Goal: Task Accomplishment & Management: Manage account settings

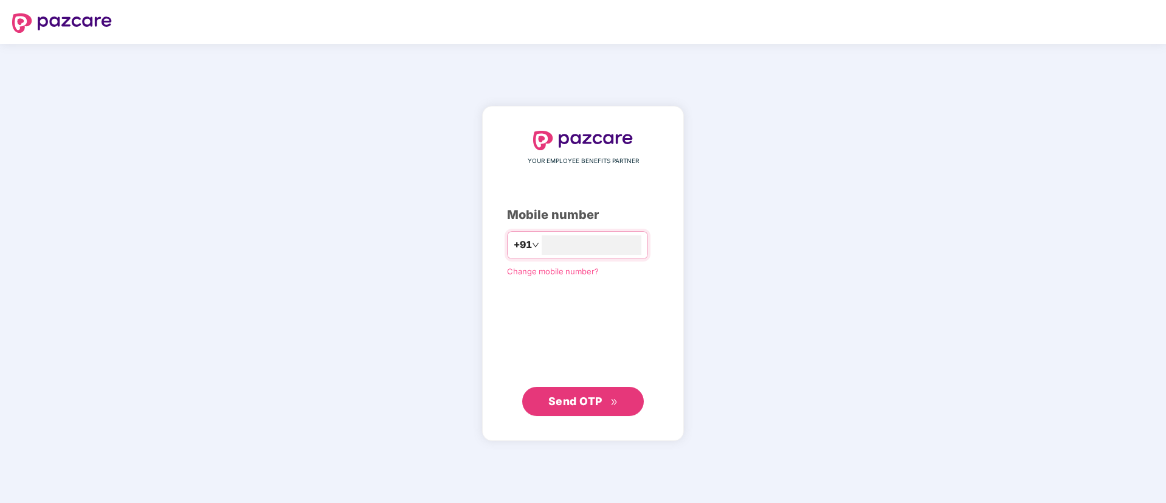
type input "**********"
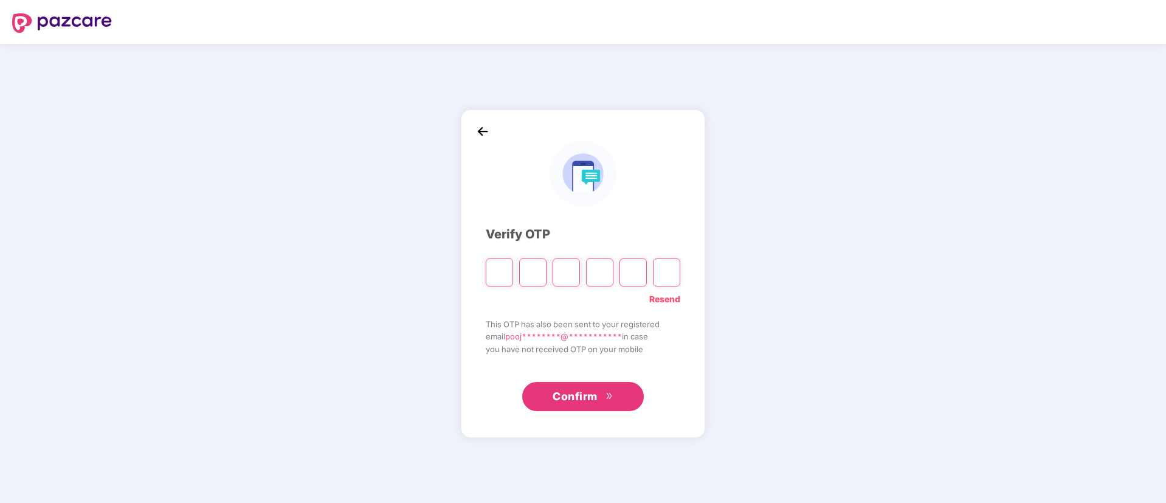
type input "*"
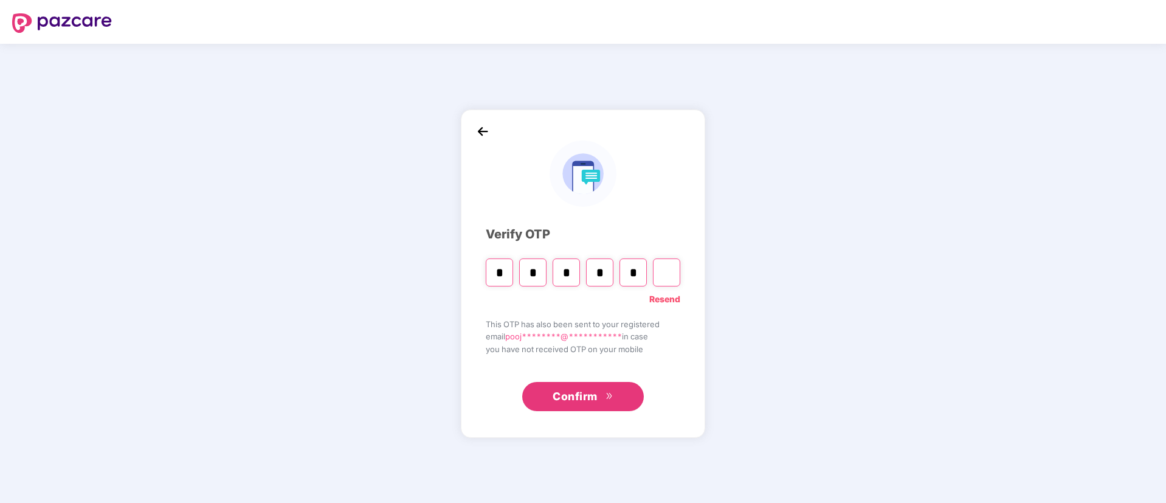
type input "*"
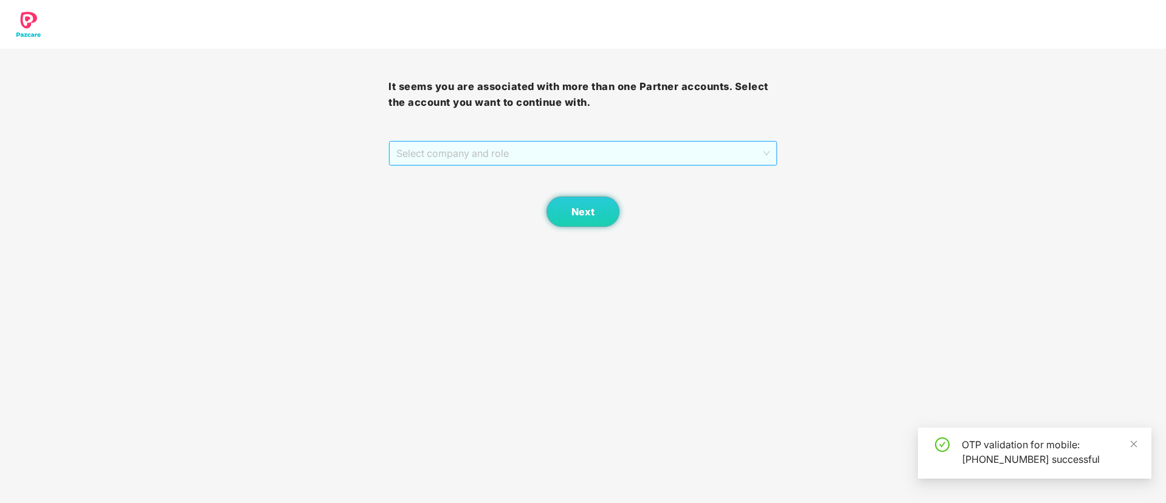
click at [508, 154] on span "Select company and role" at bounding box center [582, 153] width 373 height 23
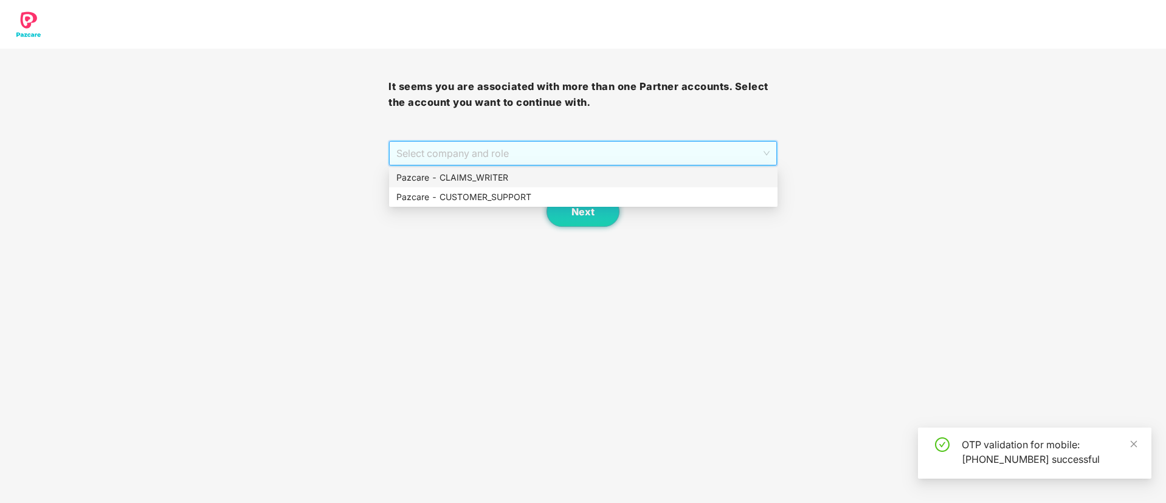
click at [501, 179] on div "Pazcare - CLAIMS_WRITER" at bounding box center [583, 177] width 374 height 13
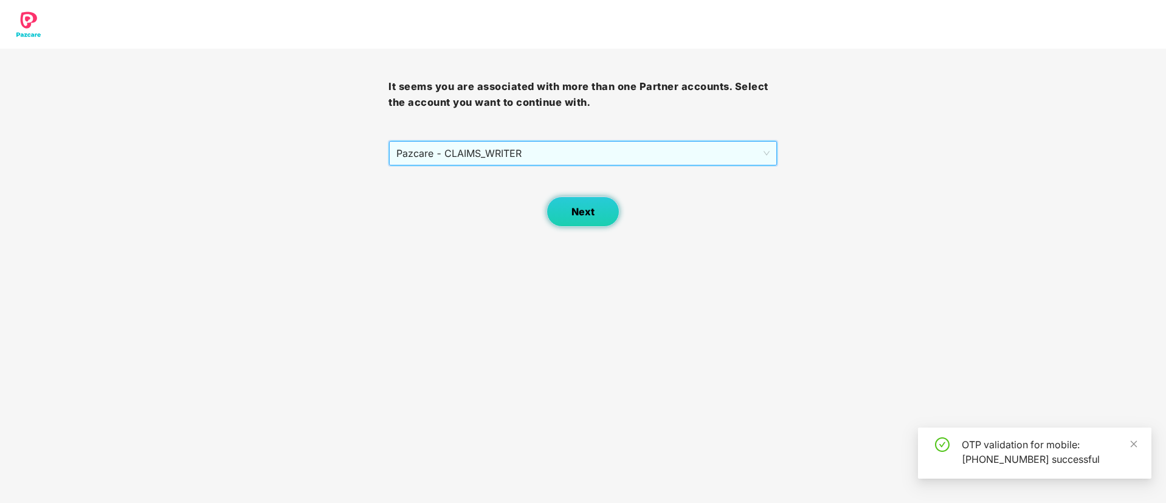
click at [585, 212] on span "Next" at bounding box center [582, 212] width 23 height 12
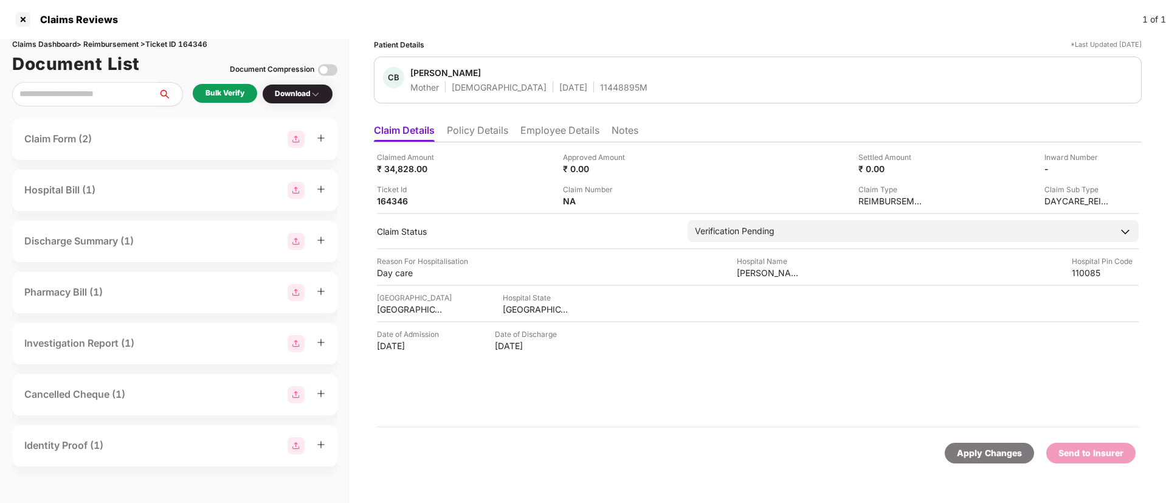
click at [227, 97] on div "Bulk Verify" at bounding box center [224, 94] width 39 height 12
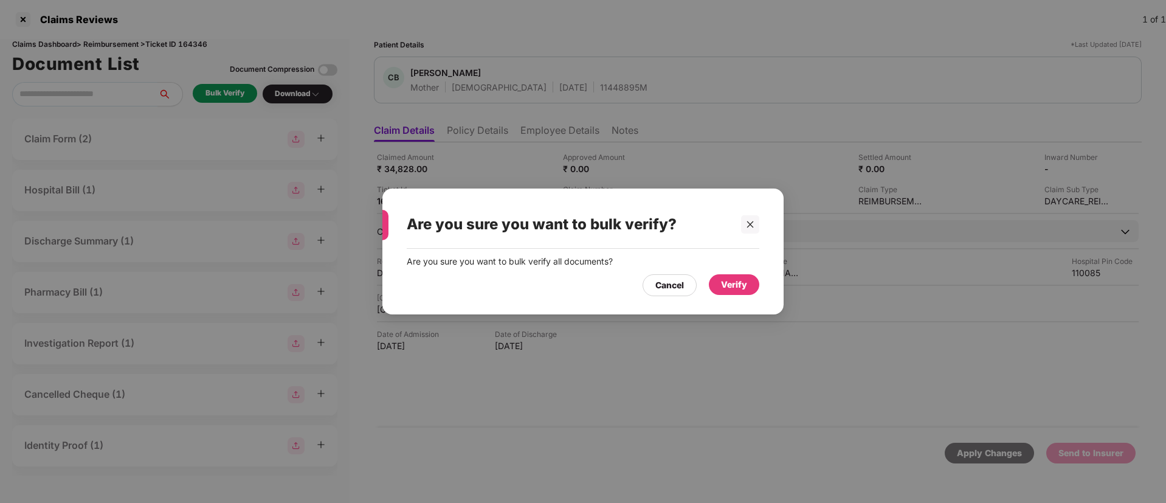
click at [748, 284] on div "Verify" at bounding box center [734, 284] width 50 height 21
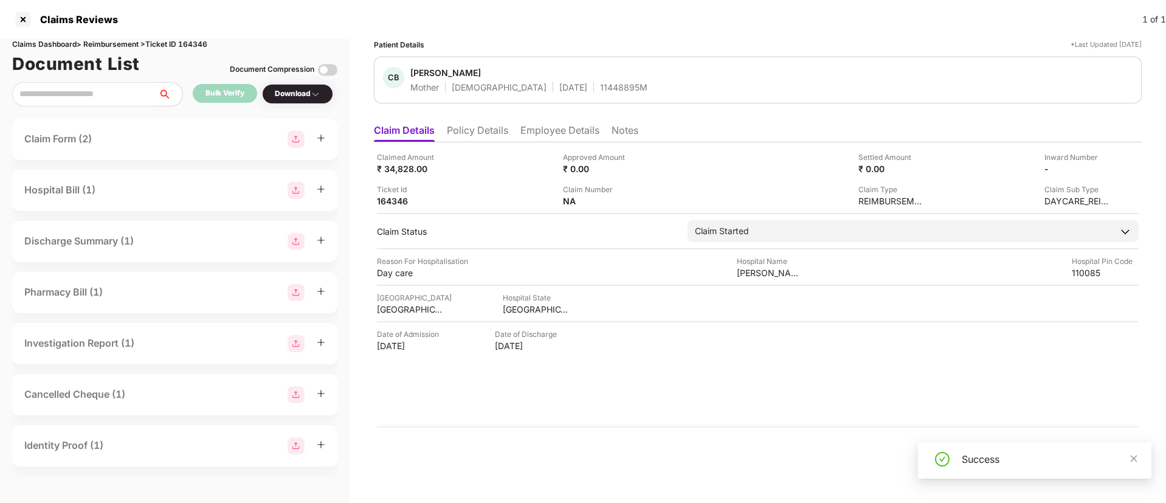
click at [309, 100] on div "Download" at bounding box center [297, 94] width 71 height 20
click at [301, 97] on div "Download" at bounding box center [298, 94] width 46 height 12
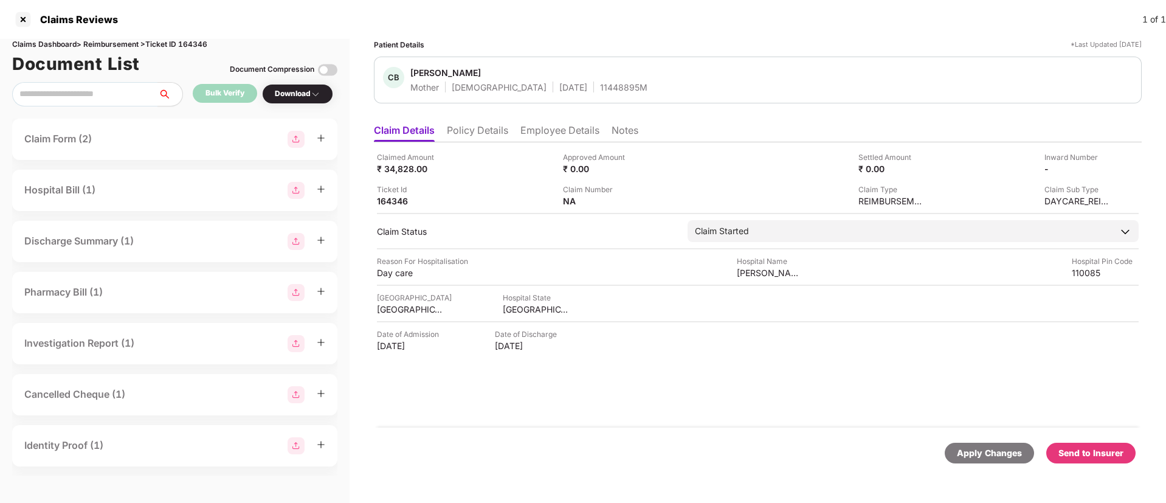
click at [301, 97] on div "Download" at bounding box center [298, 94] width 46 height 12
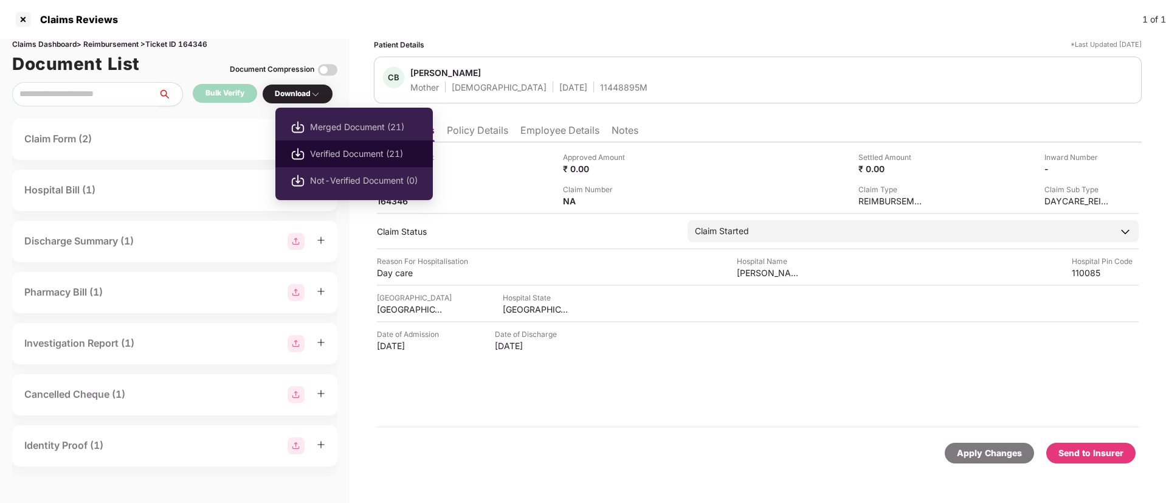
click at [309, 153] on li "Verified Document (21)" at bounding box center [353, 153] width 157 height 27
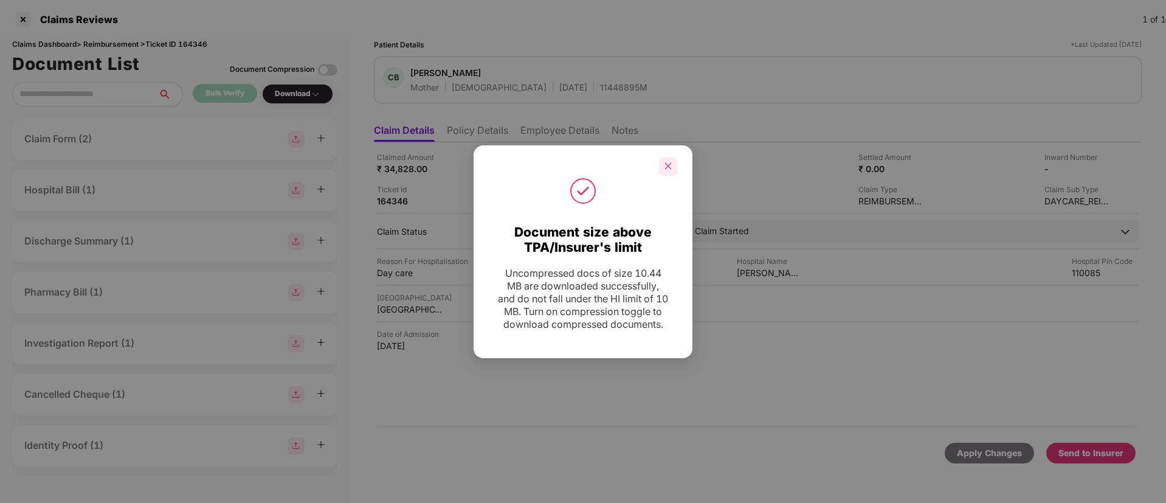
click at [663, 159] on div at bounding box center [668, 166] width 18 height 18
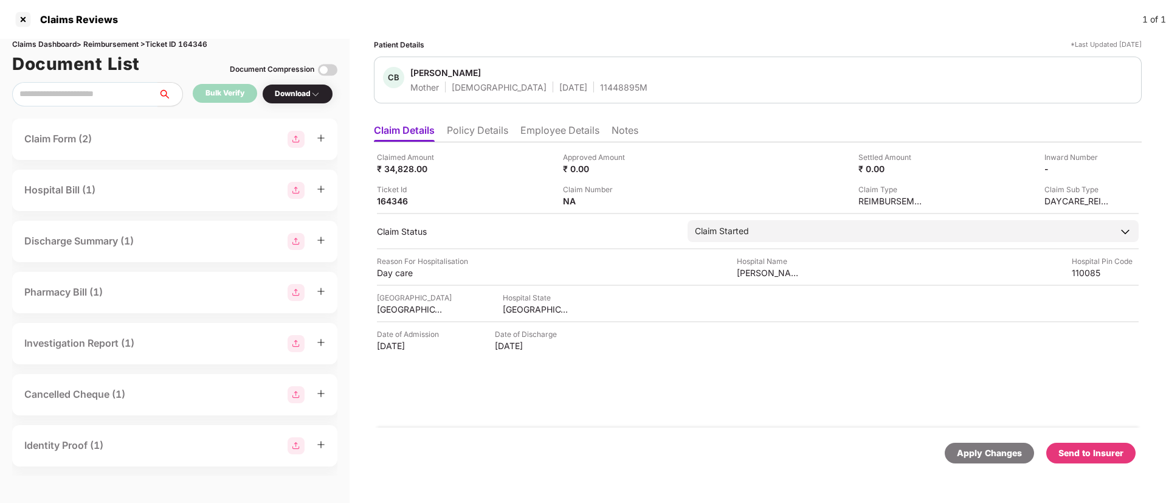
click at [1084, 449] on div "Send to Insurer" at bounding box center [1090, 452] width 65 height 13
click at [482, 131] on li "Policy Details" at bounding box center [477, 133] width 61 height 18
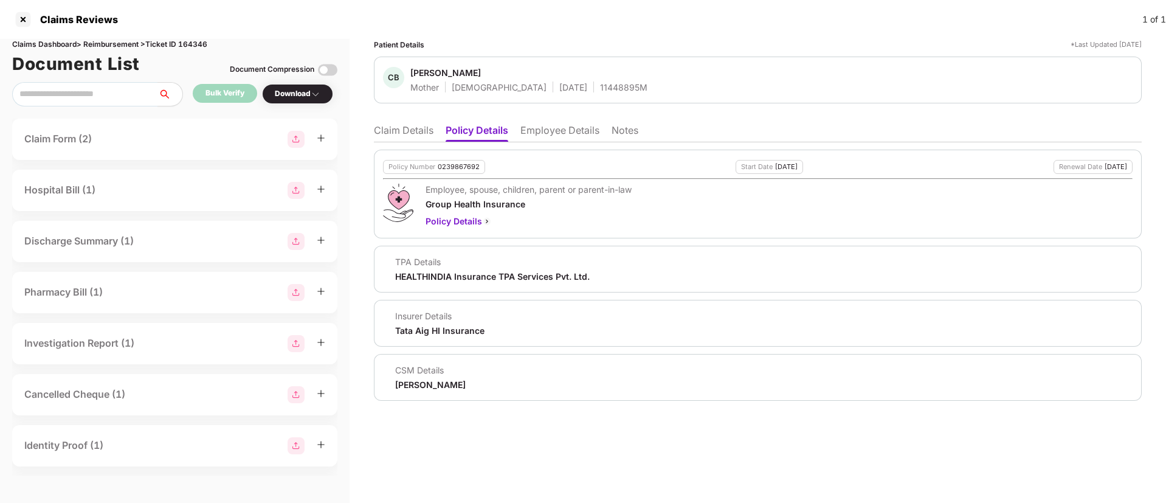
click at [549, 126] on li "Employee Details" at bounding box center [559, 133] width 79 height 18
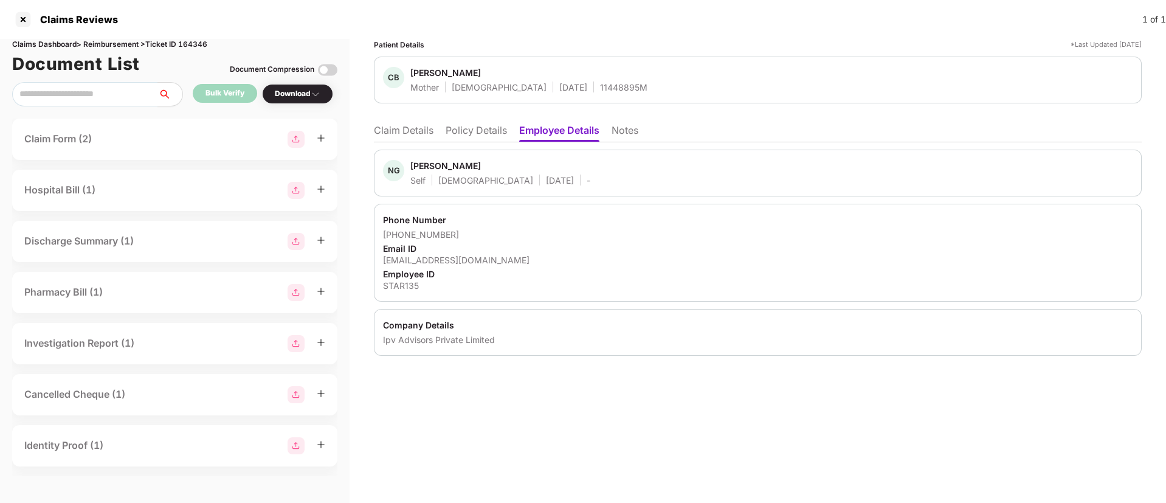
click at [491, 129] on li "Policy Details" at bounding box center [476, 133] width 61 height 18
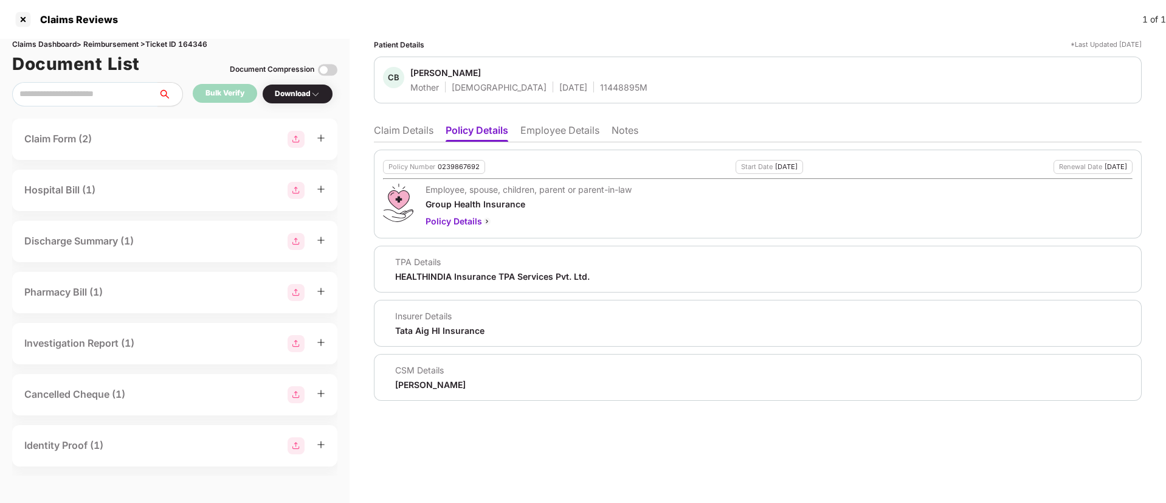
click at [421, 126] on li "Claim Details" at bounding box center [404, 133] width 60 height 18
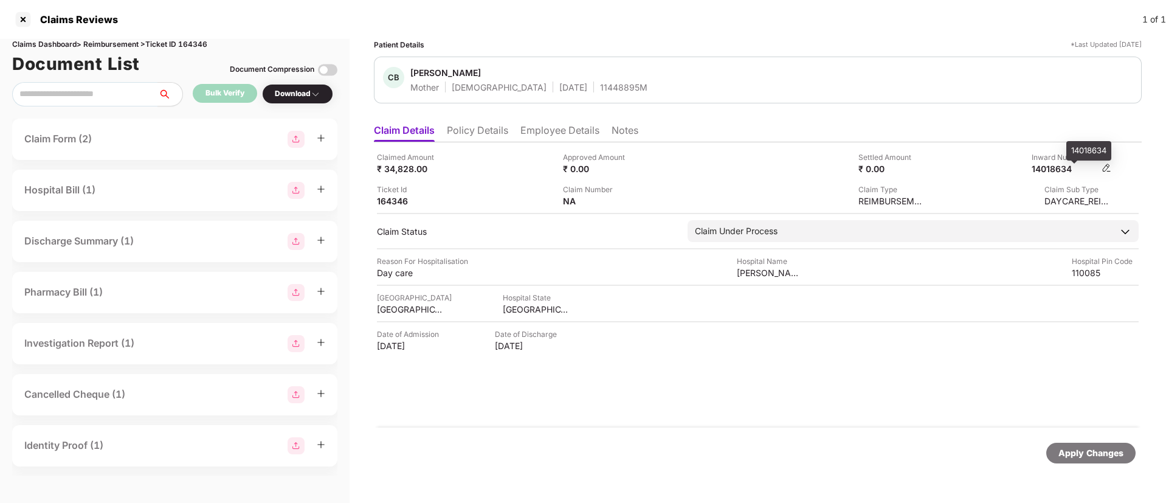
click at [1049, 168] on div "14018634" at bounding box center [1065, 169] width 67 height 12
copy div "14018634"
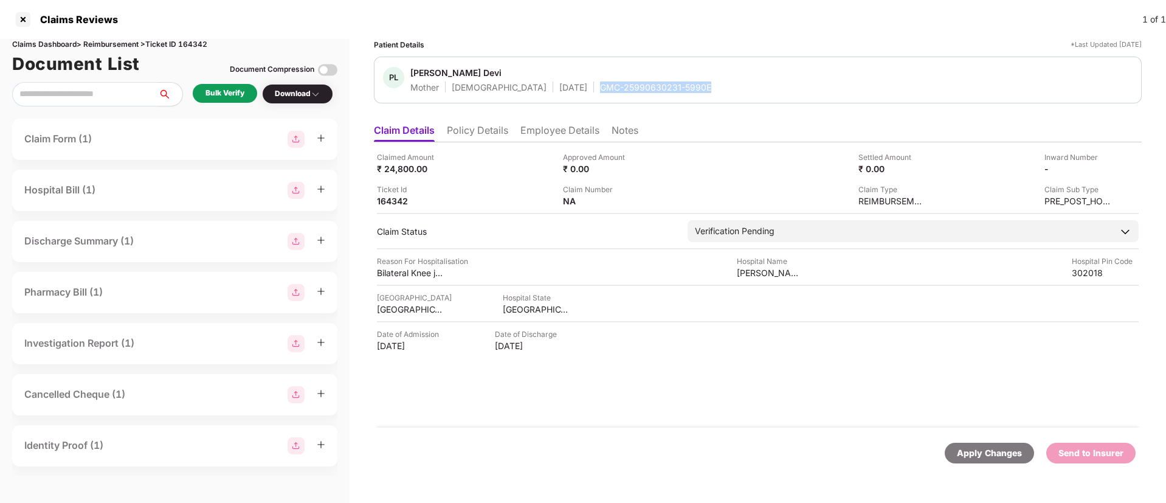
drag, startPoint x: 558, startPoint y: 89, endPoint x: 672, endPoint y: 92, distance: 114.3
click at [672, 92] on div "PL Pushp Lata Devi Mother Female 01 July 1970 GMC-25990630231-5990E" at bounding box center [758, 80] width 750 height 26
copy div "GMC-25990630231-5990E"
drag, startPoint x: 736, startPoint y: 272, endPoint x: 812, endPoint y: 274, distance: 76.6
click at [812, 274] on div "Reason For Hospitalisation Bilateral Knee joint with swelling Hospital Name Ruk…" at bounding box center [758, 266] width 762 height 23
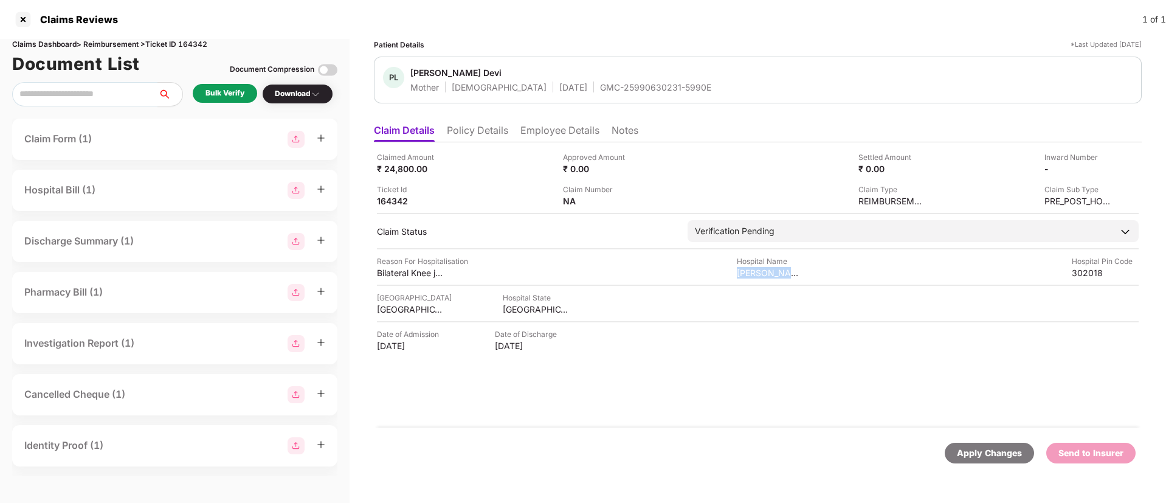
copy div "Rukmani Birla Hos"
click at [513, 307] on div "RAJASTHAN" at bounding box center [536, 309] width 67 height 12
copy div "RAJASTHAN"
click at [392, 311] on div "JAIPUR" at bounding box center [410, 309] width 67 height 12
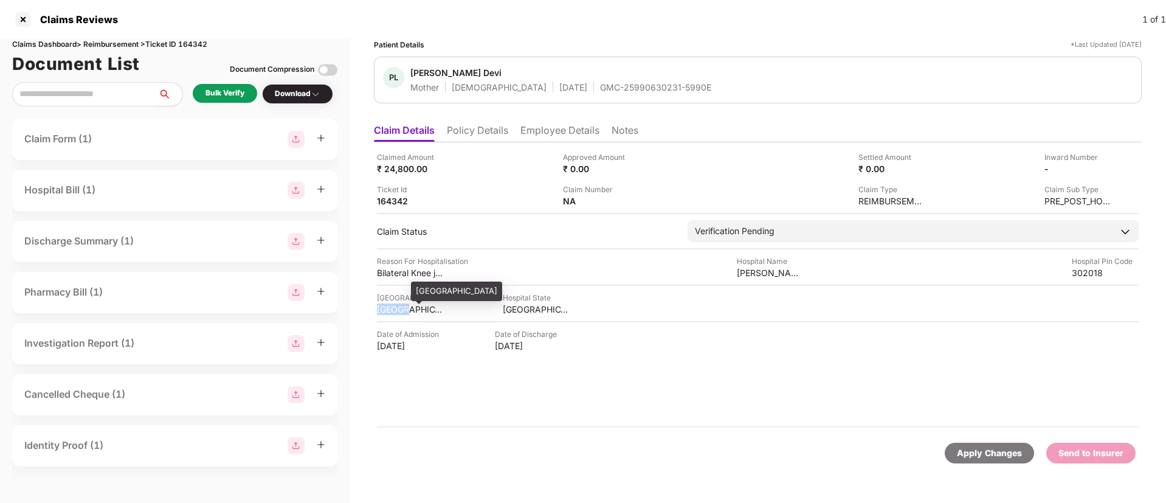
click at [392, 311] on div "JAIPUR" at bounding box center [410, 309] width 67 height 12
copy div "JAIPUR"
drag, startPoint x: 378, startPoint y: 272, endPoint x: 452, endPoint y: 271, distance: 74.2
click at [452, 271] on div "Bilateral Knee joint with swelling" at bounding box center [422, 273] width 91 height 12
copy div "Bilateral Knee joint"
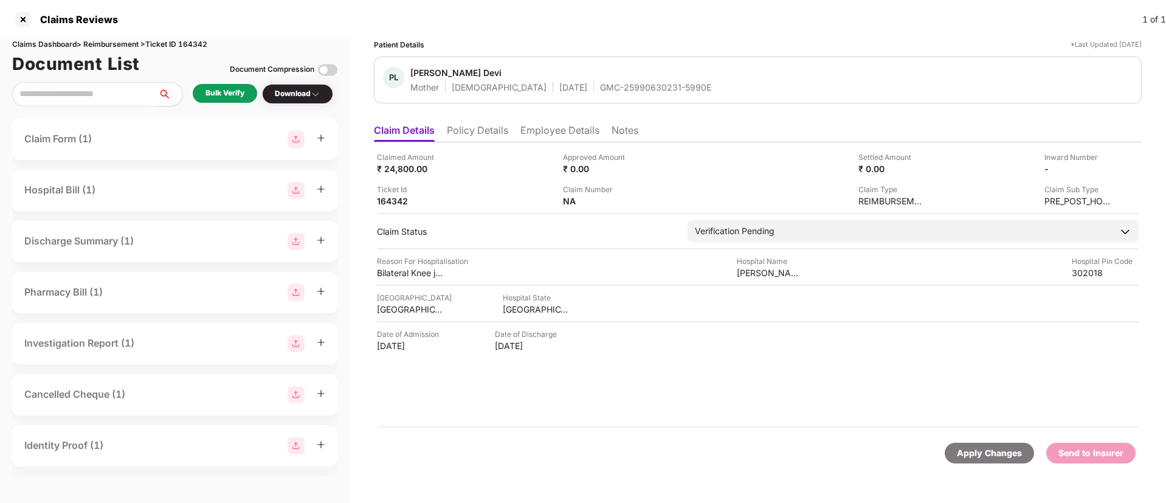
click at [543, 133] on li "Employee Details" at bounding box center [559, 133] width 79 height 18
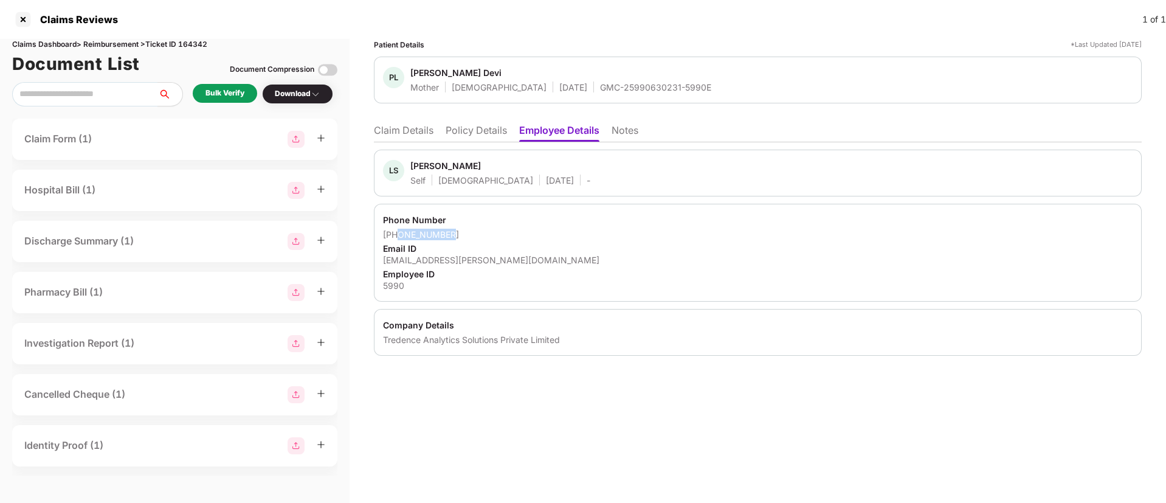
drag, startPoint x: 399, startPoint y: 237, endPoint x: 481, endPoint y: 236, distance: 82.1
click at [481, 236] on div "+919031164998" at bounding box center [758, 235] width 750 height 12
copy div "9031164998"
drag, startPoint x: 380, startPoint y: 262, endPoint x: 519, endPoint y: 249, distance: 139.9
click at [519, 249] on div "Phone Number +919031164998 Email ID likhit.singhal@tredence.com Employee ID 5990" at bounding box center [758, 253] width 768 height 98
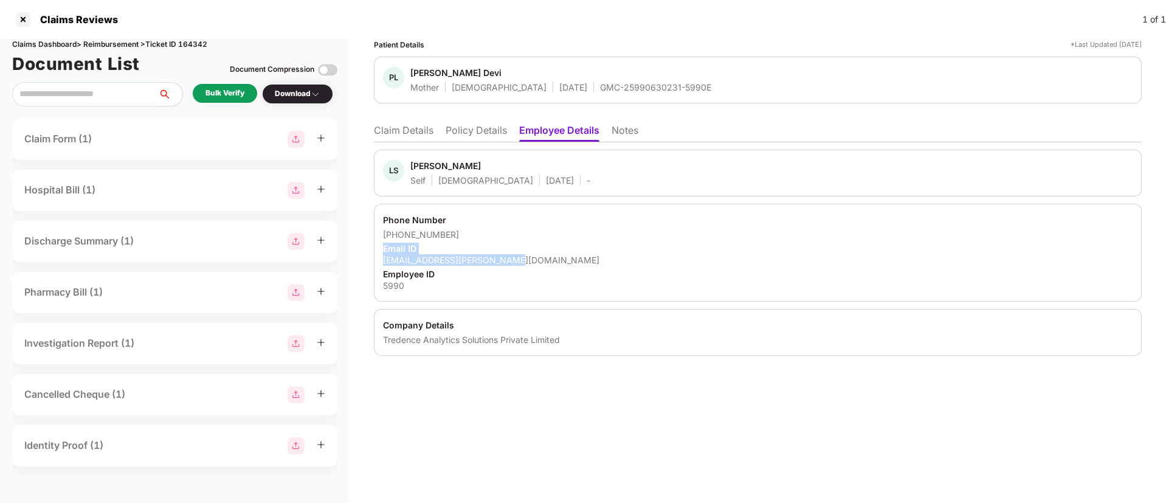
drag, startPoint x: 498, startPoint y: 261, endPoint x: 368, endPoint y: 254, distance: 129.7
click at [368, 254] on div "Patient Details *Last Updated 09 Aug 2025 PL Pushp Lata Devi Mother Female 01 J…" at bounding box center [758, 271] width 816 height 464
click at [450, 236] on div "+919031164998" at bounding box center [758, 235] width 750 height 12
click at [434, 256] on div "likhit.singhal@tredence.com" at bounding box center [758, 260] width 750 height 12
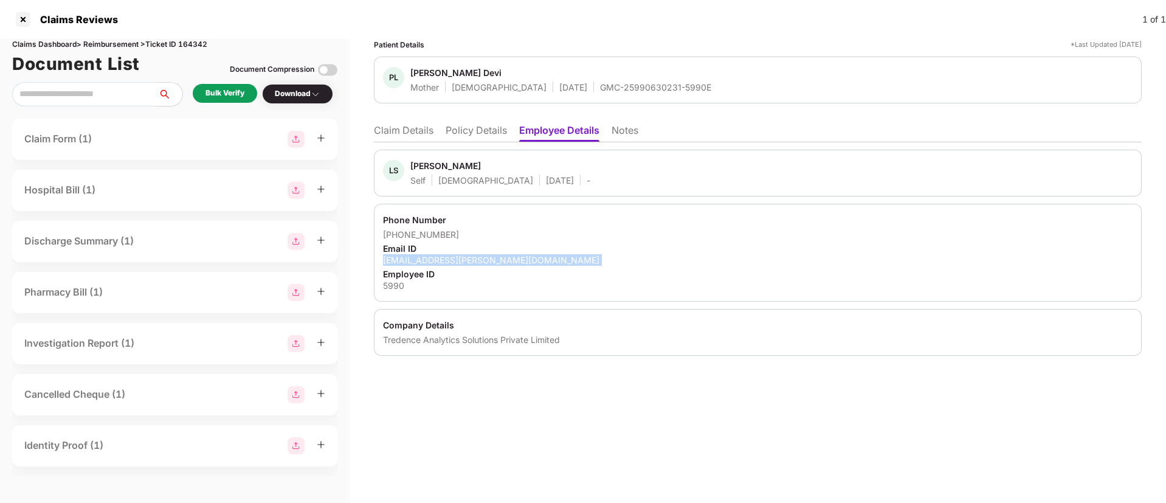
click at [434, 256] on div "likhit.singhal@tredence.com" at bounding box center [758, 260] width 750 height 12
copy div "likhit.singhal@tredence.com"
click at [402, 130] on li "Claim Details" at bounding box center [404, 133] width 60 height 18
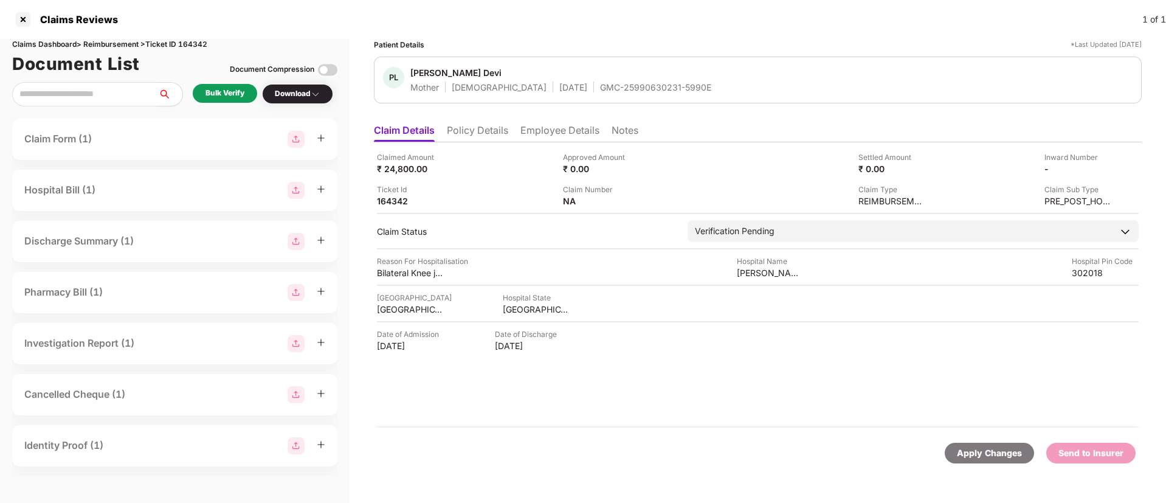
click at [224, 84] on div "Bulk Verify" at bounding box center [225, 93] width 64 height 19
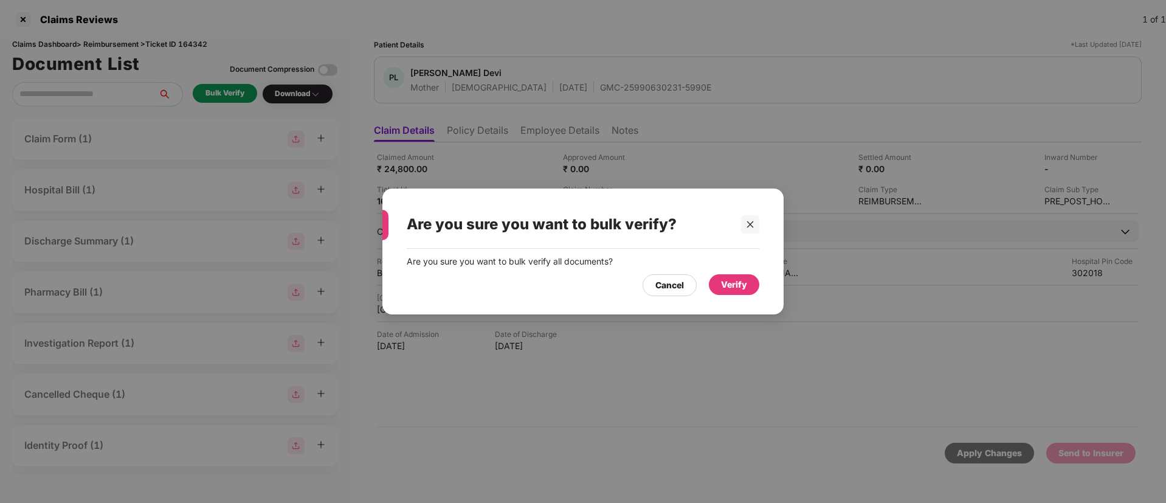
click at [740, 291] on div "Verify" at bounding box center [734, 284] width 26 height 13
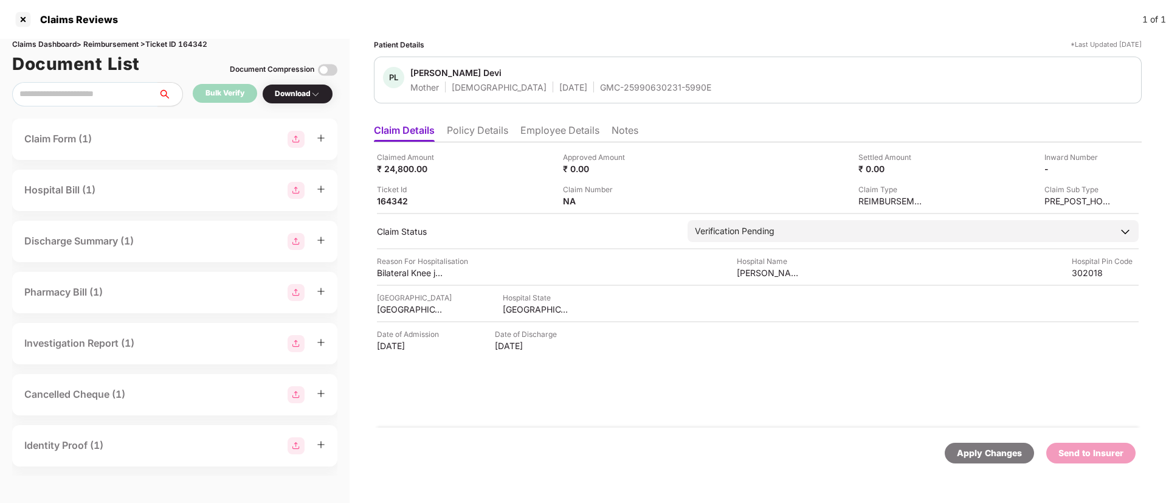
click at [305, 99] on div "Download" at bounding box center [298, 94] width 46 height 12
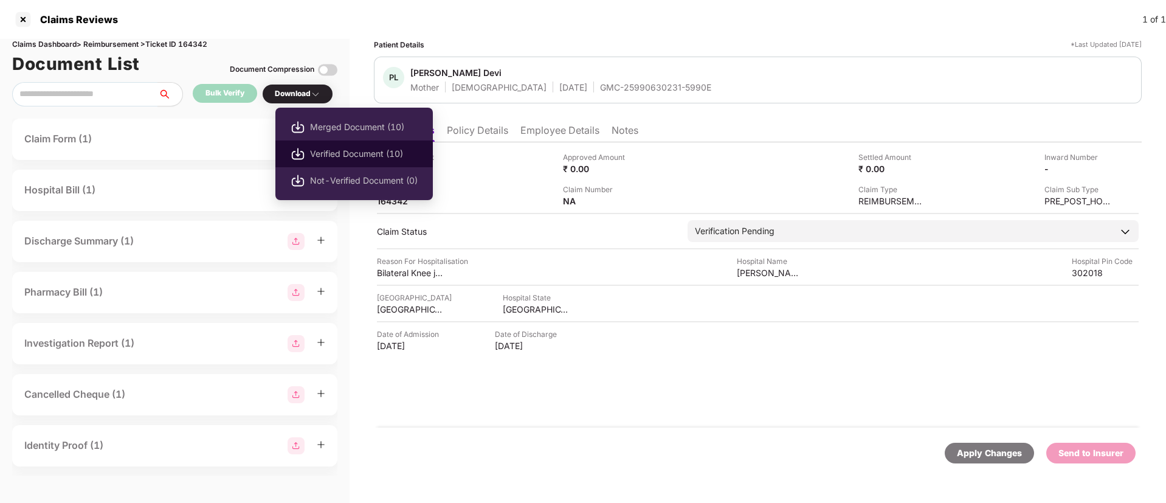
click at [347, 153] on span "Verified Document (10)" at bounding box center [364, 153] width 108 height 13
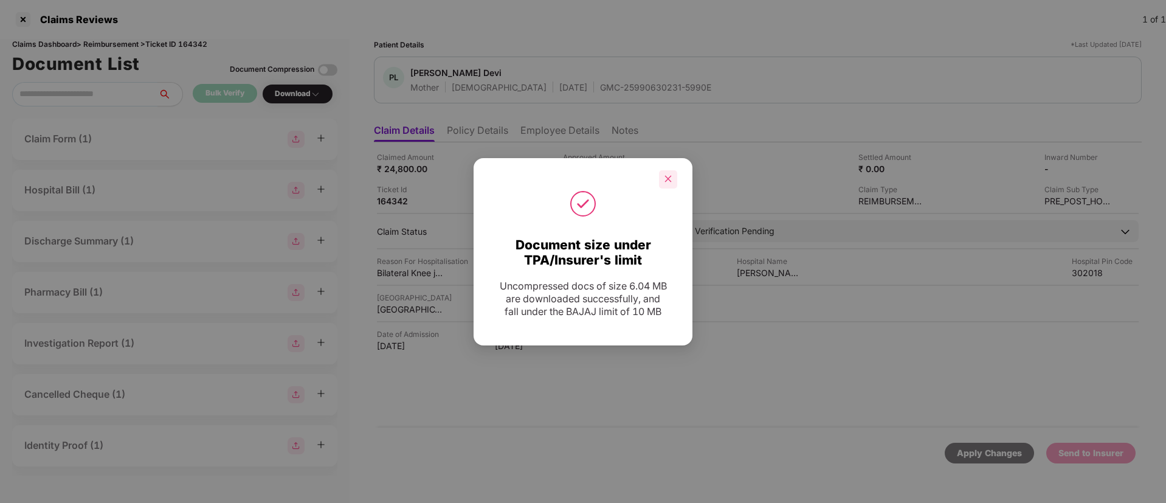
click at [669, 185] on div at bounding box center [668, 179] width 18 height 18
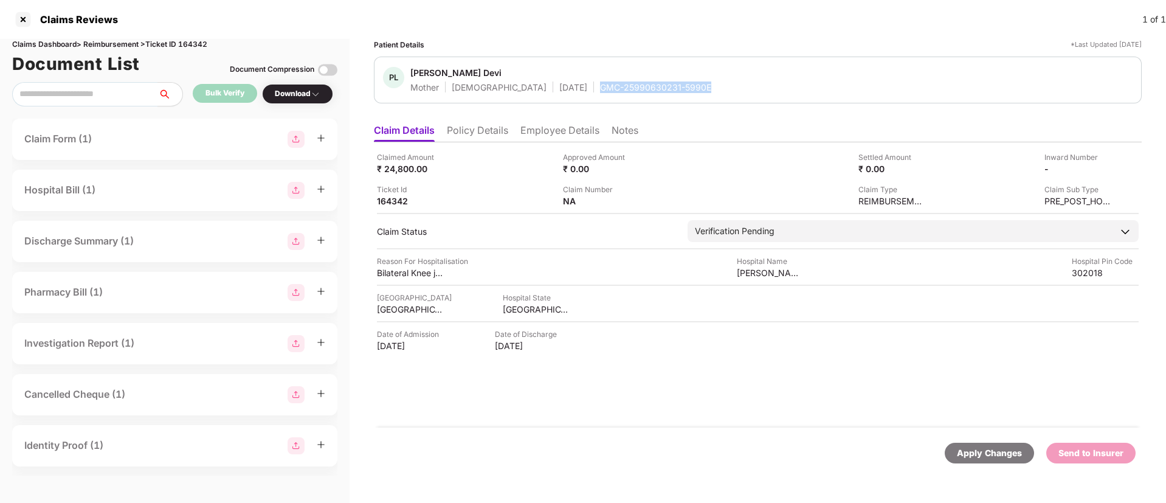
drag, startPoint x: 557, startPoint y: 83, endPoint x: 680, endPoint y: 88, distance: 122.3
click at [680, 88] on div "PL Pushp Lata Devi Mother Female 01 July 1970 GMC-25990630231-5990E" at bounding box center [758, 80] width 750 height 26
copy div "GMC-25990630231-5990E"
click at [1106, 166] on img at bounding box center [1107, 168] width 10 height 10
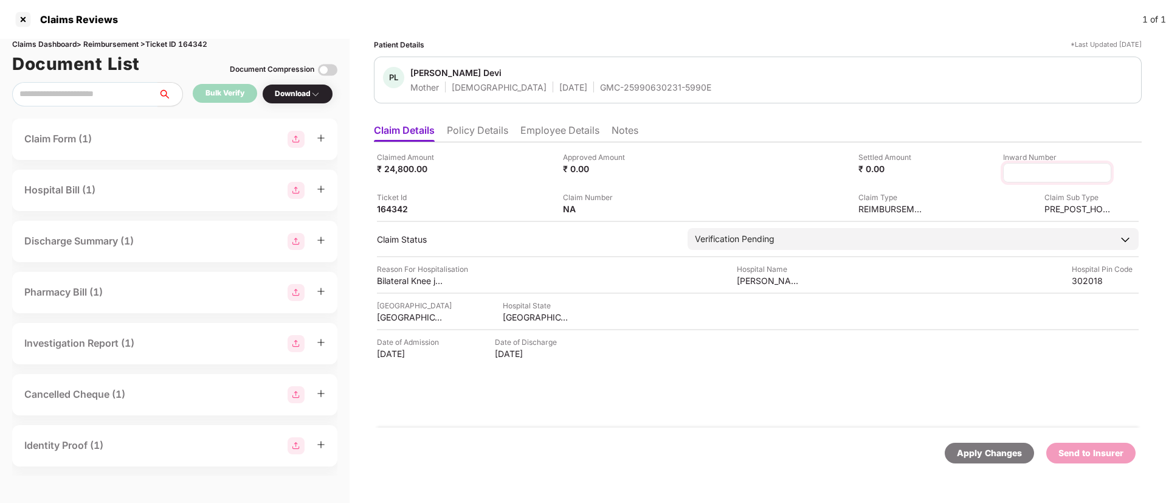
click at [1038, 170] on input at bounding box center [1057, 173] width 88 height 13
type input "**********"
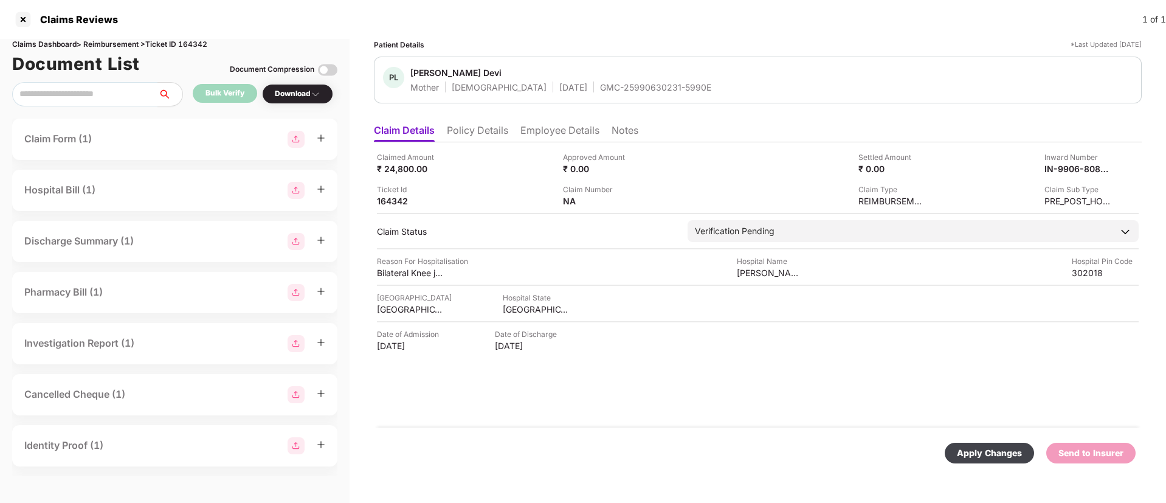
click at [1001, 461] on div "Apply Changes" at bounding box center [989, 453] width 89 height 21
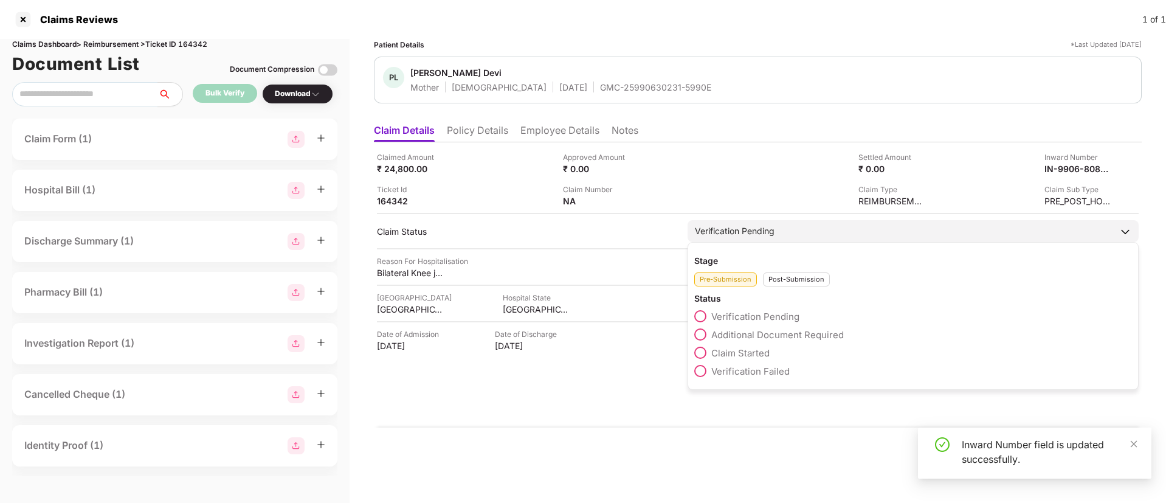
click at [748, 230] on div "Verification Pending" at bounding box center [735, 230] width 80 height 13
click at [794, 276] on div "Post-Submission" at bounding box center [796, 279] width 67 height 14
click at [697, 337] on span at bounding box center [700, 334] width 12 height 12
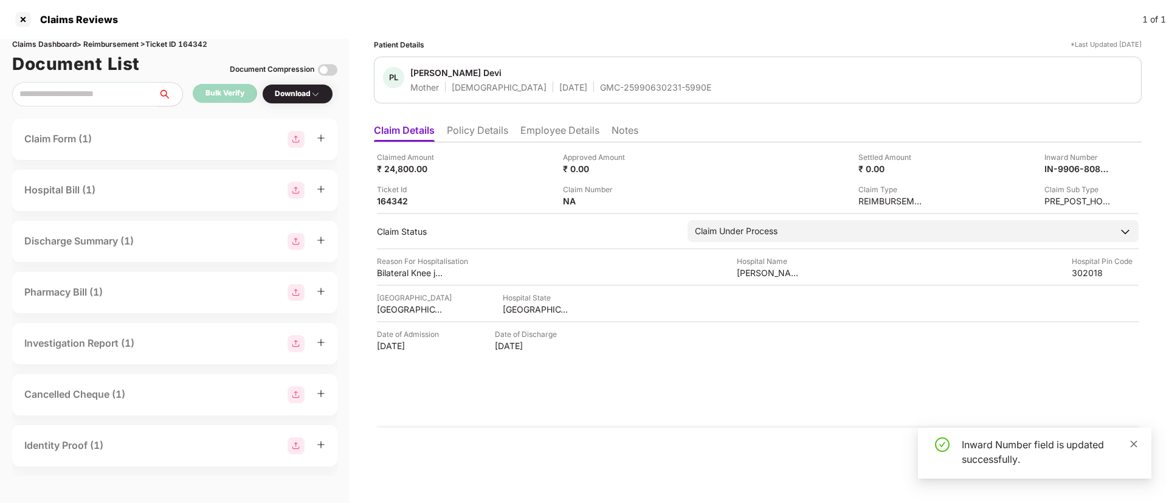
click at [1131, 443] on icon "close" at bounding box center [1134, 444] width 9 height 9
click at [997, 451] on div "Apply Changes" at bounding box center [989, 452] width 65 height 13
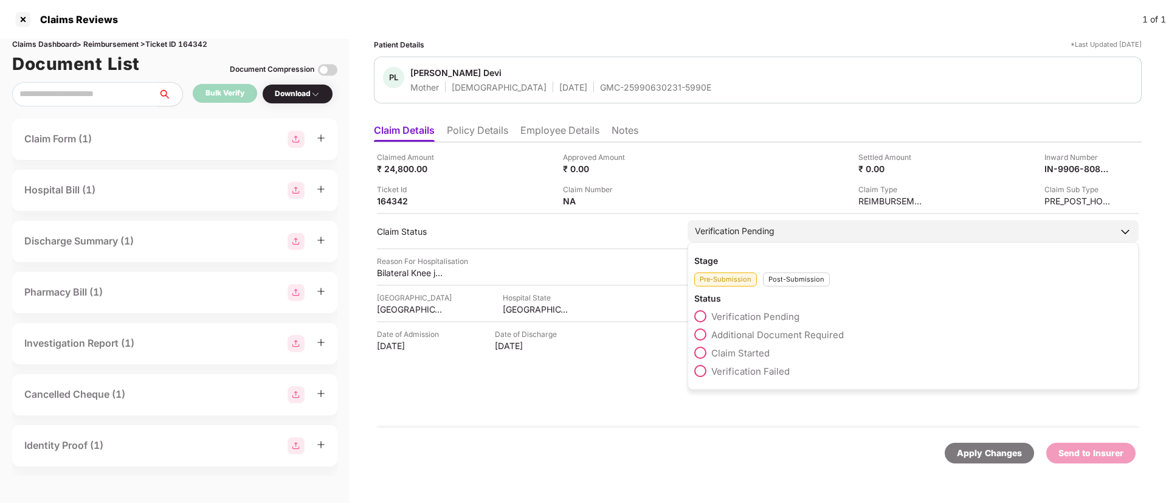
click at [794, 281] on div "Post-Submission" at bounding box center [796, 279] width 67 height 14
click at [704, 333] on span at bounding box center [700, 334] width 12 height 12
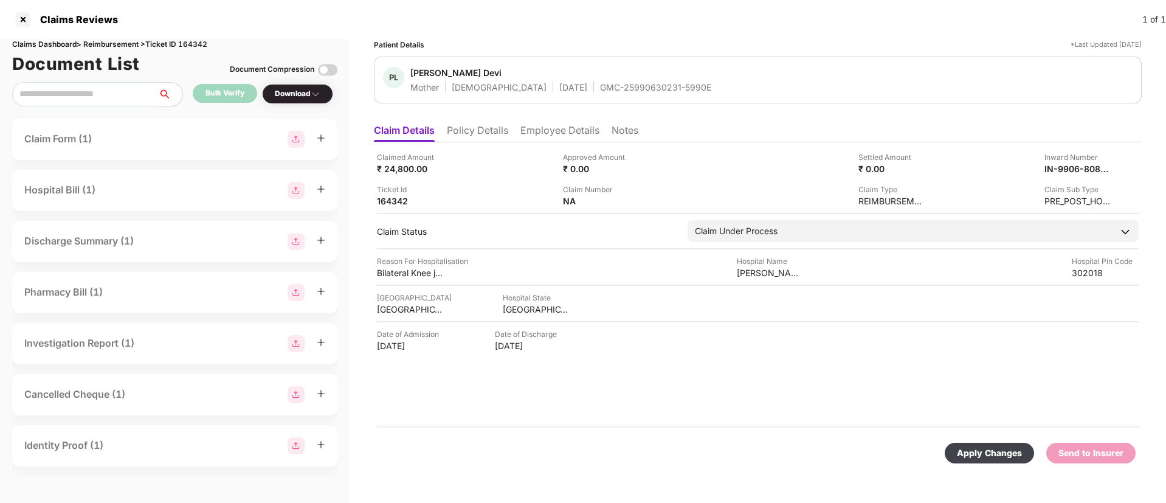
click at [987, 458] on div "Apply Changes" at bounding box center [989, 452] width 65 height 13
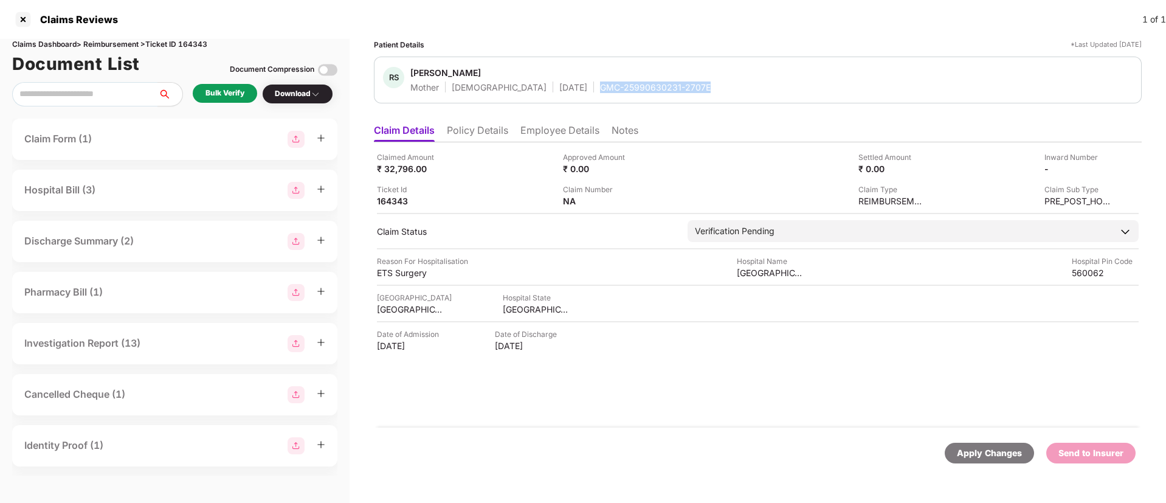
drag, startPoint x: 561, startPoint y: 83, endPoint x: 683, endPoint y: 92, distance: 123.1
click at [683, 92] on div "RS [PERSON_NAME] Mother [DEMOGRAPHIC_DATA] [DATE] GMC-25990630231-2707E" at bounding box center [758, 80] width 750 height 26
copy div "GMC-25990630231-2707E"
click at [225, 97] on div "Bulk Verify" at bounding box center [224, 94] width 39 height 12
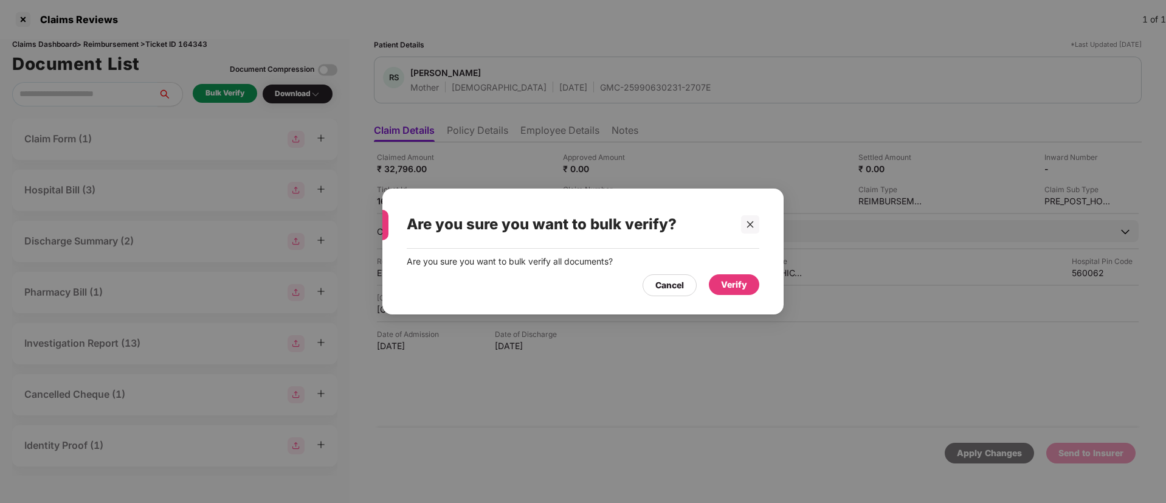
click at [736, 283] on div "Verify" at bounding box center [734, 284] width 26 height 13
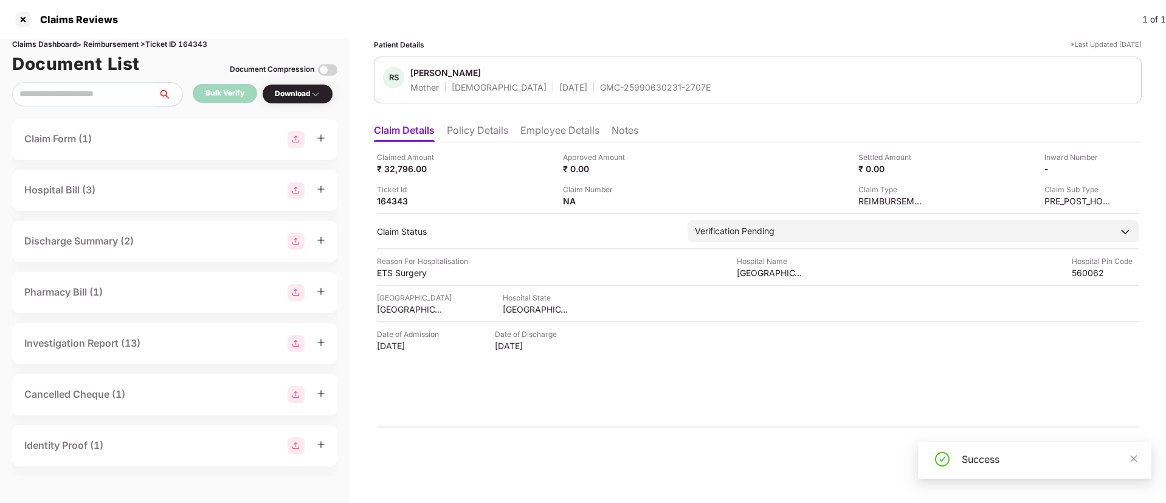
click at [314, 90] on img at bounding box center [316, 94] width 10 height 10
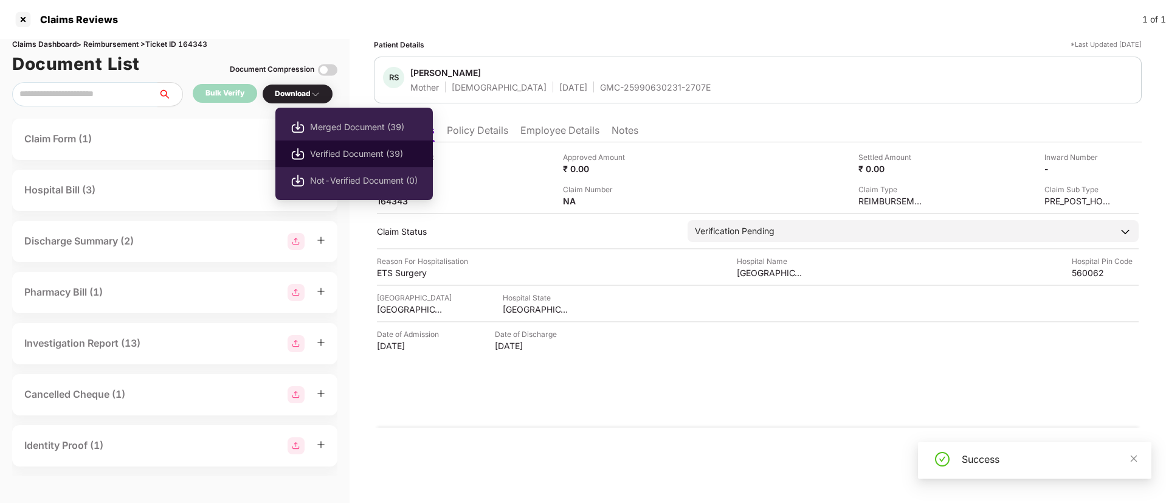
click at [371, 152] on span "Verified Document (39)" at bounding box center [364, 153] width 108 height 13
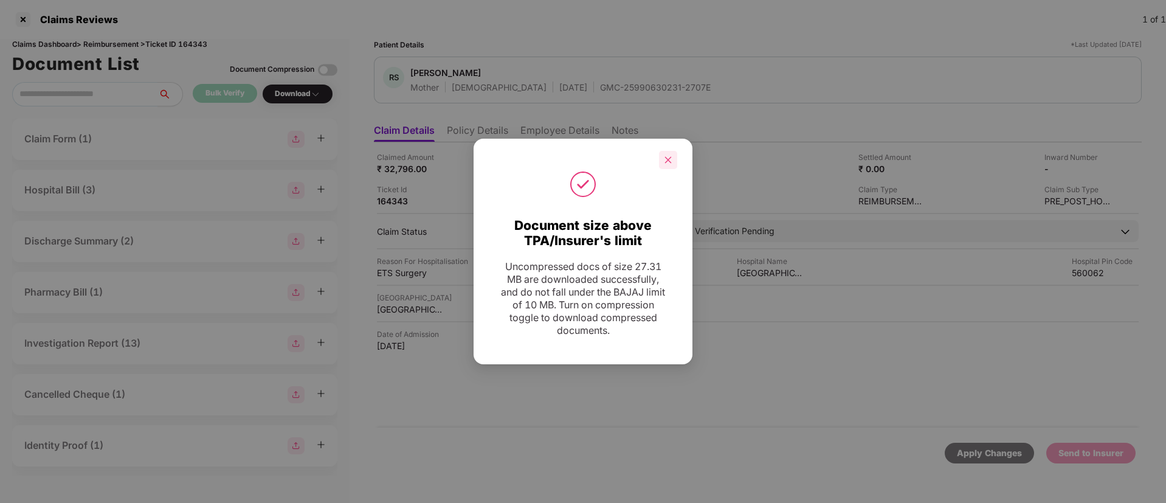
click at [667, 164] on div at bounding box center [668, 160] width 18 height 18
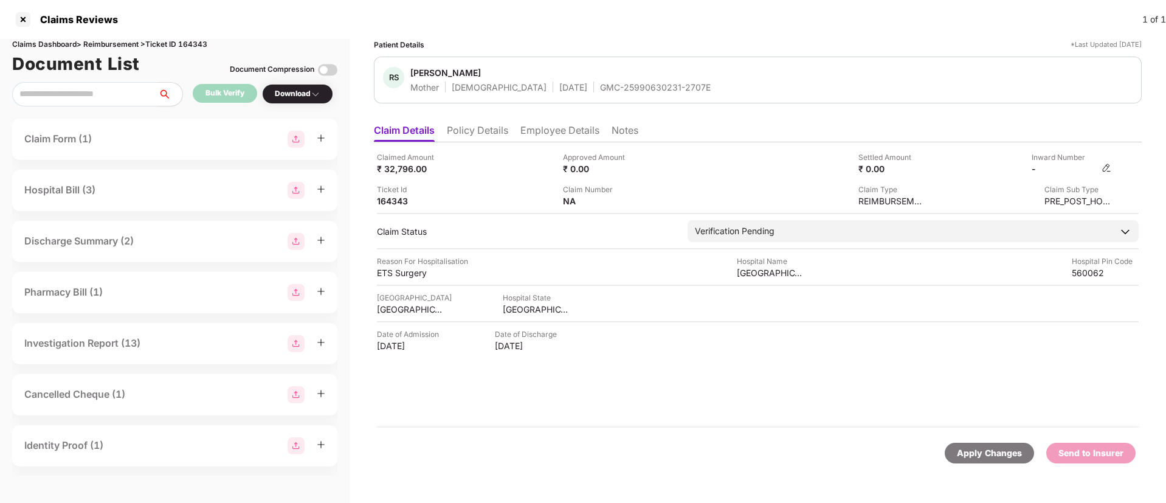
click at [1106, 164] on img at bounding box center [1107, 168] width 10 height 10
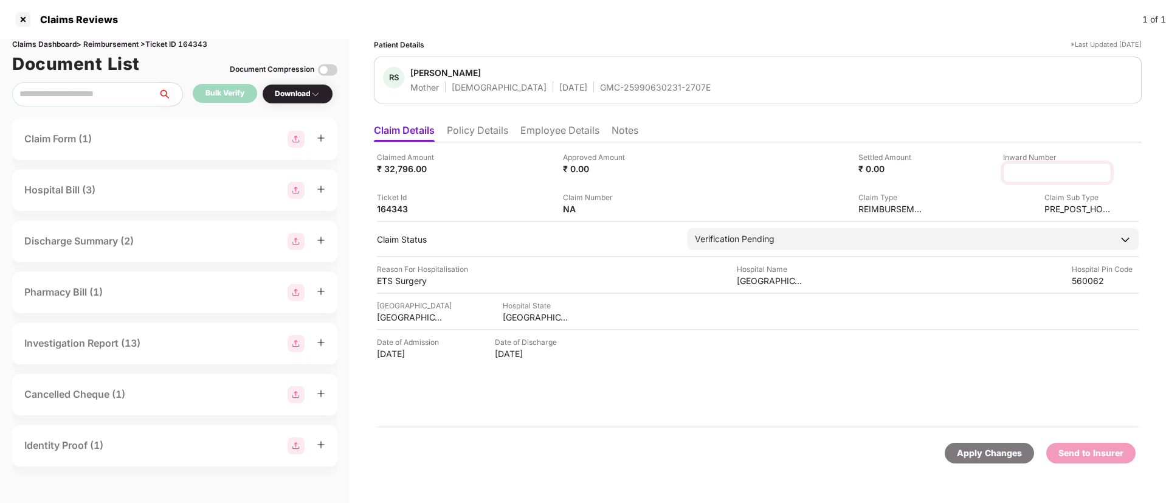
click at [1046, 173] on input at bounding box center [1057, 173] width 88 height 13
type input "**********"
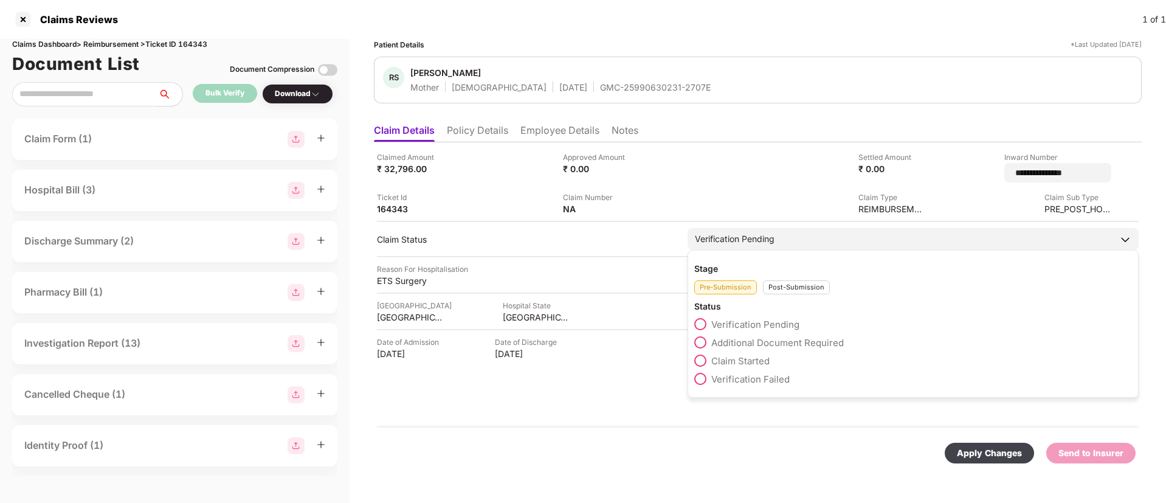
click at [766, 242] on div "Verification Pending Stage Pre-Submission Post-Submission Status Verification P…" at bounding box center [913, 239] width 451 height 22
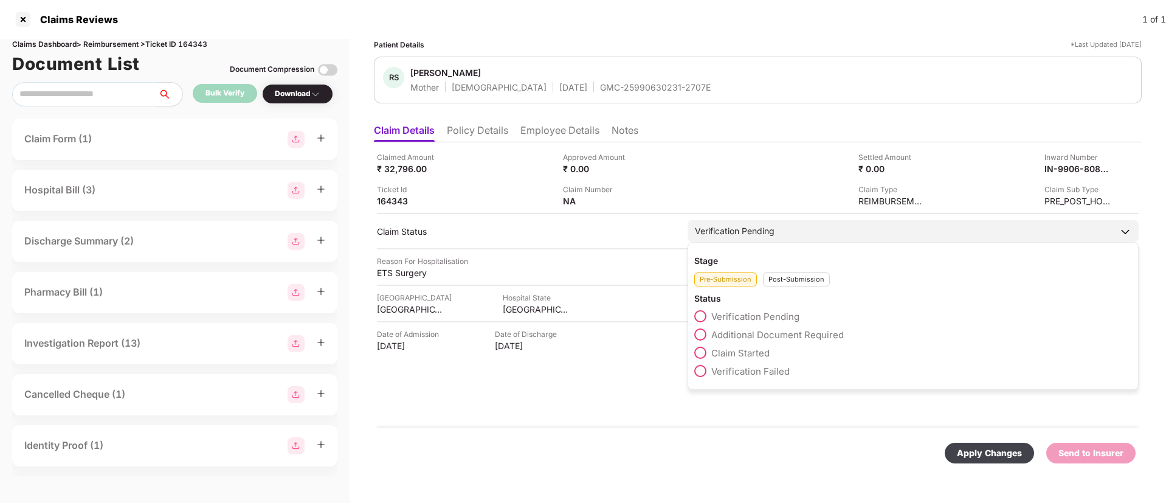
click at [787, 277] on div "Post-Submission" at bounding box center [796, 279] width 67 height 14
click at [702, 334] on span at bounding box center [700, 334] width 12 height 12
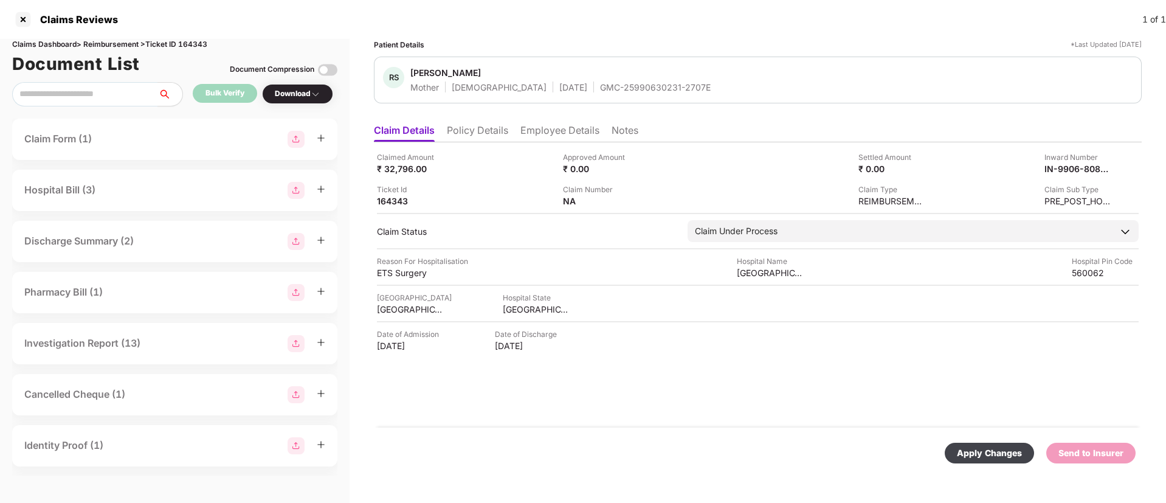
click at [970, 447] on div "Apply Changes" at bounding box center [989, 452] width 65 height 13
click at [218, 94] on div "Bulk Verify" at bounding box center [224, 94] width 39 height 12
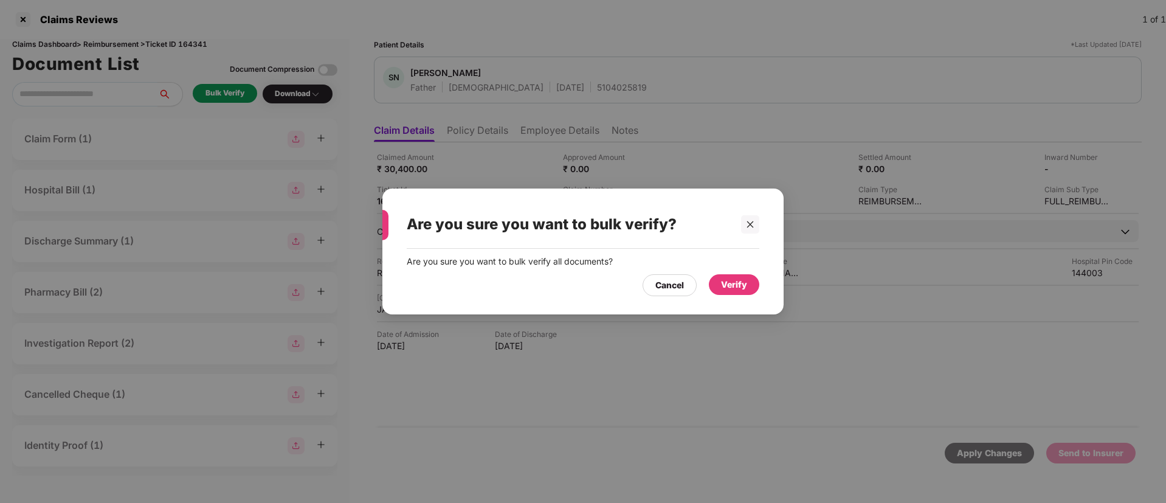
click at [728, 287] on div "Verify" at bounding box center [734, 284] width 26 height 13
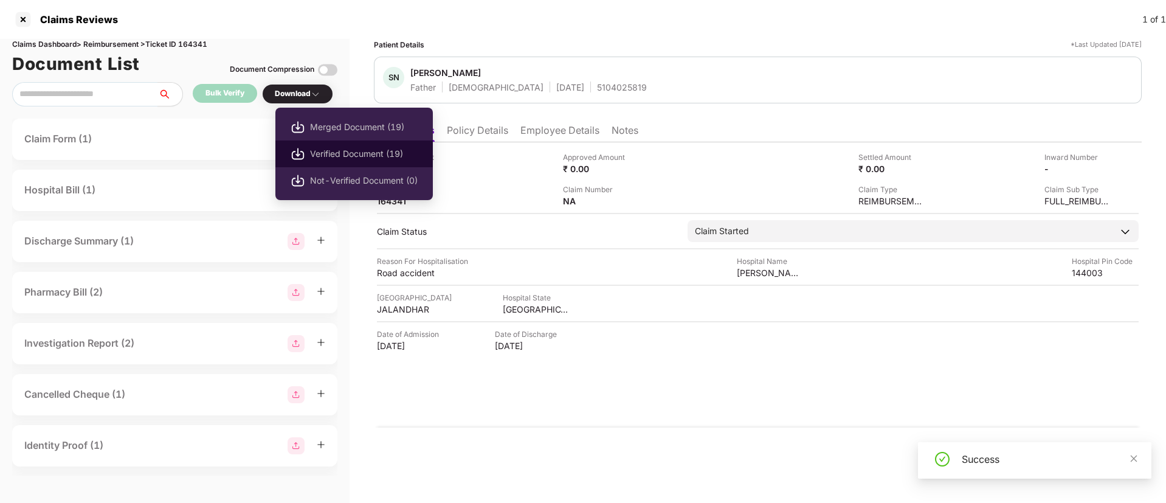
click at [334, 155] on span "Verified Document (19)" at bounding box center [364, 153] width 108 height 13
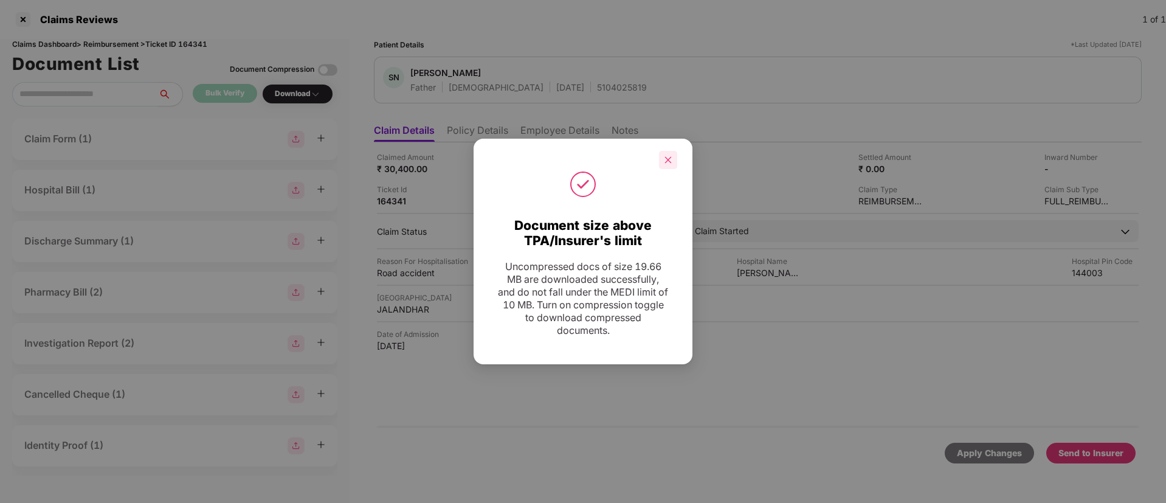
click at [662, 166] on div at bounding box center [668, 160] width 18 height 18
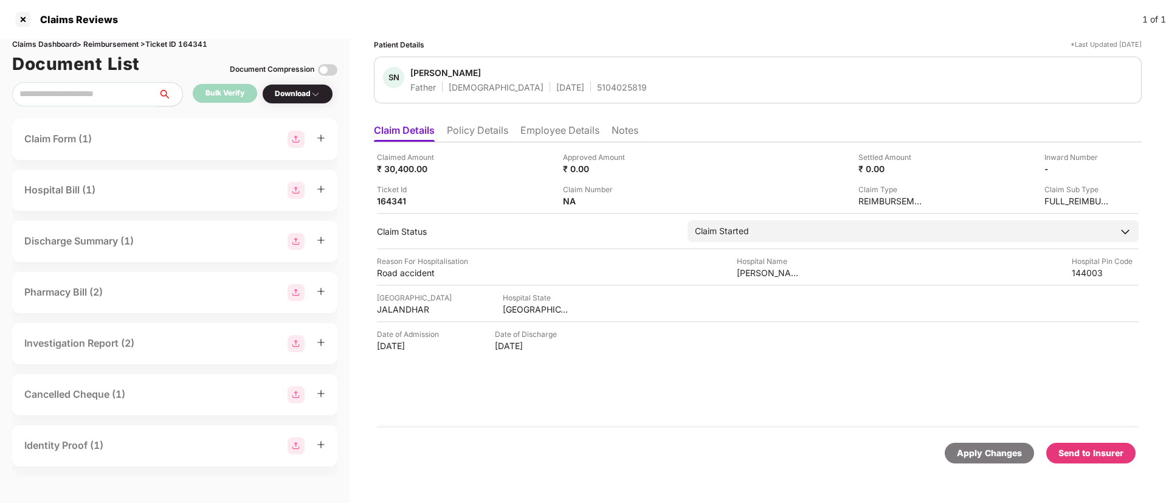
click at [491, 132] on li "Policy Details" at bounding box center [477, 133] width 61 height 18
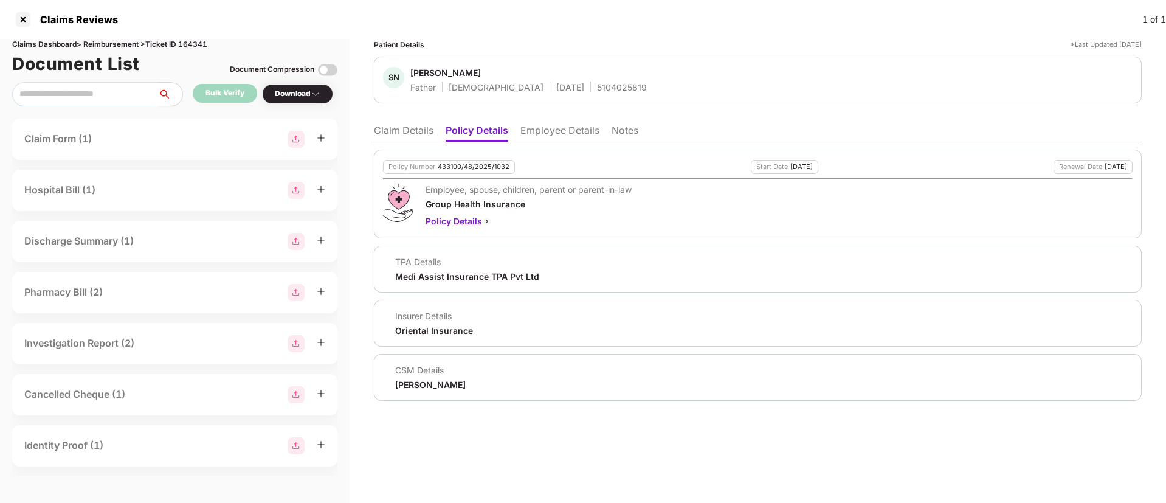
click at [557, 130] on li "Employee Details" at bounding box center [559, 133] width 79 height 18
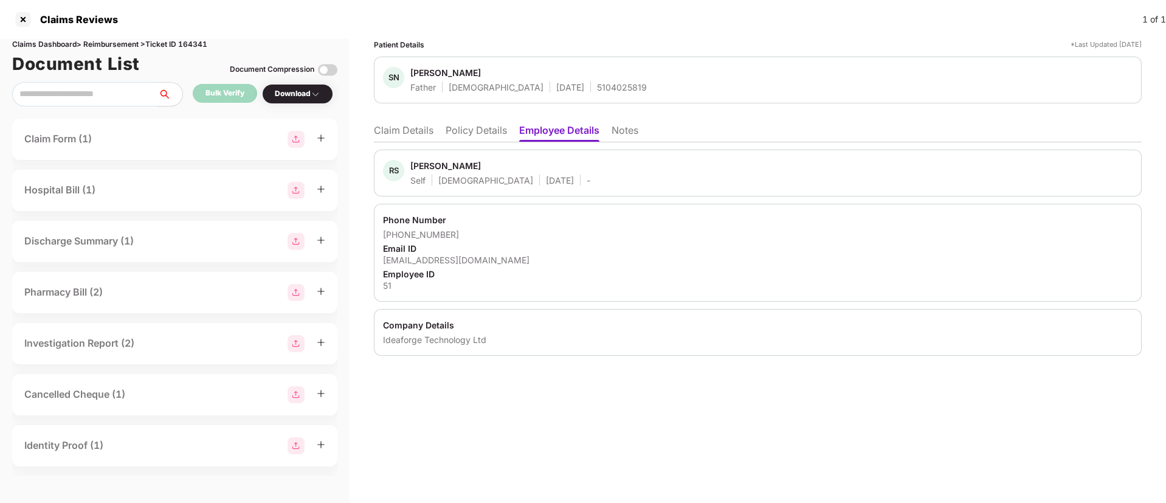
click at [423, 137] on li "Claim Details" at bounding box center [404, 133] width 60 height 18
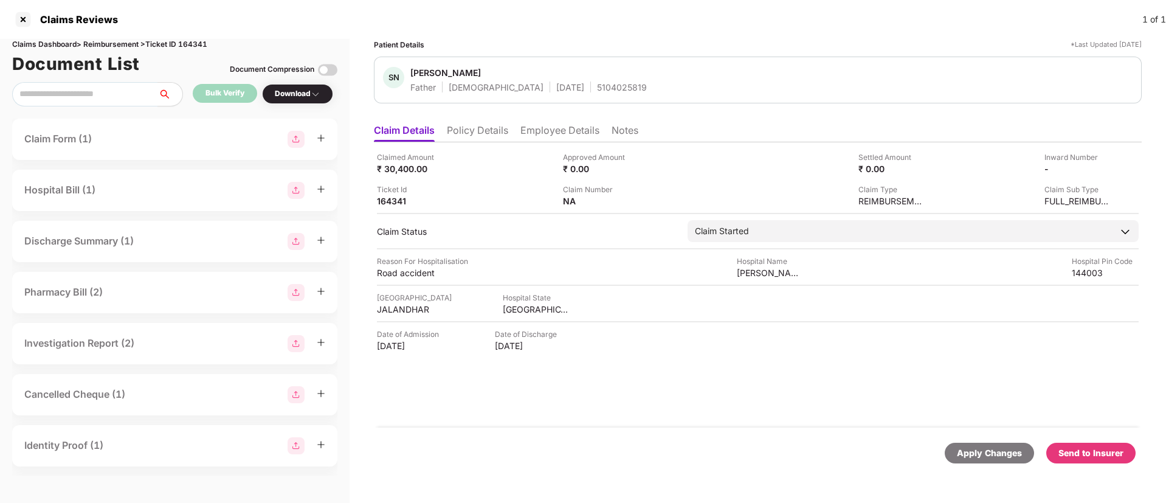
click at [1084, 443] on div "Send to Insurer" at bounding box center [1090, 453] width 89 height 21
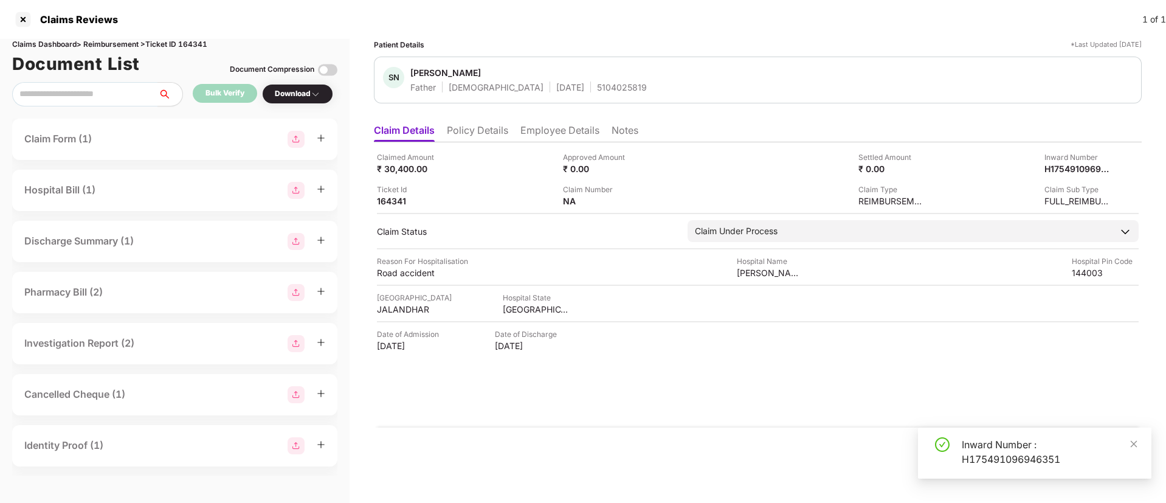
click at [464, 131] on li "Policy Details" at bounding box center [477, 133] width 61 height 18
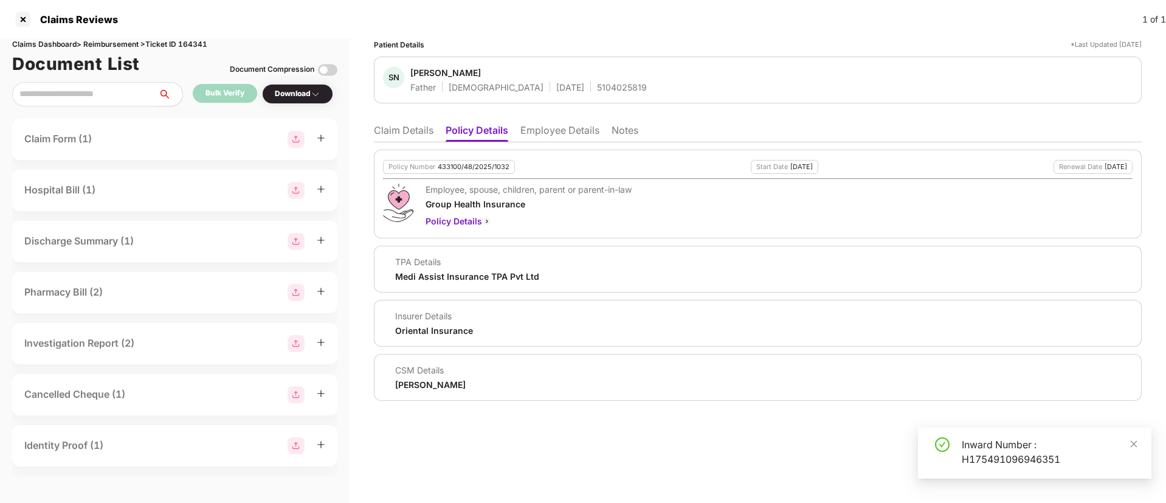
click at [532, 129] on li "Employee Details" at bounding box center [559, 133] width 79 height 18
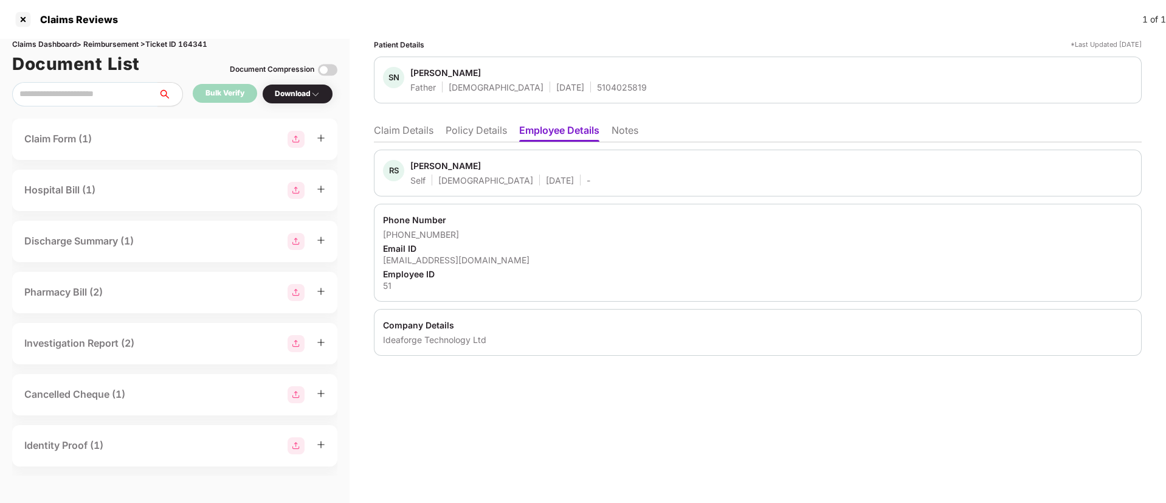
click at [418, 131] on li "Claim Details" at bounding box center [404, 133] width 60 height 18
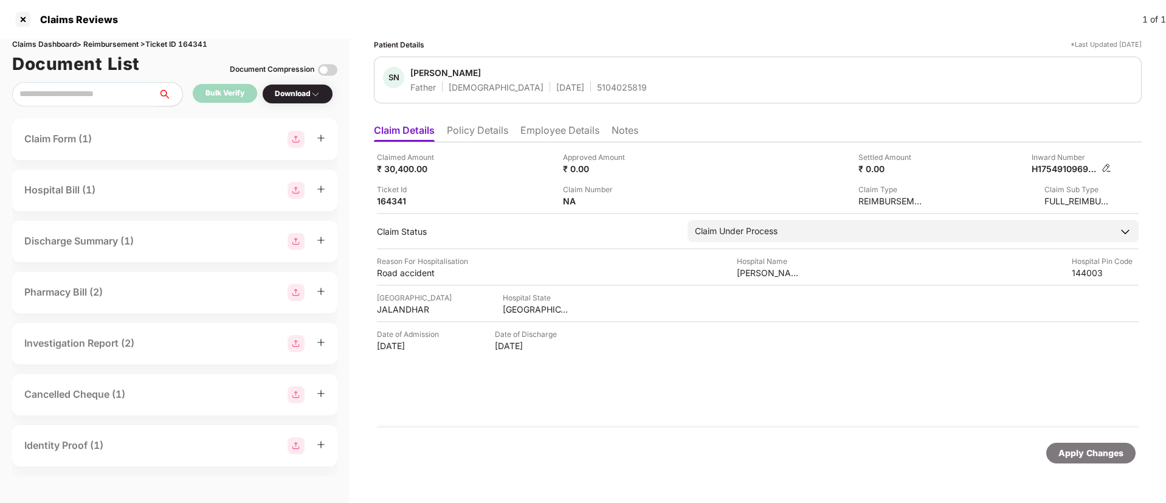
click at [1100, 168] on div "H175491096946351" at bounding box center [1072, 169] width 80 height 12
click at [1105, 165] on img at bounding box center [1107, 168] width 10 height 10
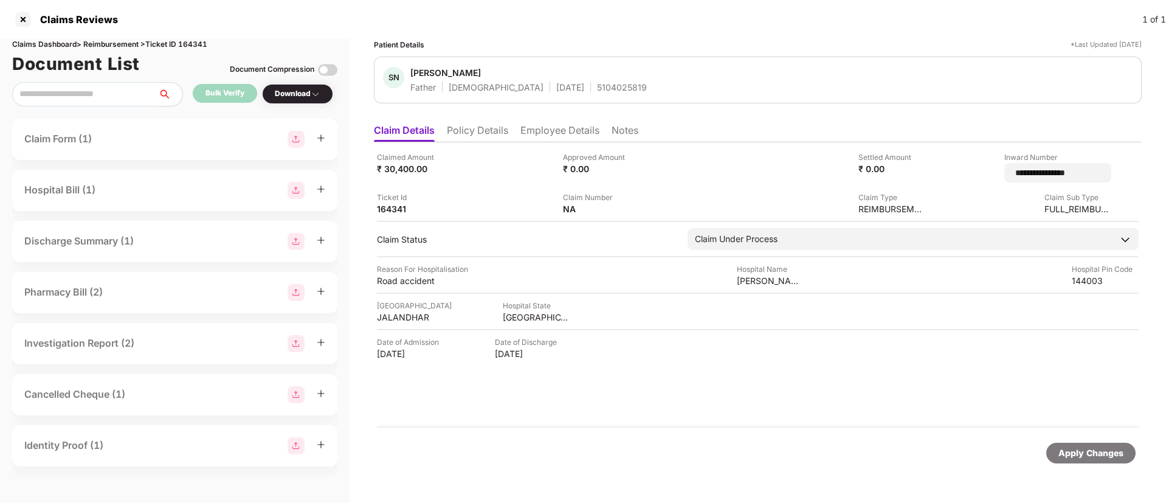
drag, startPoint x: 1099, startPoint y: 174, endPoint x: 967, endPoint y: 171, distance: 132.0
click at [967, 171] on div "**********" at bounding box center [1022, 166] width 177 height 31
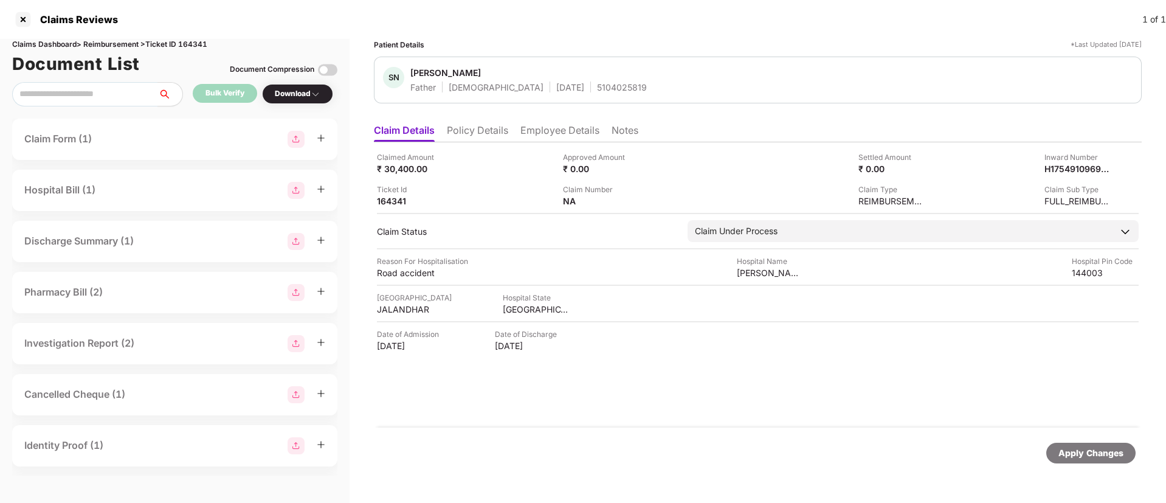
click at [528, 133] on li "Employee Details" at bounding box center [559, 133] width 79 height 18
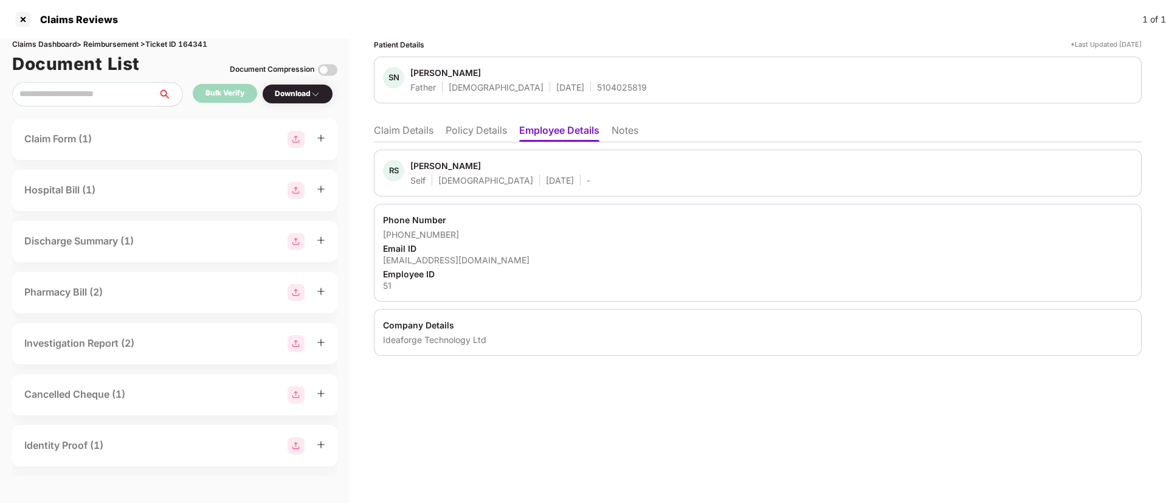
click at [475, 134] on li "Policy Details" at bounding box center [476, 133] width 61 height 18
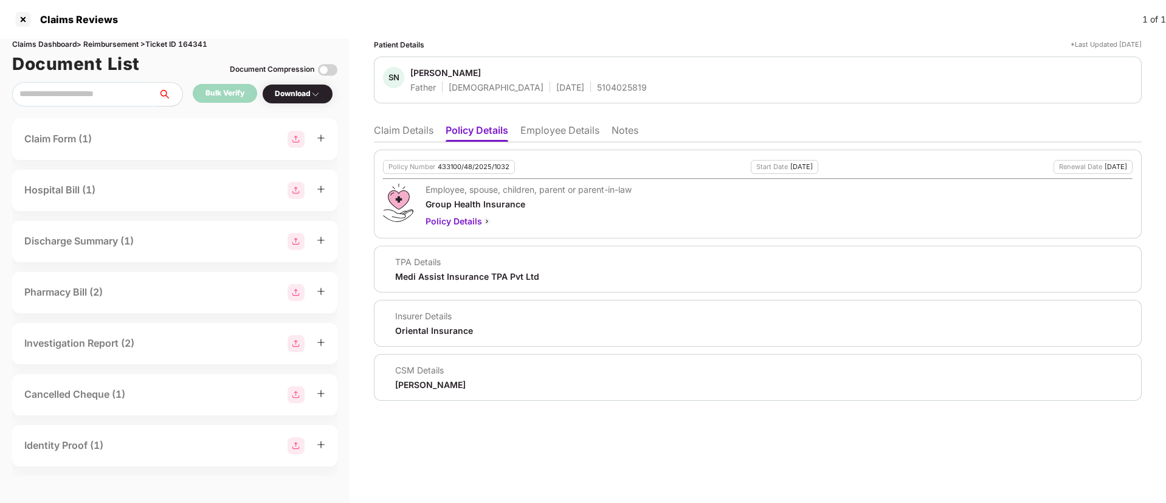
click at [412, 133] on li "Claim Details" at bounding box center [404, 133] width 60 height 18
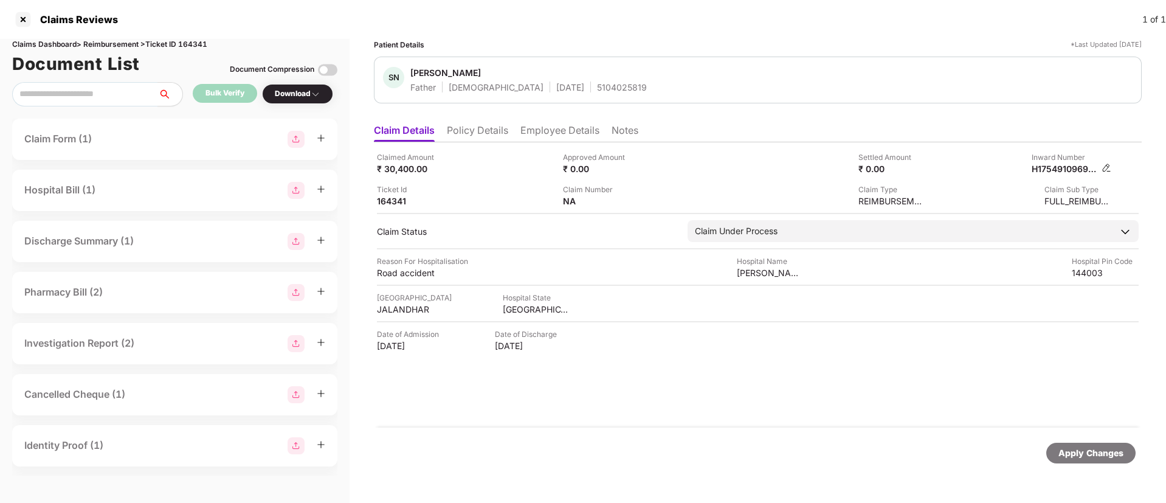
click at [1105, 165] on img at bounding box center [1107, 168] width 10 height 10
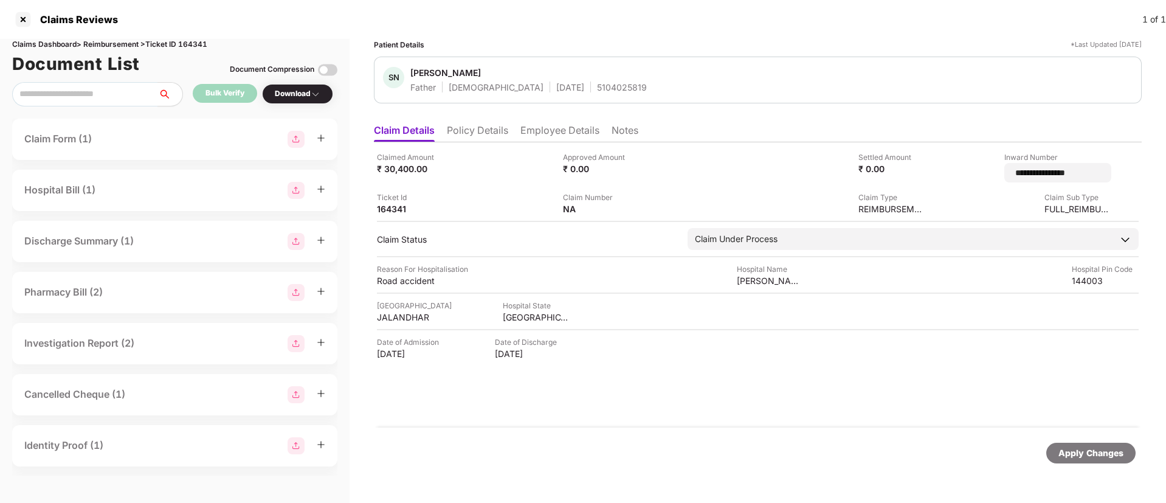
drag, startPoint x: 1074, startPoint y: 171, endPoint x: 967, endPoint y: 180, distance: 107.9
click at [967, 180] on div "**********" at bounding box center [1022, 166] width 177 height 31
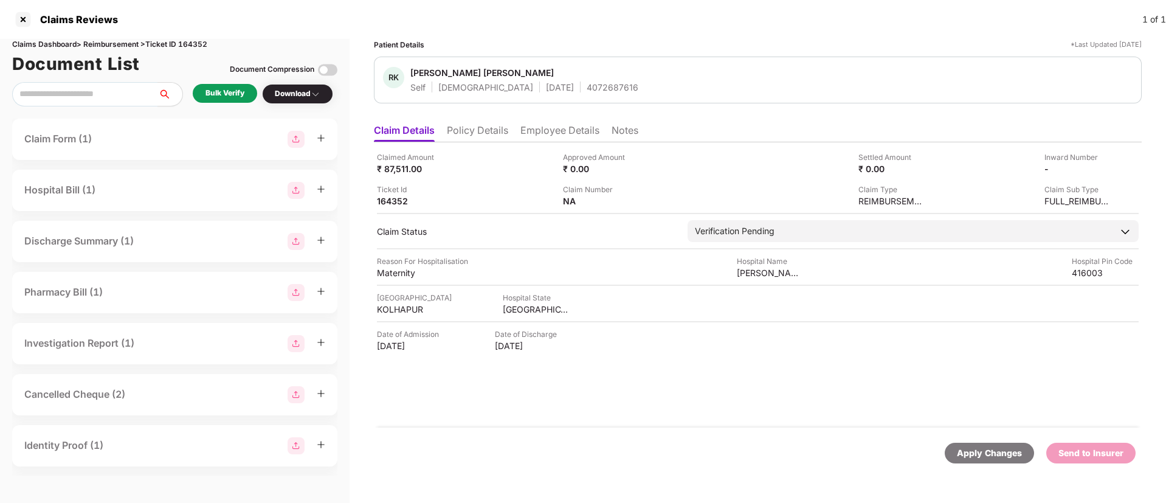
click at [230, 95] on div "Bulk Verify" at bounding box center [224, 94] width 39 height 12
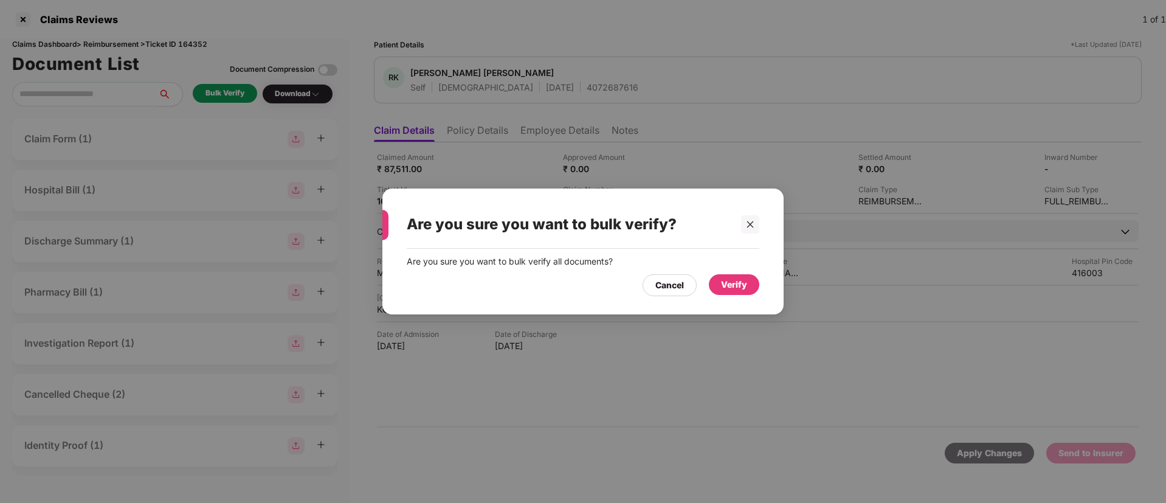
click at [727, 283] on div "Verify" at bounding box center [734, 284] width 26 height 13
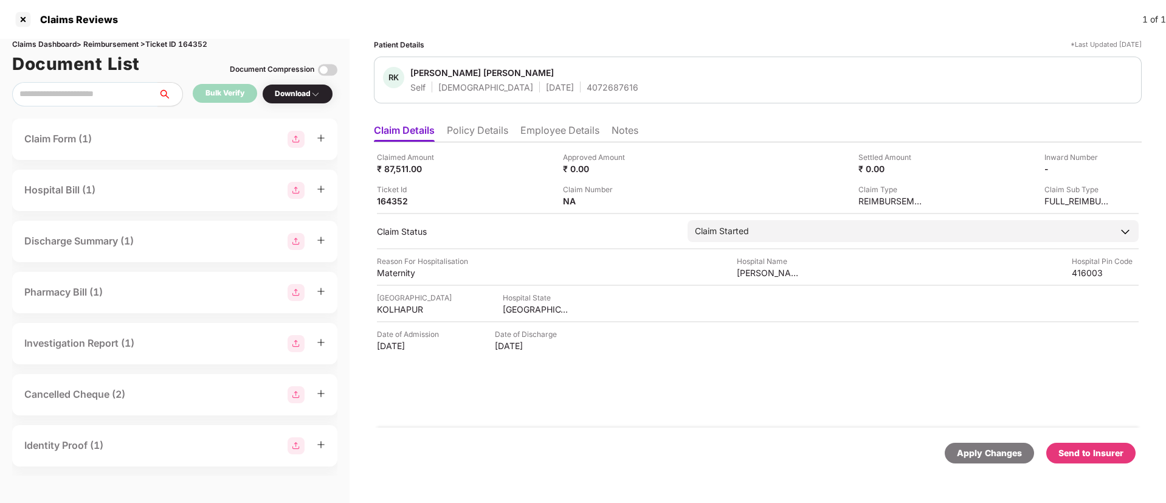
click at [305, 88] on div "Download" at bounding box center [298, 94] width 46 height 12
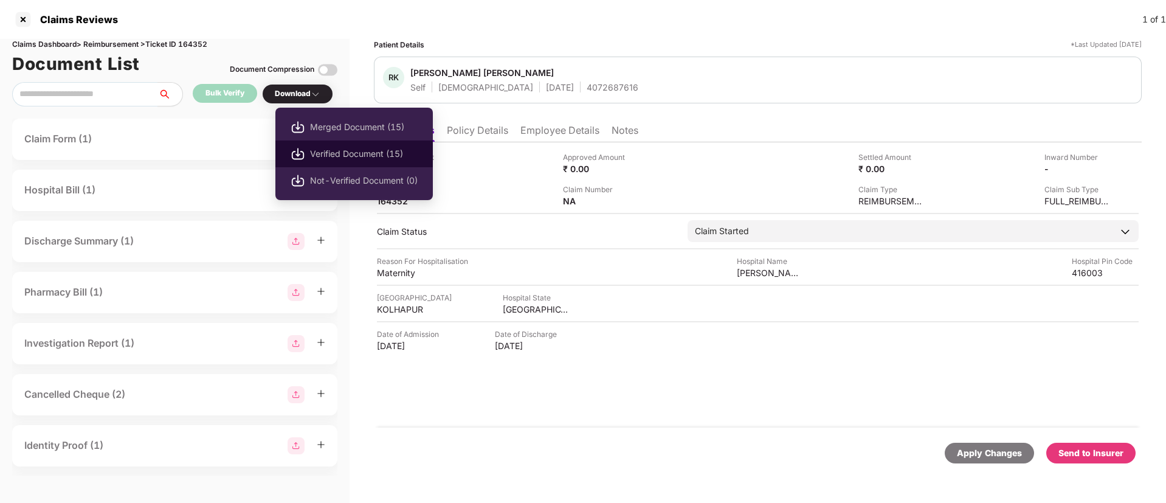
click at [361, 156] on span "Verified Document (15)" at bounding box center [364, 153] width 108 height 13
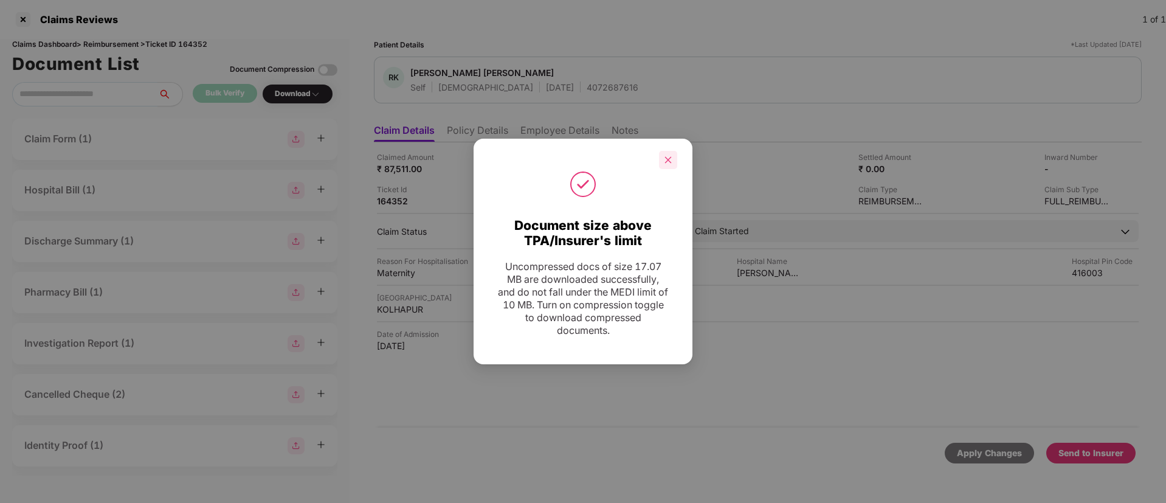
click at [671, 159] on icon "close" at bounding box center [668, 160] width 9 height 9
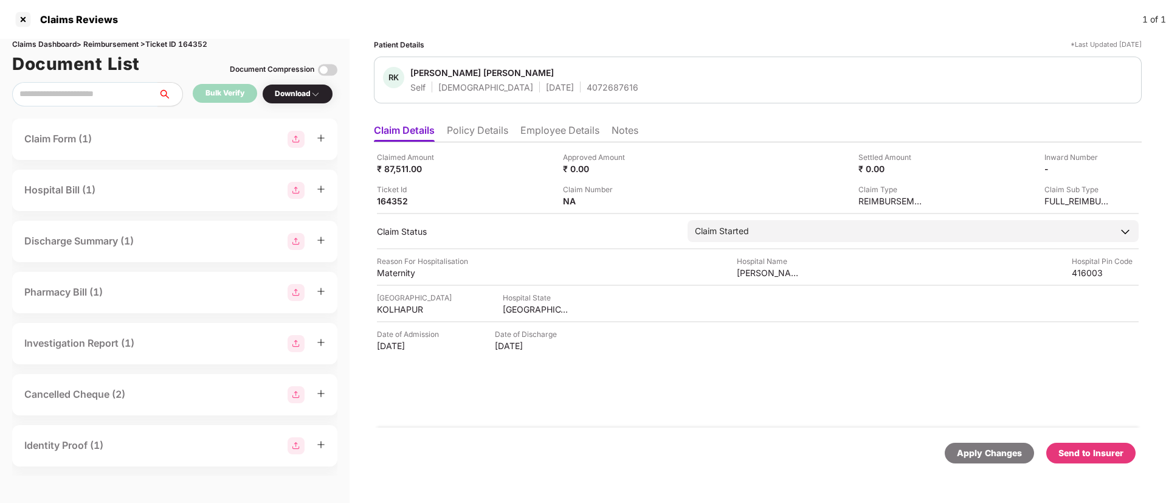
click at [475, 140] on li "Policy Details" at bounding box center [477, 133] width 61 height 18
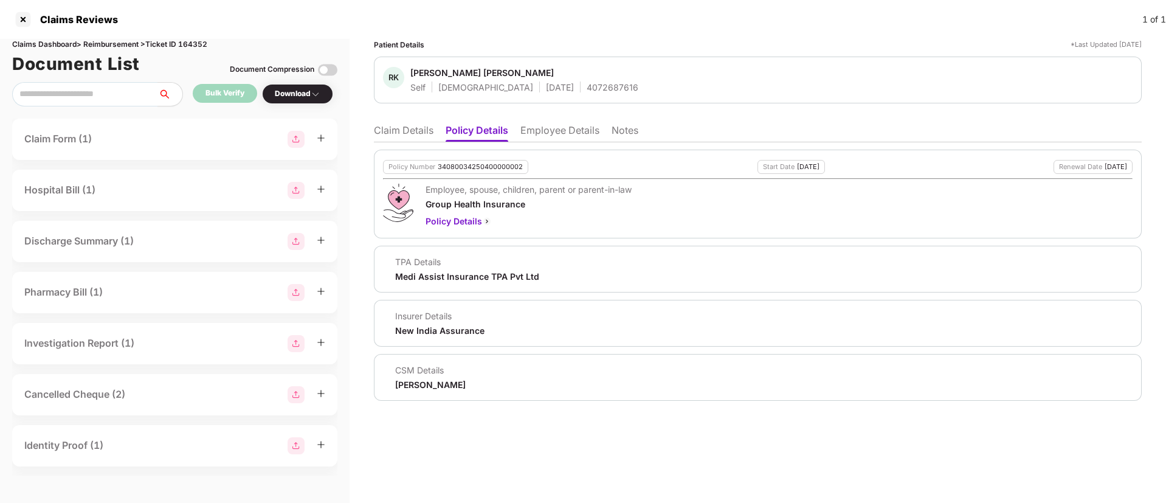
click at [531, 126] on li "Employee Details" at bounding box center [559, 133] width 79 height 18
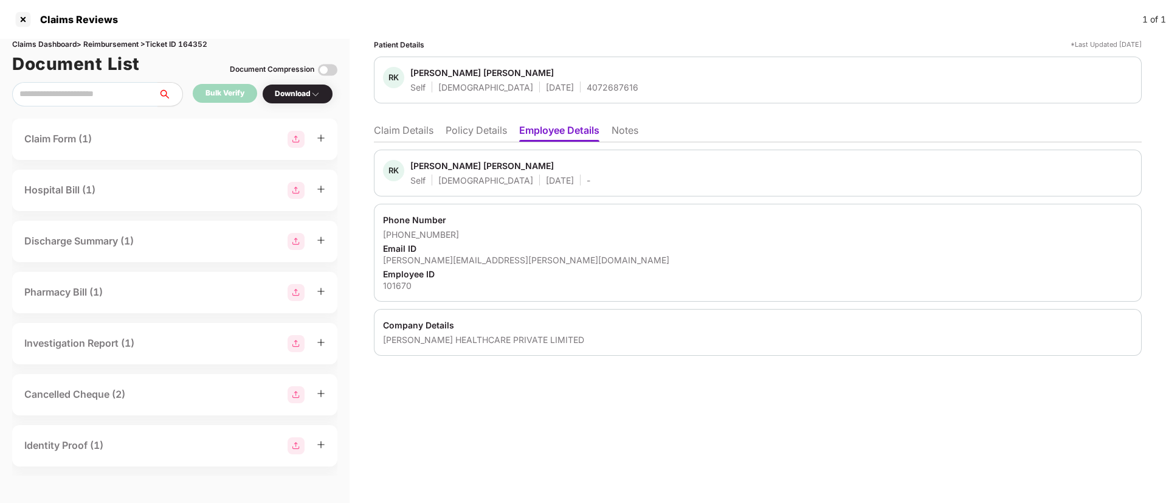
click at [404, 135] on li "Claim Details" at bounding box center [404, 133] width 60 height 18
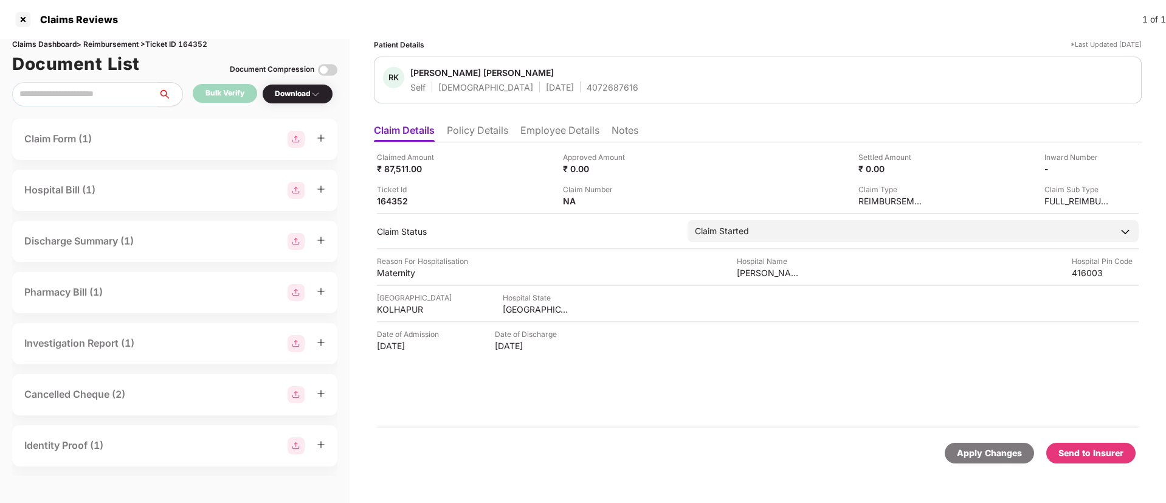
click at [1072, 447] on div "Send to Insurer" at bounding box center [1090, 452] width 65 height 13
click at [1103, 168] on img at bounding box center [1107, 168] width 10 height 10
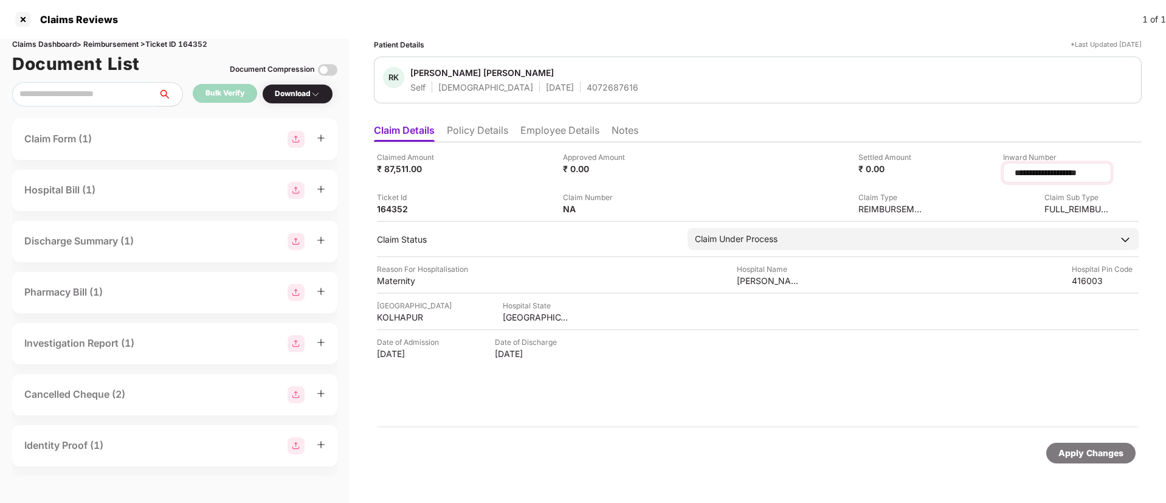
click at [1052, 172] on input "**********" at bounding box center [1057, 173] width 88 height 13
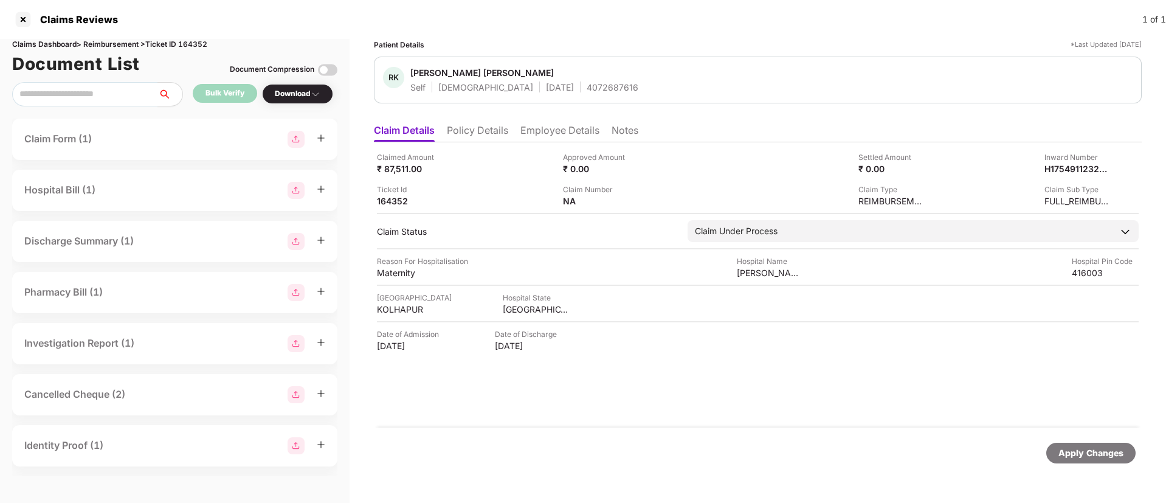
click at [505, 135] on li "Policy Details" at bounding box center [477, 133] width 61 height 18
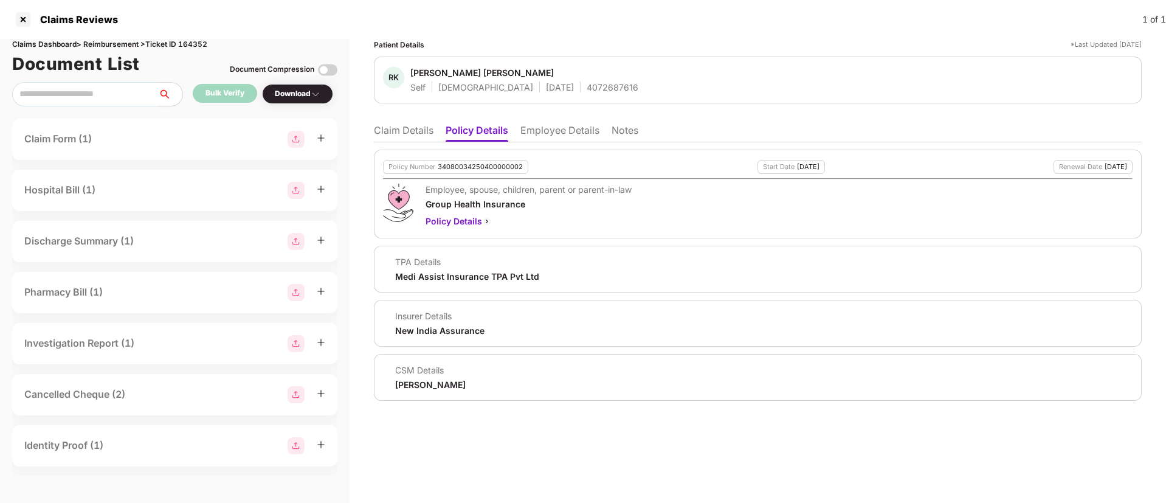
click at [556, 127] on li "Employee Details" at bounding box center [559, 133] width 79 height 18
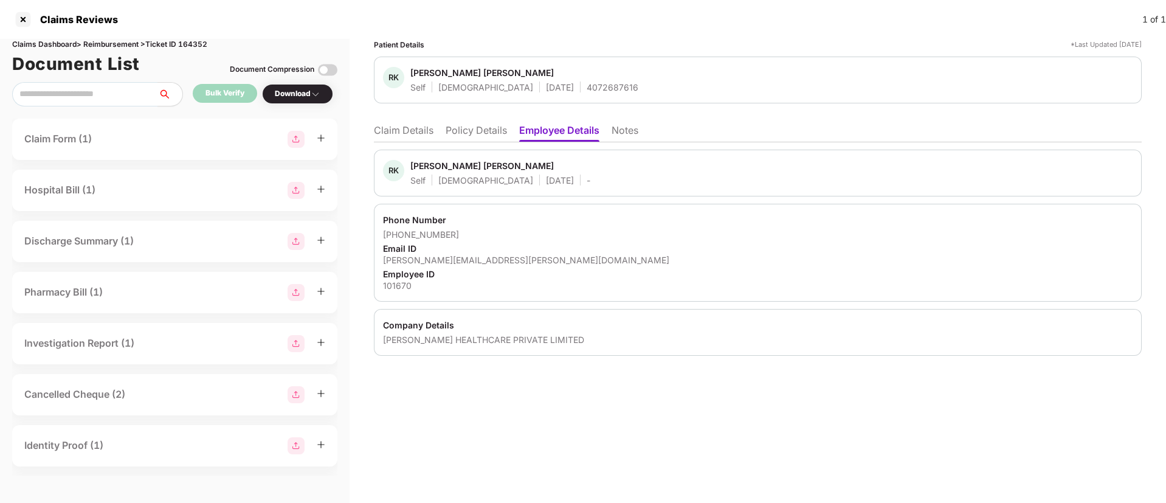
click at [419, 133] on li "Claim Details" at bounding box center [404, 133] width 60 height 18
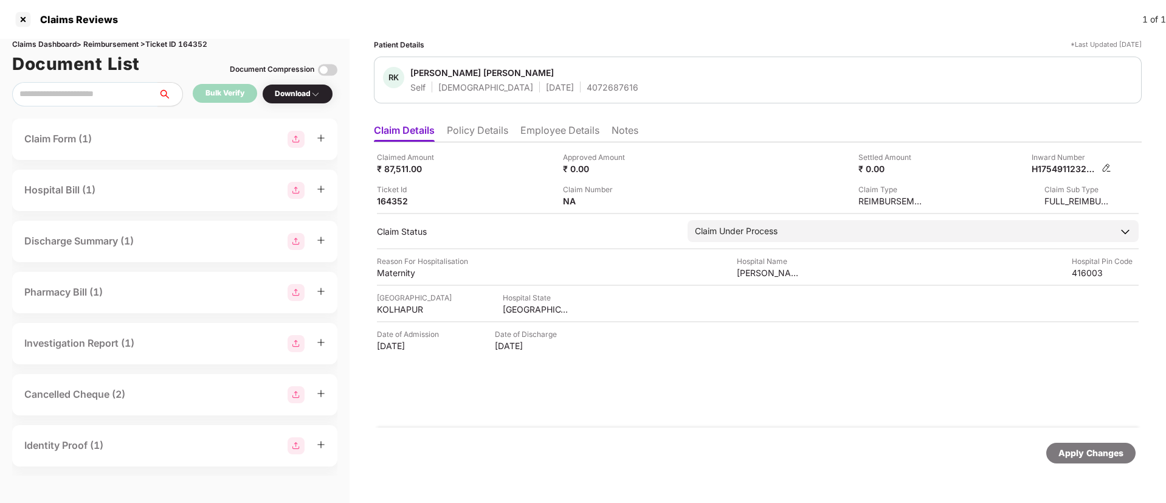
click at [1106, 170] on img at bounding box center [1107, 168] width 10 height 10
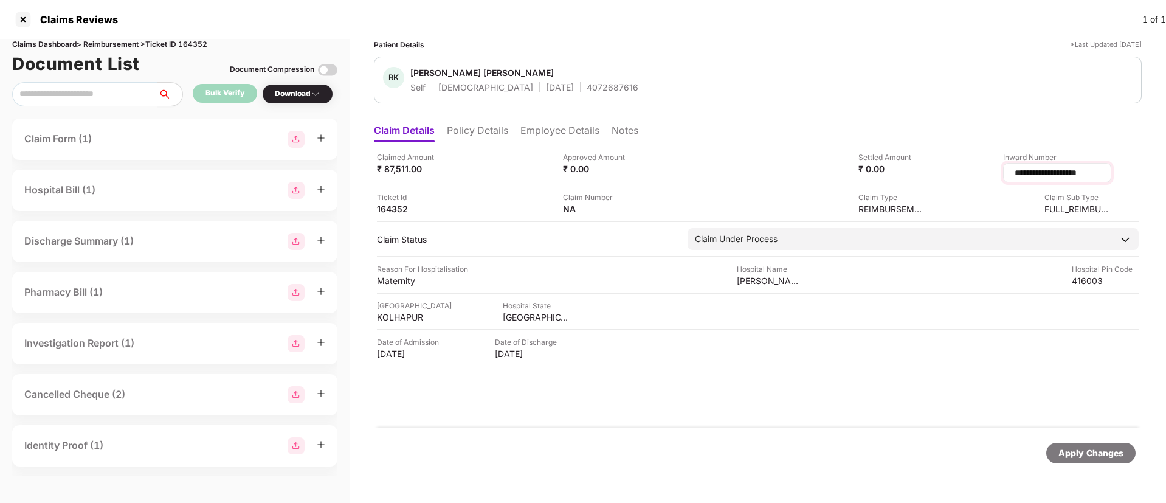
click at [1027, 171] on input "**********" at bounding box center [1057, 173] width 88 height 13
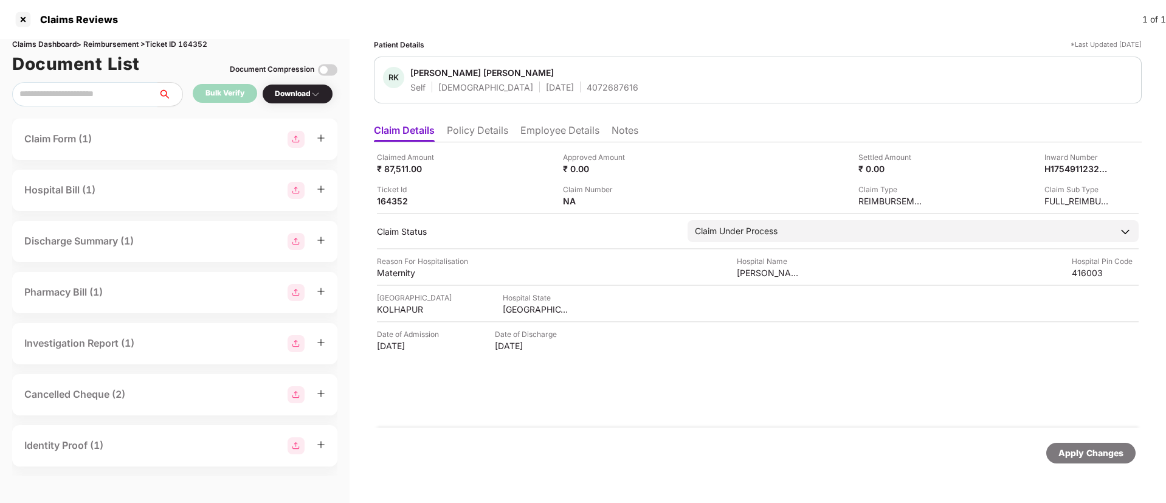
click at [23, 21] on div at bounding box center [22, 19] width 19 height 19
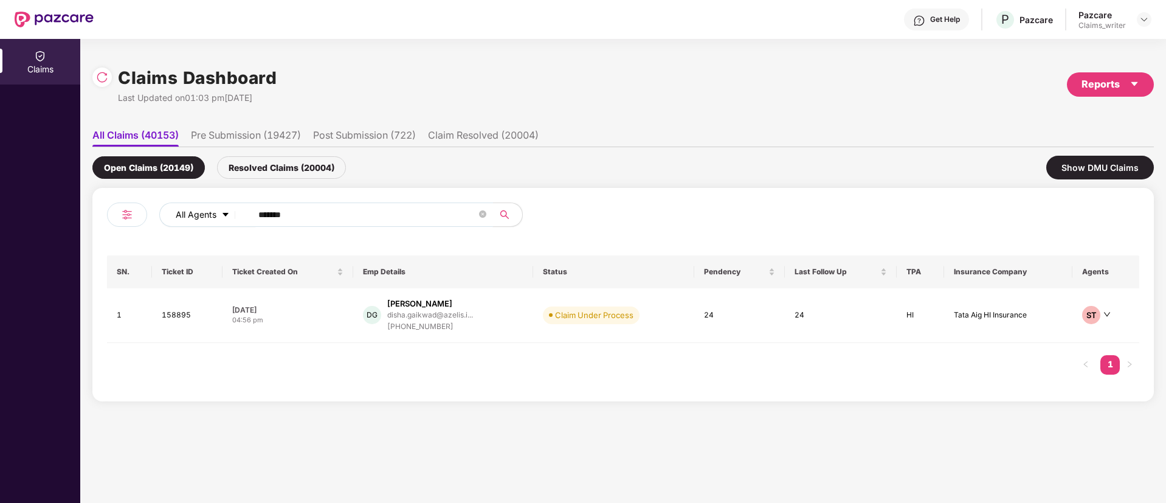
drag, startPoint x: 303, startPoint y: 213, endPoint x: 235, endPoint y: 213, distance: 68.1
click at [235, 213] on div "All Agents ******" at bounding box center [469, 214] width 620 height 24
paste input "text"
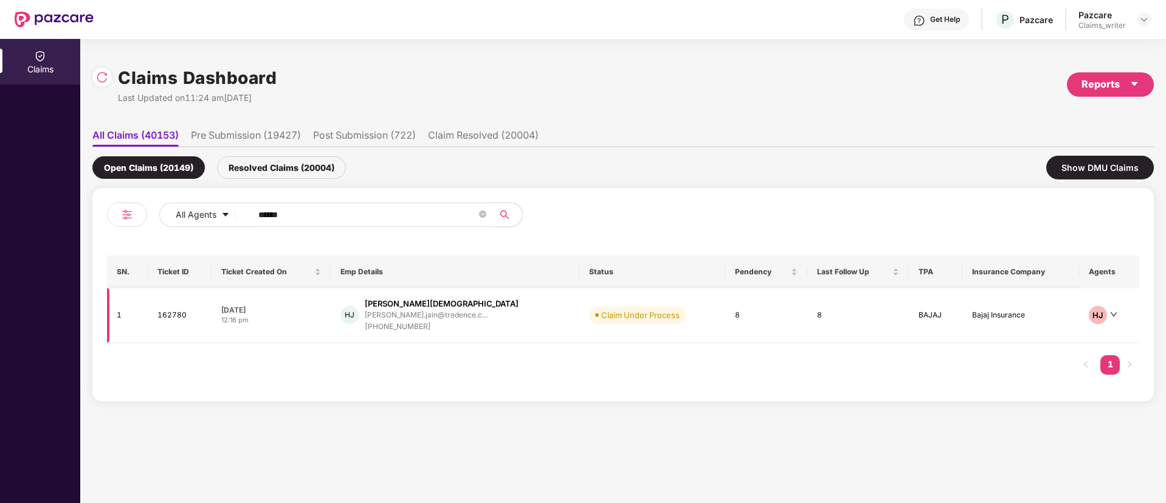
type input "******"
click at [174, 317] on td "162780" at bounding box center [180, 315] width 64 height 55
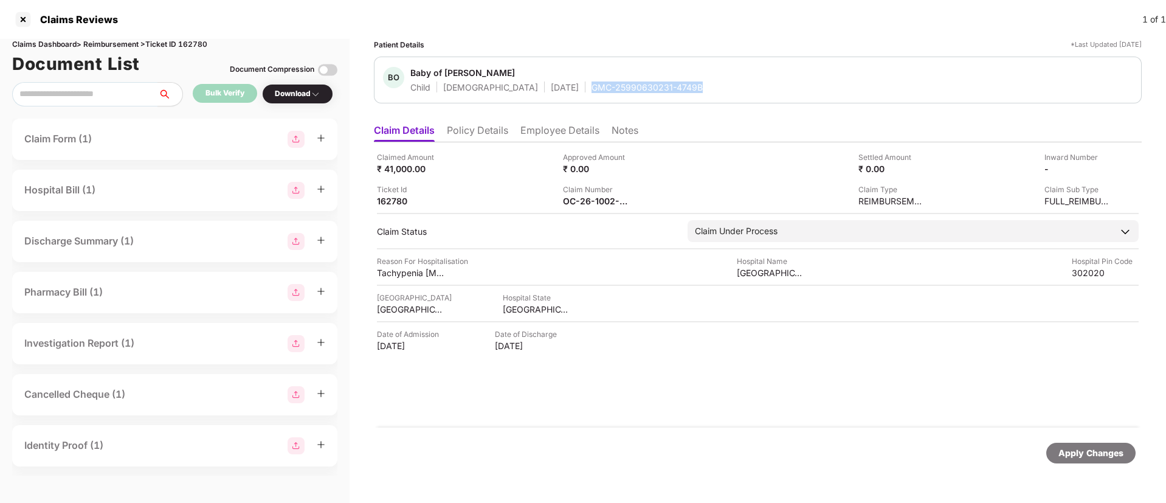
drag, startPoint x: 539, startPoint y: 88, endPoint x: 655, endPoint y: 88, distance: 116.1
click at [655, 88] on div "BO Baby of Ankita Jain Child Male 18 July 2025 GMC-25990630231-4749B" at bounding box center [758, 80] width 750 height 26
copy div "GMC-25990630231-4749B"
click at [554, 134] on li "Employee Details" at bounding box center [559, 133] width 79 height 18
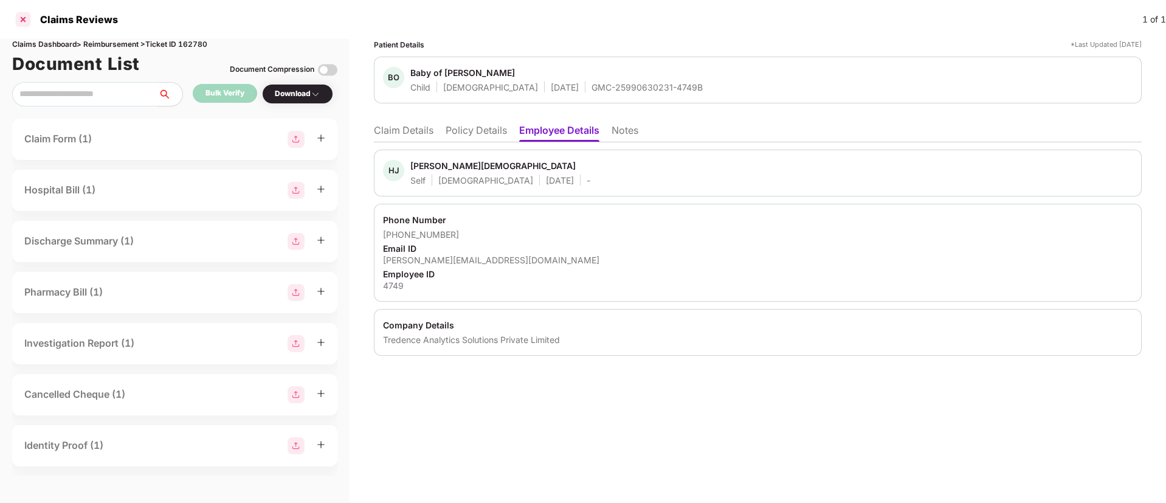
click at [24, 21] on div at bounding box center [22, 19] width 19 height 19
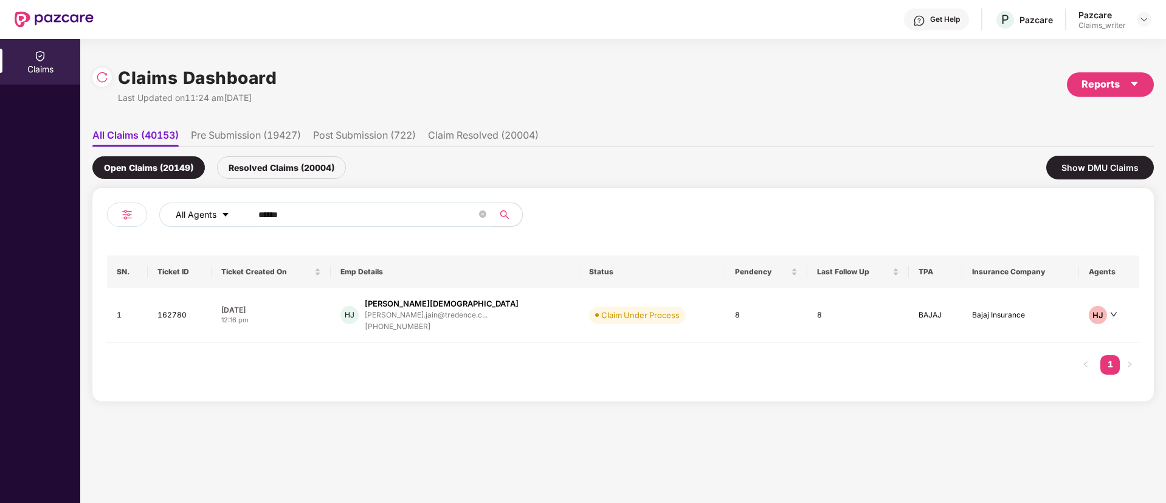
drag, startPoint x: 311, startPoint y: 206, endPoint x: 226, endPoint y: 212, distance: 85.3
click at [226, 212] on div "All Agents ******" at bounding box center [469, 214] width 620 height 24
paste input "text"
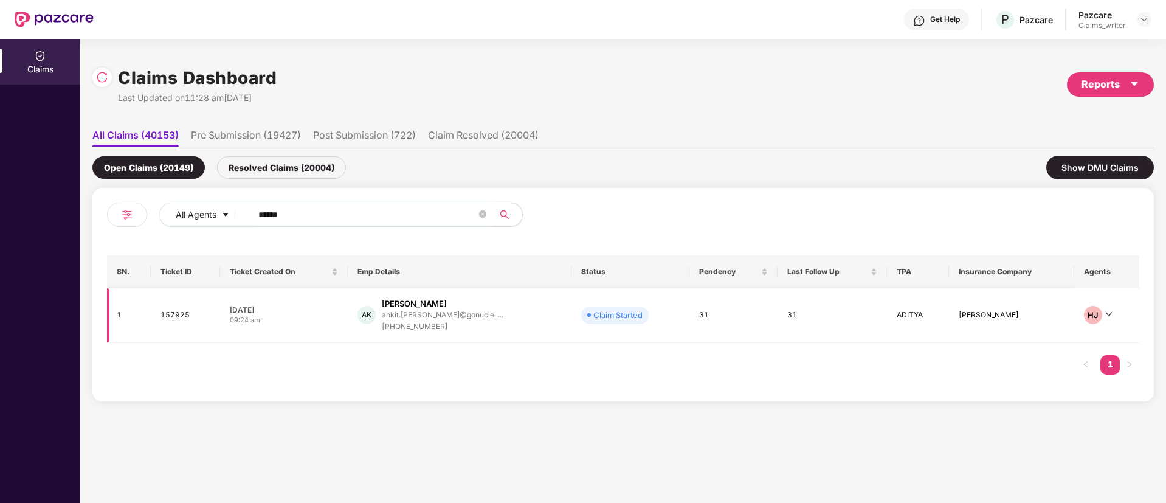
type input "******"
click at [185, 316] on td "157925" at bounding box center [185, 315] width 69 height 55
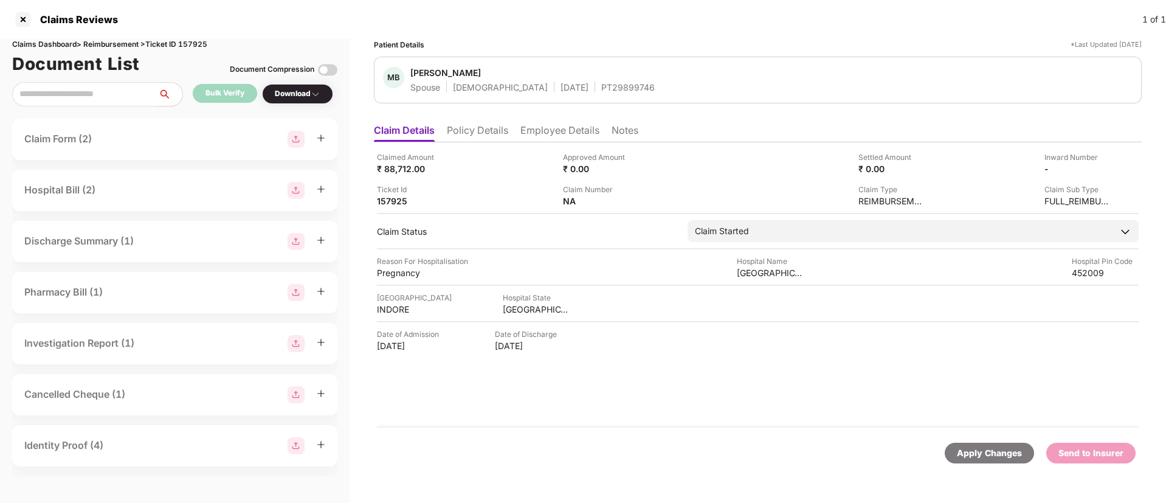
click at [601, 86] on div "PT29899746" at bounding box center [628, 87] width 54 height 12
copy div "PT29899746"
click at [537, 136] on li "Employee Details" at bounding box center [559, 133] width 79 height 18
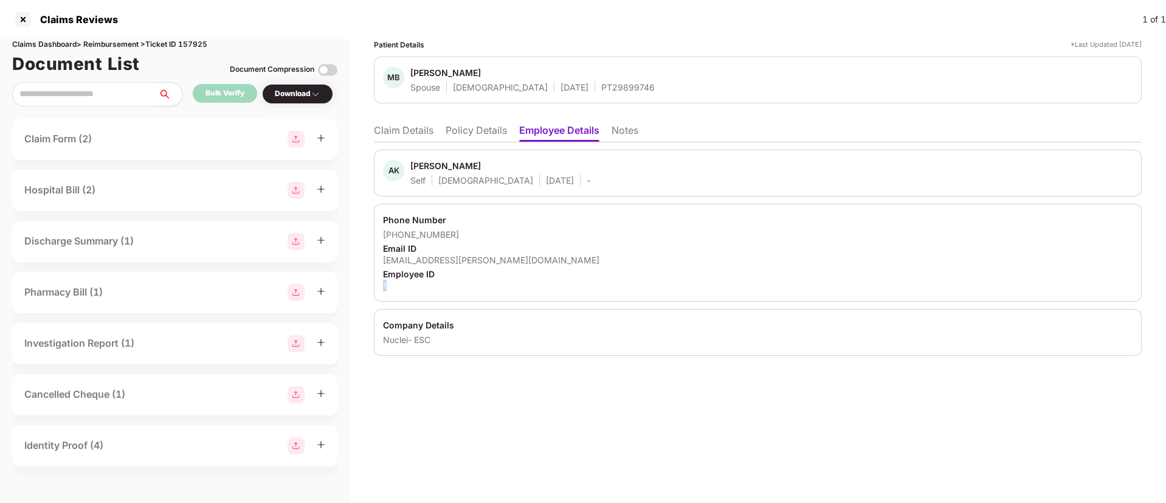
drag, startPoint x: 391, startPoint y: 283, endPoint x: 370, endPoint y: 280, distance: 20.8
click at [370, 280] on div "Patient Details *Last Updated [DATE] MB [PERSON_NAME] Spouse [DEMOGRAPHIC_DATA]…" at bounding box center [758, 271] width 816 height 464
copy div "1"
click at [393, 127] on li "Claim Details" at bounding box center [404, 133] width 60 height 18
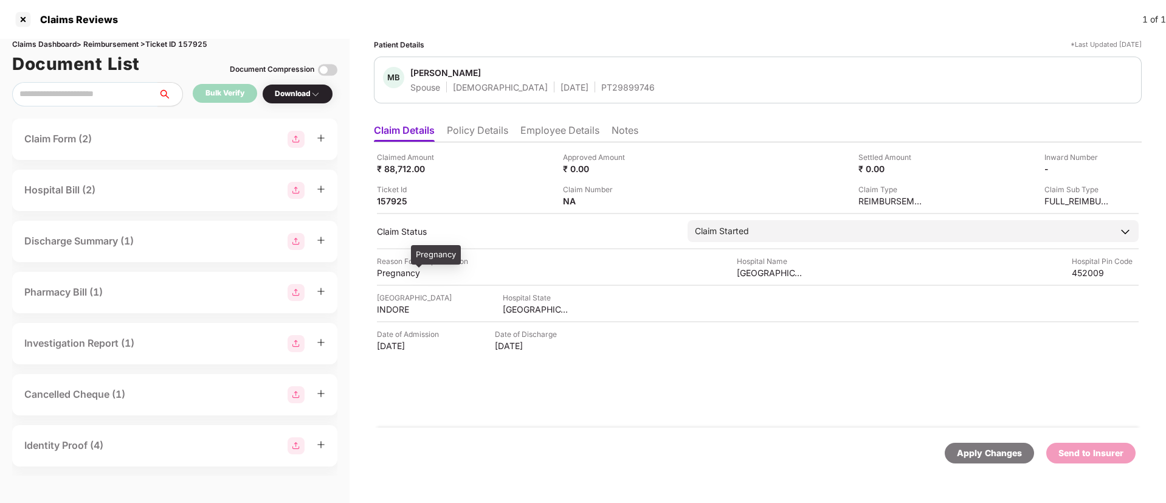
click at [392, 270] on div "Pregnancy" at bounding box center [410, 273] width 67 height 12
copy div "Pregnancy"
click at [542, 130] on li "Employee Details" at bounding box center [559, 133] width 79 height 18
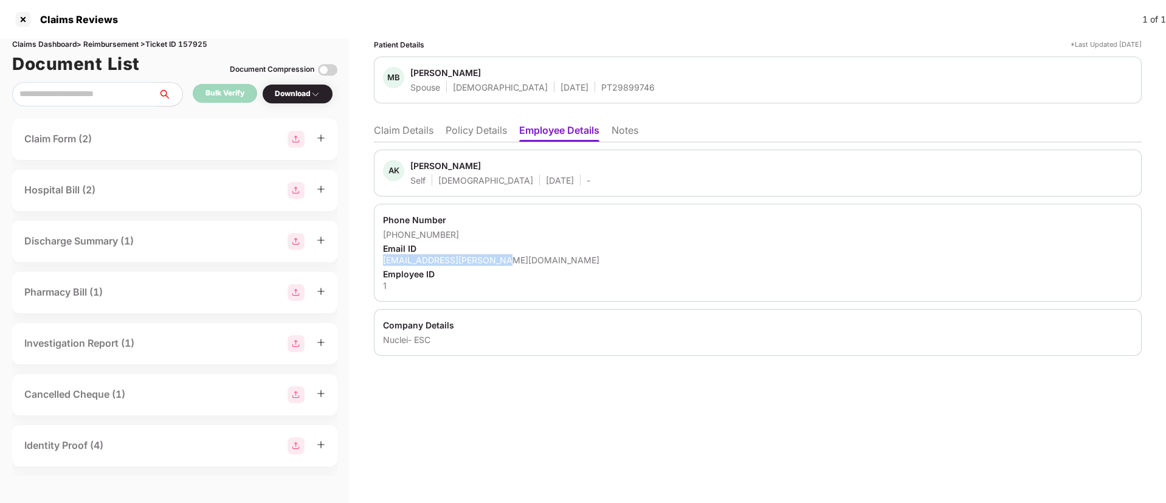
drag, startPoint x: 379, startPoint y: 261, endPoint x: 503, endPoint y: 258, distance: 124.1
click at [503, 258] on div "Phone Number [PHONE_NUMBER] Email ID [EMAIL_ADDRESS][PERSON_NAME][DOMAIN_NAME] …" at bounding box center [758, 253] width 768 height 98
copy div "[EMAIL_ADDRESS][PERSON_NAME][DOMAIN_NAME]"
click at [411, 136] on li "Claim Details" at bounding box center [404, 133] width 60 height 18
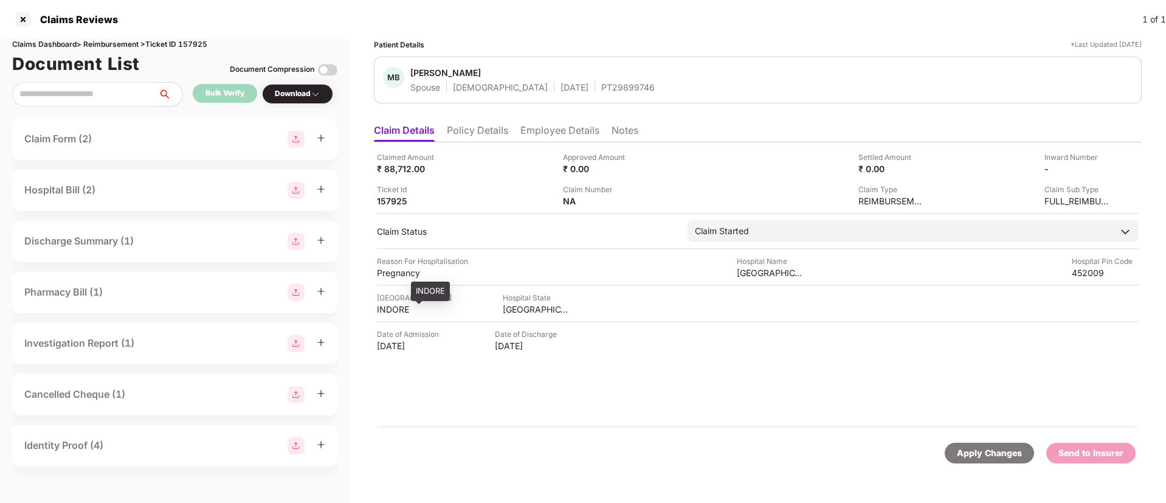
click at [394, 311] on div "INDORE" at bounding box center [410, 309] width 67 height 12
copy div "INDORE"
drag, startPoint x: 488, startPoint y: 309, endPoint x: 593, endPoint y: 304, distance: 105.9
click at [593, 304] on div "[GEOGRAPHIC_DATA] [GEOGRAPHIC_DATA] [GEOGRAPHIC_DATA]" at bounding box center [758, 303] width 762 height 23
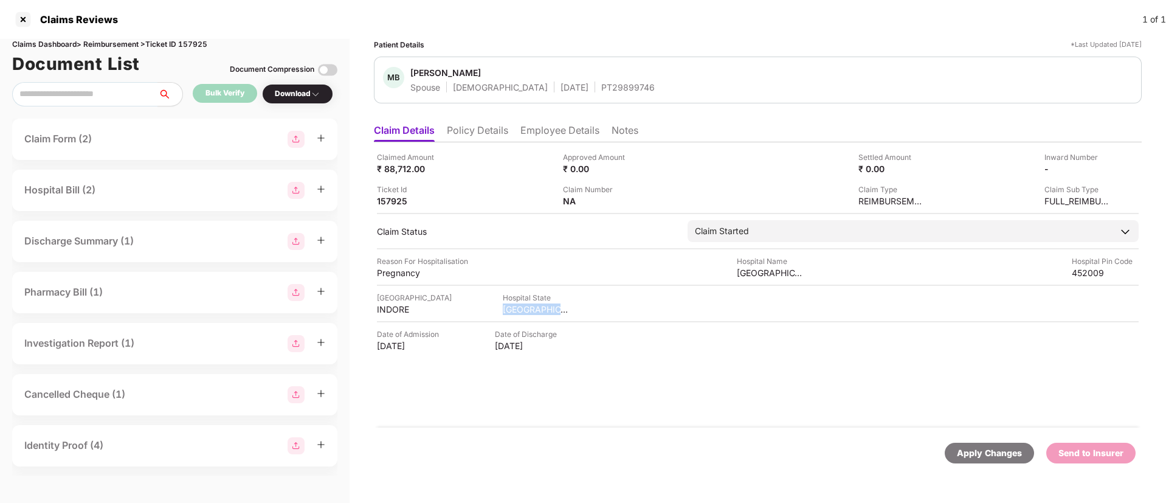
copy div "[GEOGRAPHIC_DATA]"
drag, startPoint x: 741, startPoint y: 270, endPoint x: 818, endPoint y: 272, distance: 76.6
click at [818, 272] on div "Reason For Hospitalisation Pregnancy Hospital Name [GEOGRAPHIC_DATA] Pin Code 4…" at bounding box center [758, 266] width 762 height 23
copy div "[GEOGRAPHIC_DATA] And"
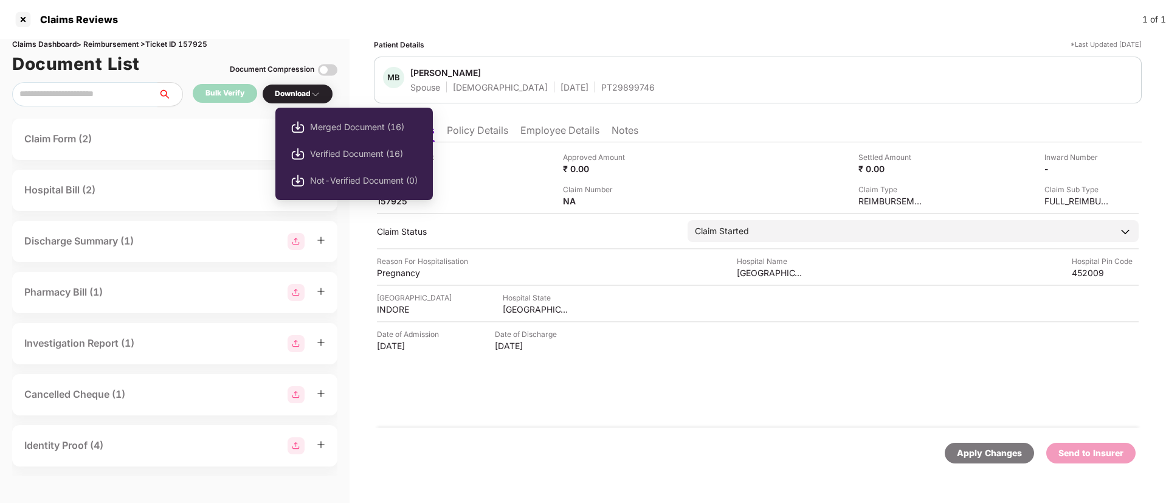
click at [305, 89] on div "Download" at bounding box center [298, 94] width 46 height 12
click at [330, 154] on span "Verified Document (16)" at bounding box center [364, 153] width 108 height 13
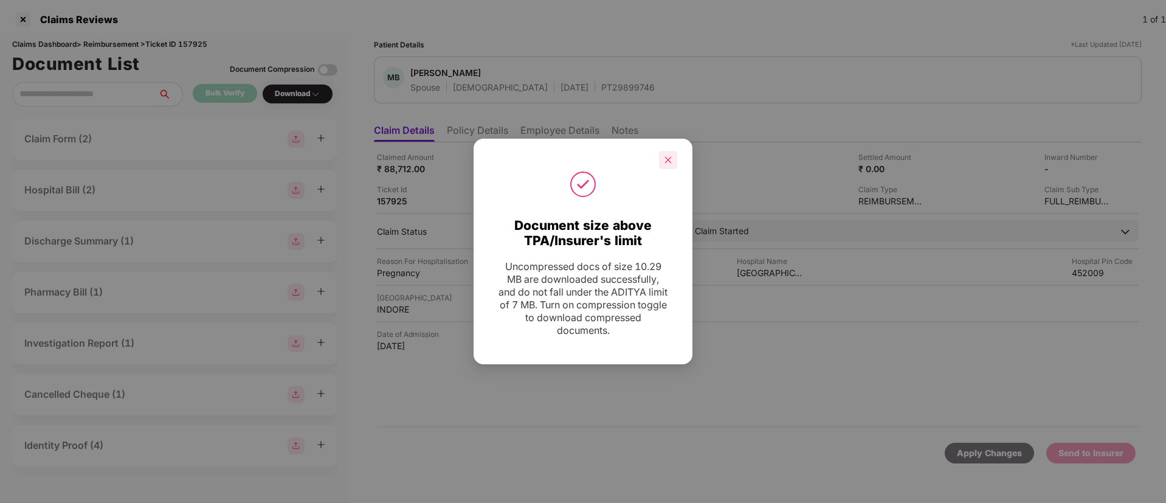
click at [671, 164] on icon "close" at bounding box center [668, 160] width 9 height 9
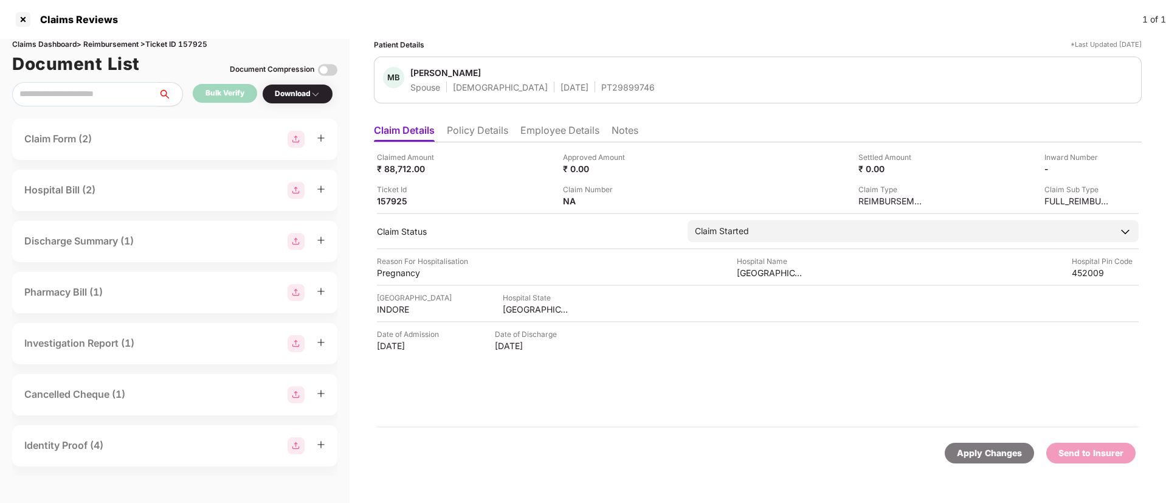
click at [642, 201] on div "Claim Number NA" at bounding box center [651, 195] width 177 height 23
click at [638, 200] on img at bounding box center [638, 200] width 10 height 10
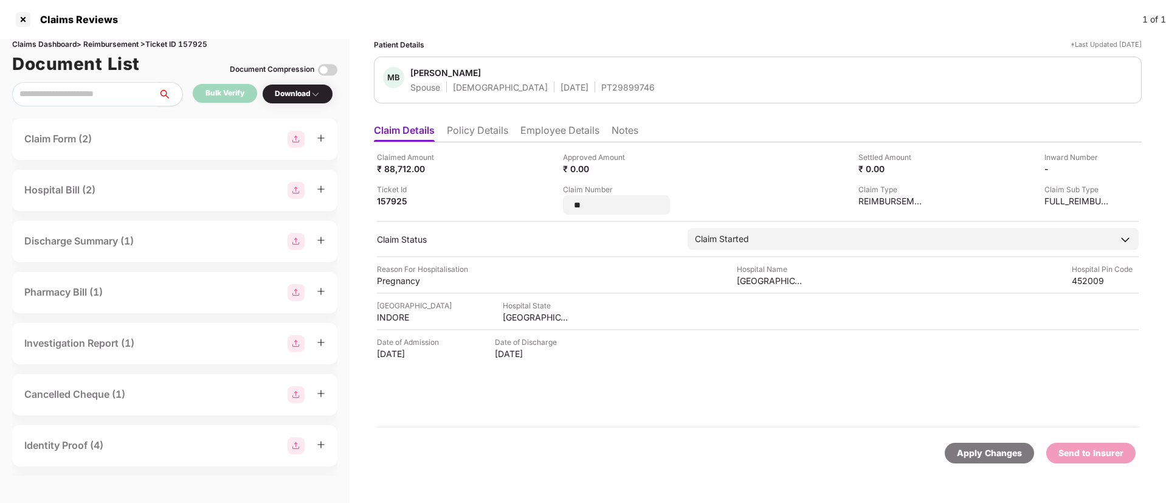
drag, startPoint x: 605, startPoint y: 206, endPoint x: 559, endPoint y: 204, distance: 46.2
click at [559, 204] on div "Claimed Amount ₹ 88,712.00 Approved Amount ₹ 0.00 Settled Amount ₹ 0.00 Inward …" at bounding box center [758, 182] width 762 height 63
type input "**********"
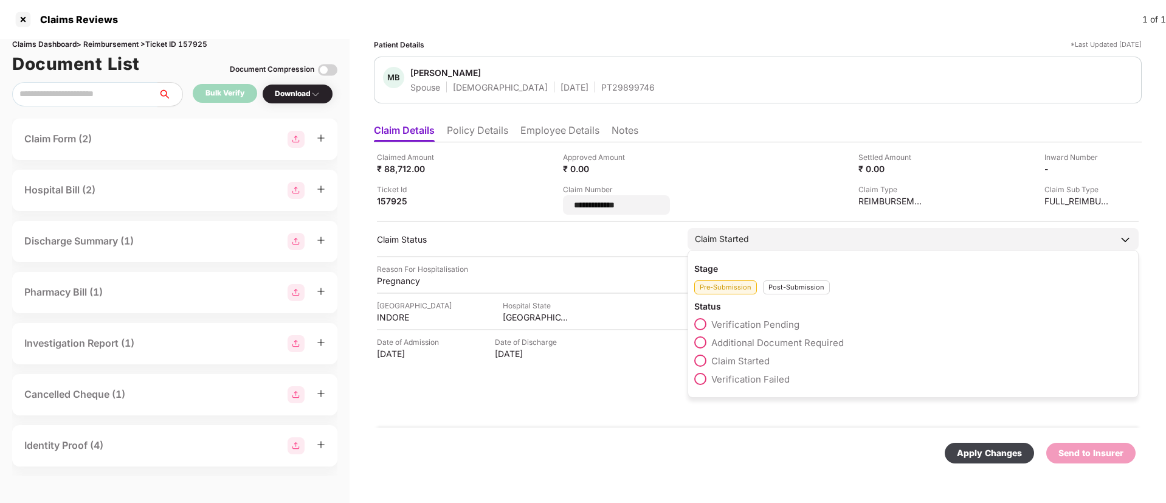
click at [789, 286] on div "Stage Pre-Submission Post-Submission Status Verification Pending Additional Doc…" at bounding box center [913, 324] width 451 height 148
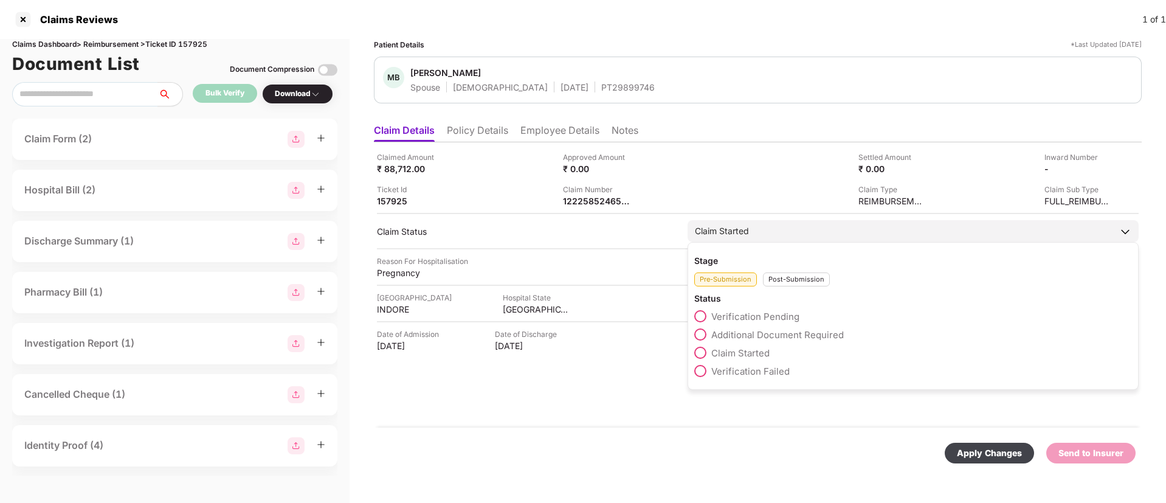
click at [782, 279] on div "Post-Submission" at bounding box center [796, 279] width 67 height 14
click at [701, 336] on span at bounding box center [700, 334] width 12 height 12
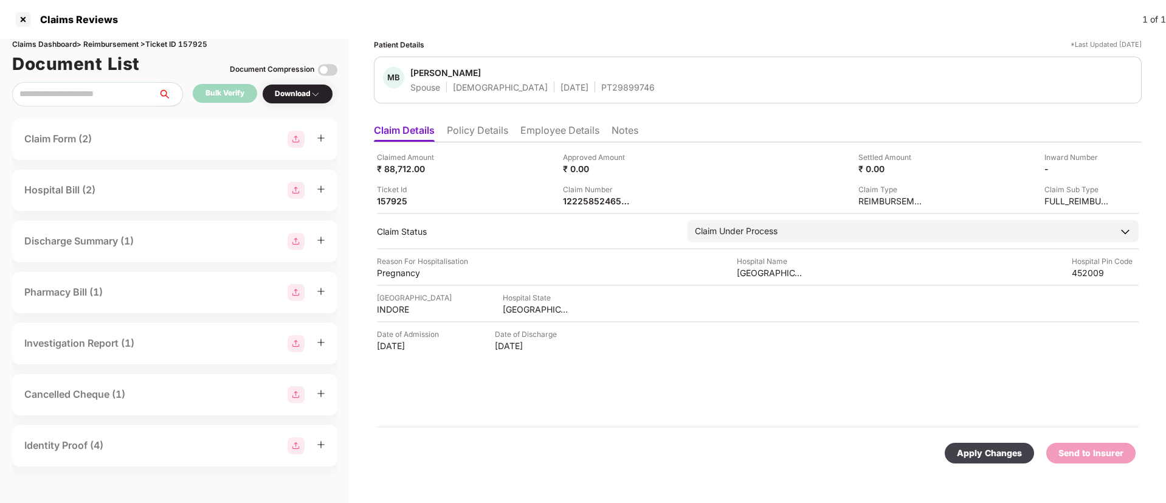
click at [971, 450] on div "Apply Changes" at bounding box center [989, 452] width 65 height 13
click at [18, 18] on div at bounding box center [22, 19] width 19 height 19
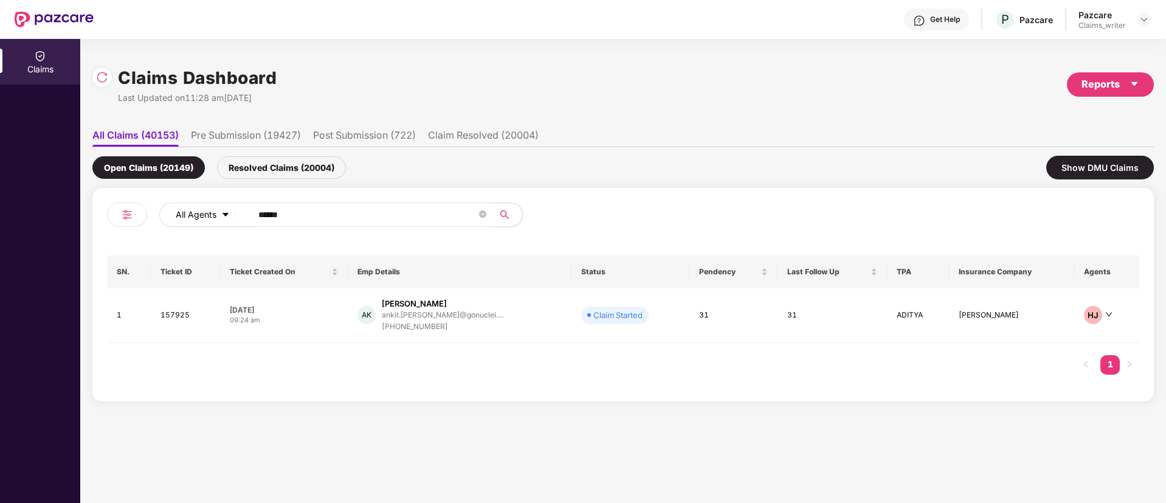
drag, startPoint x: 299, startPoint y: 218, endPoint x: 229, endPoint y: 210, distance: 71.0
click at [229, 210] on div "All Agents ******" at bounding box center [469, 214] width 620 height 24
paste input "text"
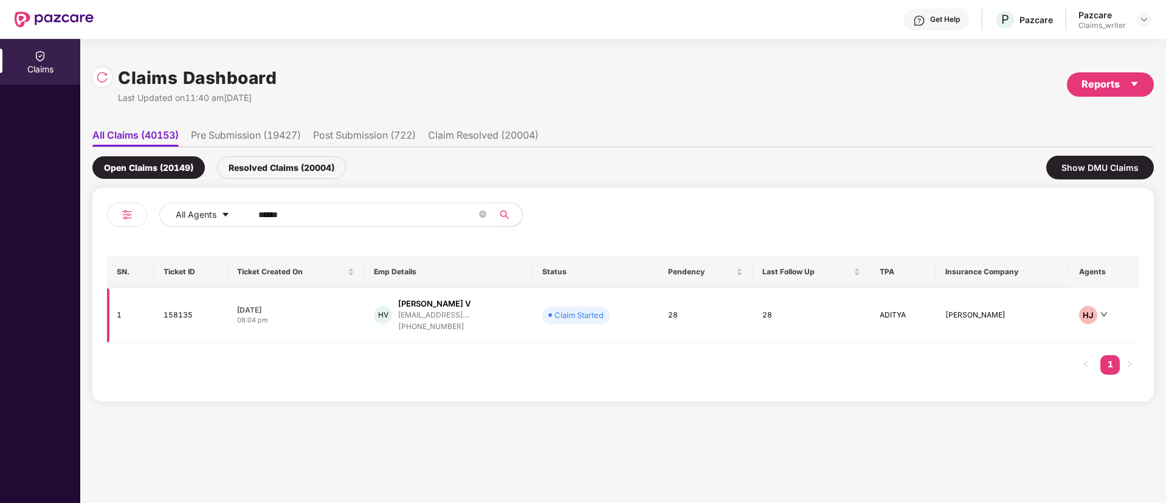
type input "******"
click at [184, 319] on td "158135" at bounding box center [191, 315] width 74 height 55
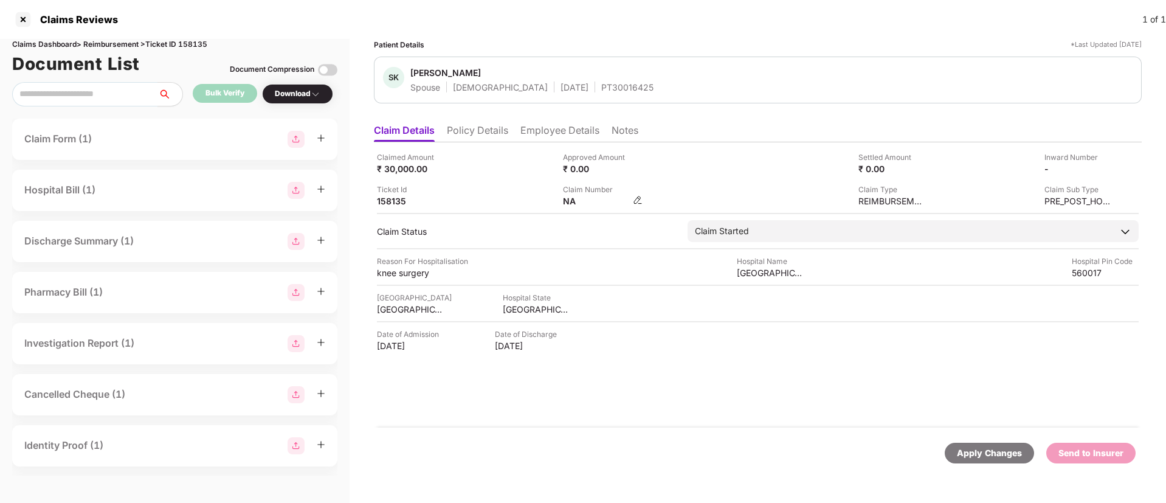
click at [637, 202] on img at bounding box center [638, 200] width 10 height 10
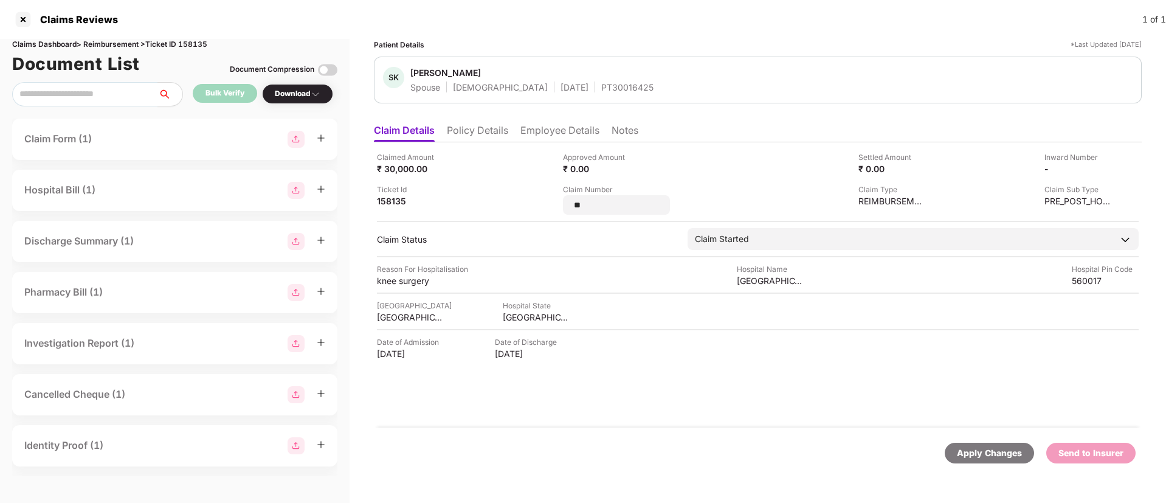
drag, startPoint x: 608, startPoint y: 204, endPoint x: 543, endPoint y: 198, distance: 65.3
click at [543, 196] on div "Claimed Amount ₹ 30,000.00 Approved Amount ₹ 0.00 Settled Amount ₹ 0.00 Inward …" at bounding box center [758, 182] width 762 height 63
type input "**********"
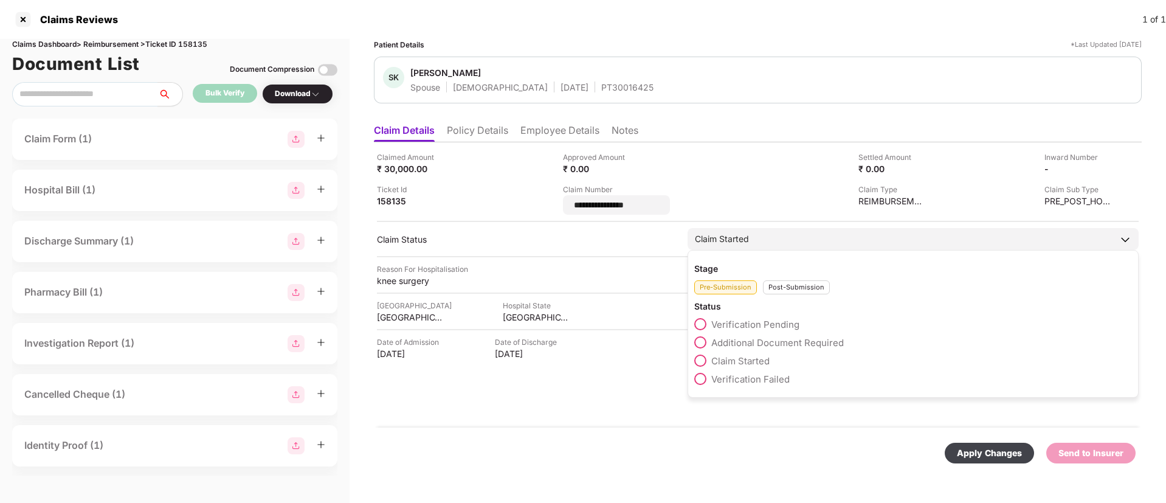
click at [789, 282] on div "Post-Submission" at bounding box center [796, 287] width 67 height 14
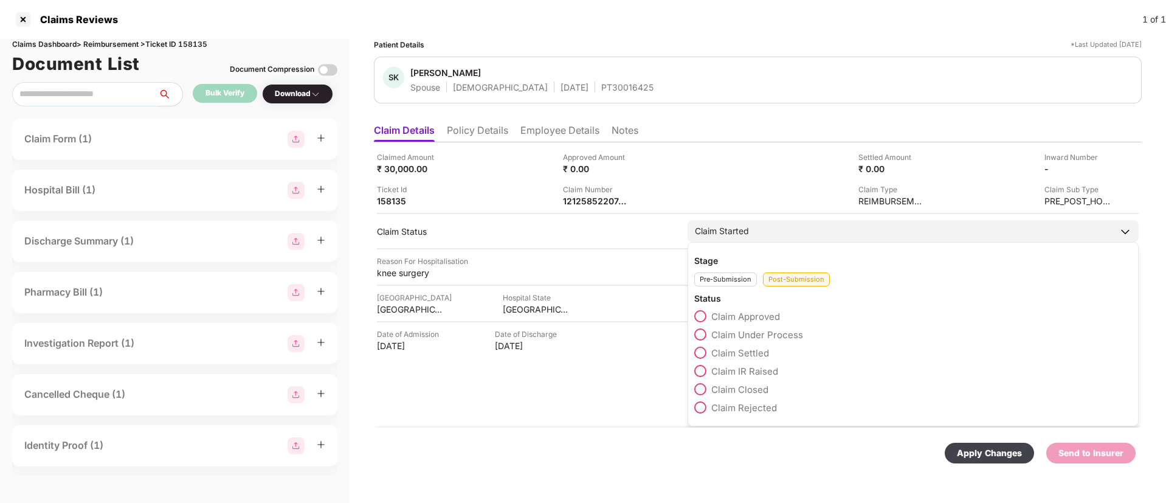
click at [709, 330] on label "Claim Under Process" at bounding box center [748, 334] width 109 height 12
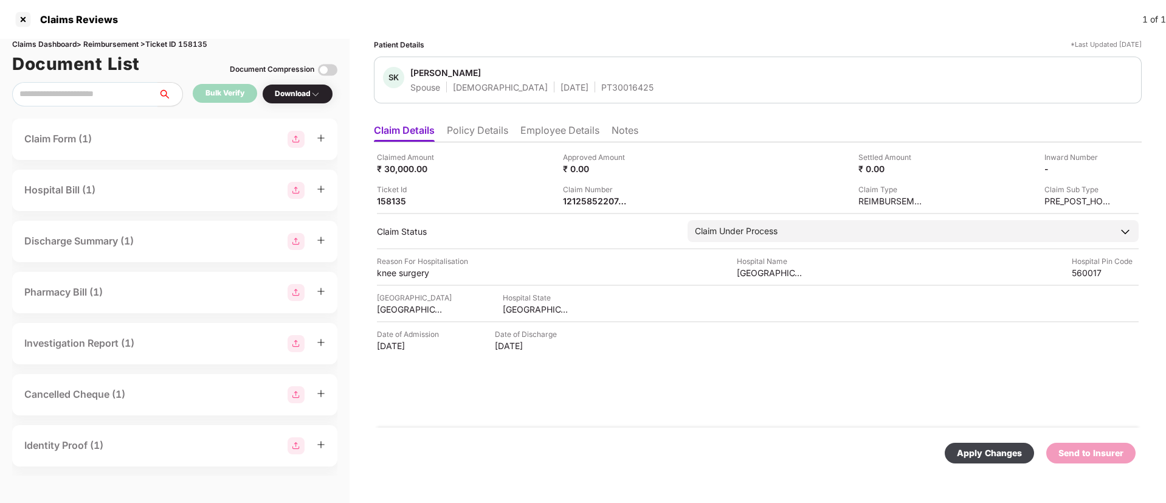
click at [979, 450] on div "Apply Changes" at bounding box center [989, 452] width 65 height 13
click at [640, 201] on img at bounding box center [638, 200] width 10 height 10
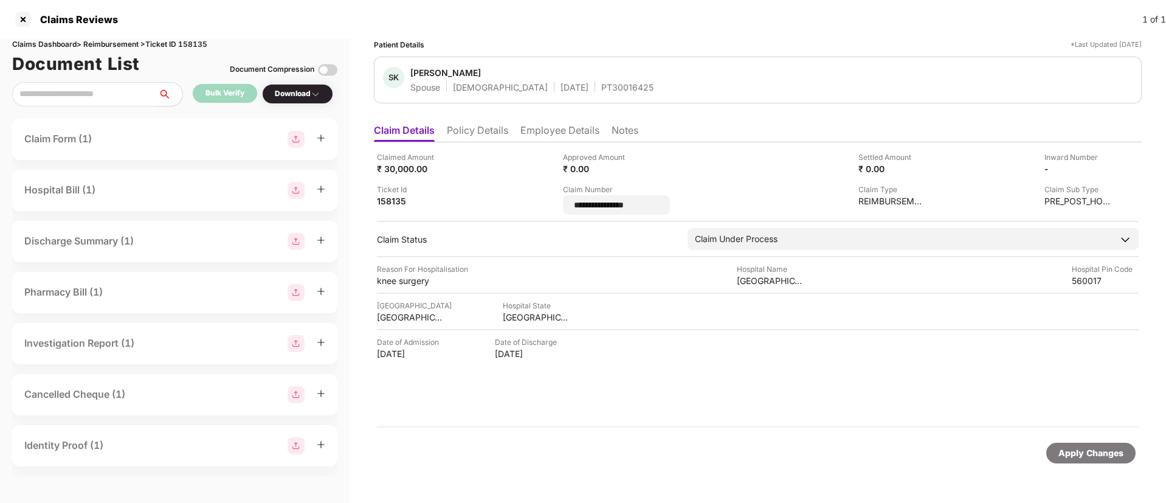
drag, startPoint x: 666, startPoint y: 205, endPoint x: 549, endPoint y: 201, distance: 117.4
click at [550, 201] on div "**********" at bounding box center [758, 182] width 762 height 63
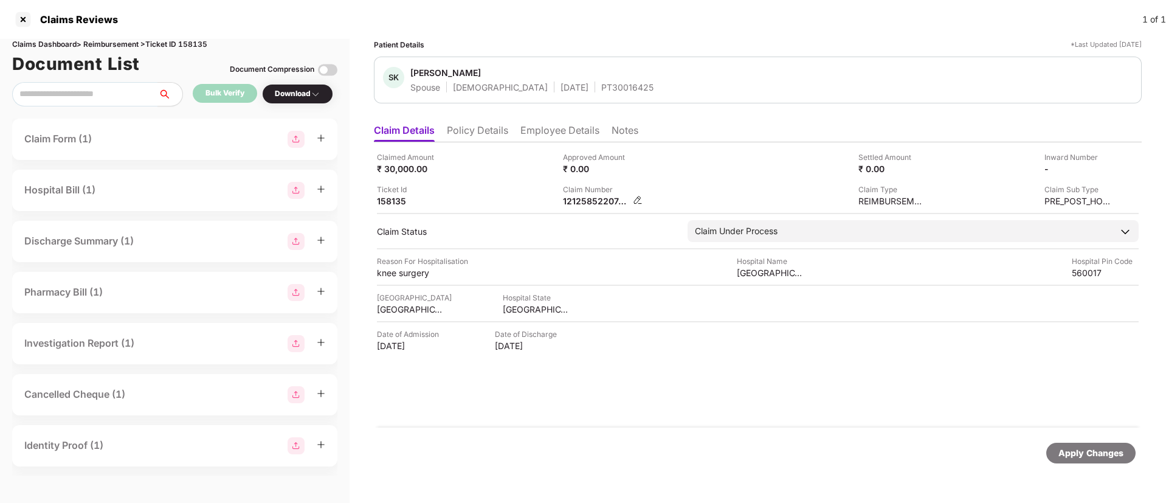
click at [637, 199] on img at bounding box center [638, 200] width 10 height 10
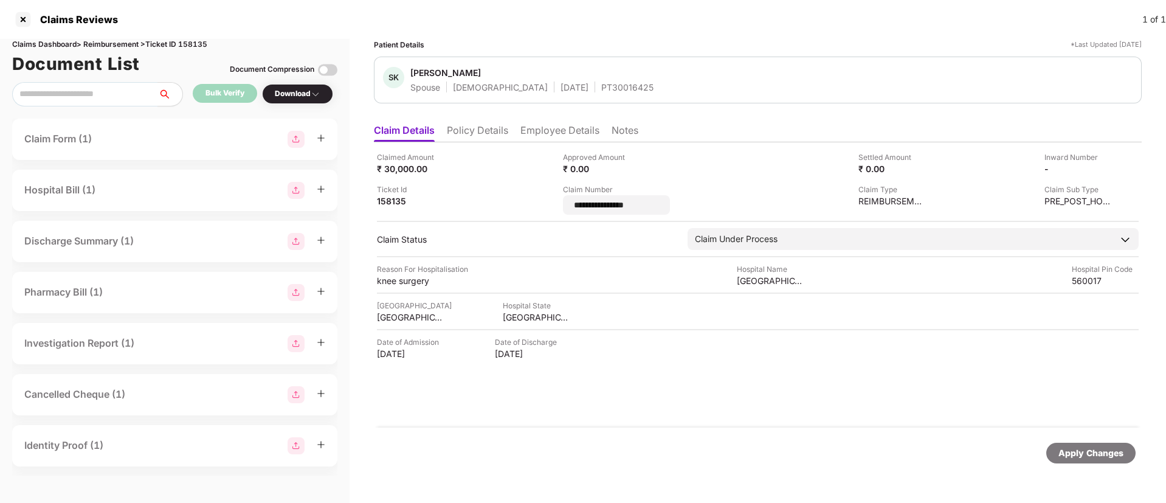
drag, startPoint x: 661, startPoint y: 204, endPoint x: 559, endPoint y: 204, distance: 102.1
click at [559, 204] on div "**********" at bounding box center [758, 182] width 762 height 63
type input "**********"
click at [602, 216] on div "**********" at bounding box center [758, 284] width 768 height 285
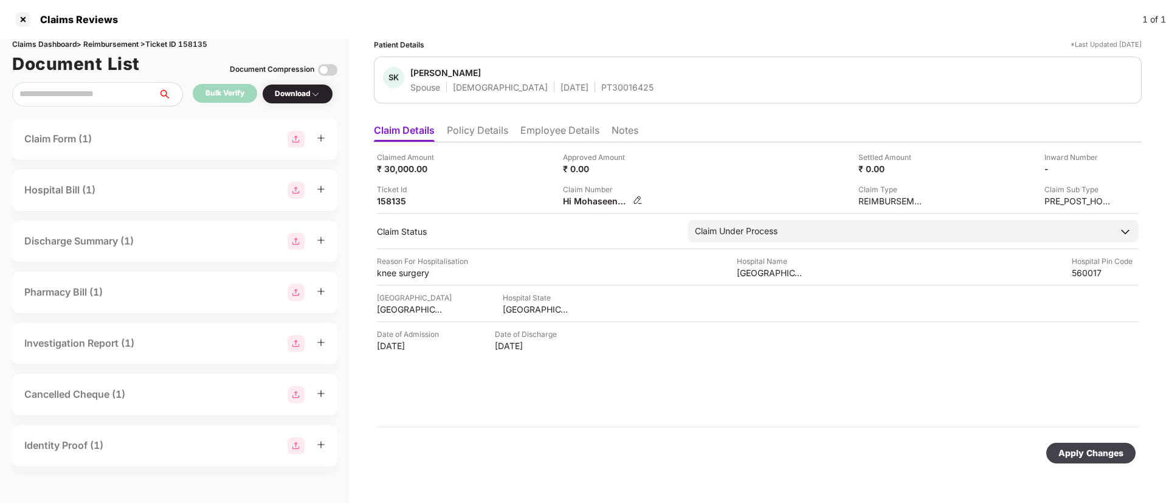
click at [633, 199] on div "Hi MohaseenGreetings from PazcareClaim number - 220204293459Note that your clai…" at bounding box center [603, 201] width 80 height 12
click at [641, 200] on div "Claim Number Hi MohaseenGreetings from PazcareClaim number - 220204293459Note t…" at bounding box center [651, 195] width 177 height 23
click at [636, 199] on img at bounding box center [638, 200] width 10 height 10
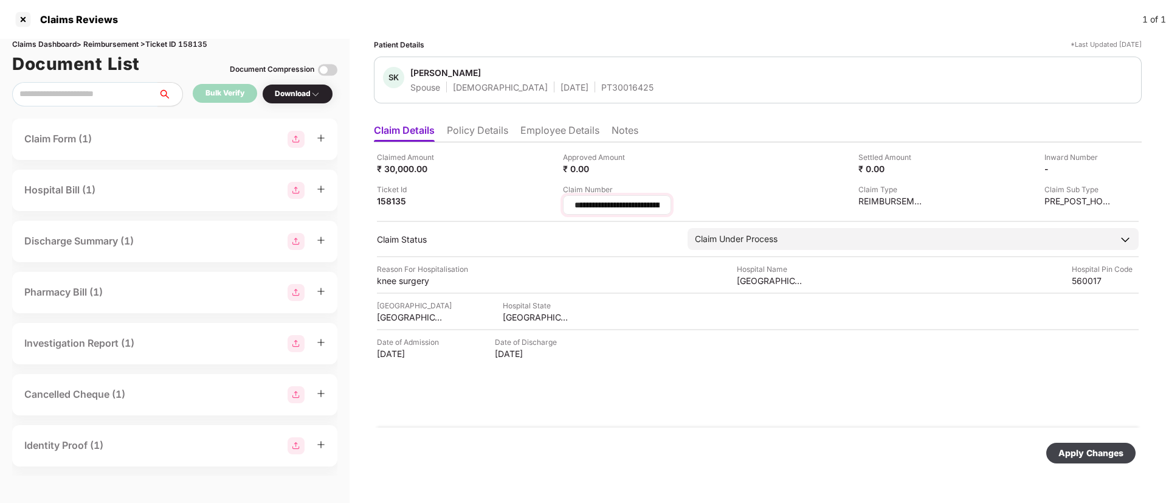
scroll to position [0, 1234]
drag, startPoint x: 573, startPoint y: 202, endPoint x: 713, endPoint y: 216, distance: 140.6
click at [713, 216] on div "**********" at bounding box center [758, 284] width 768 height 285
type input "**********"
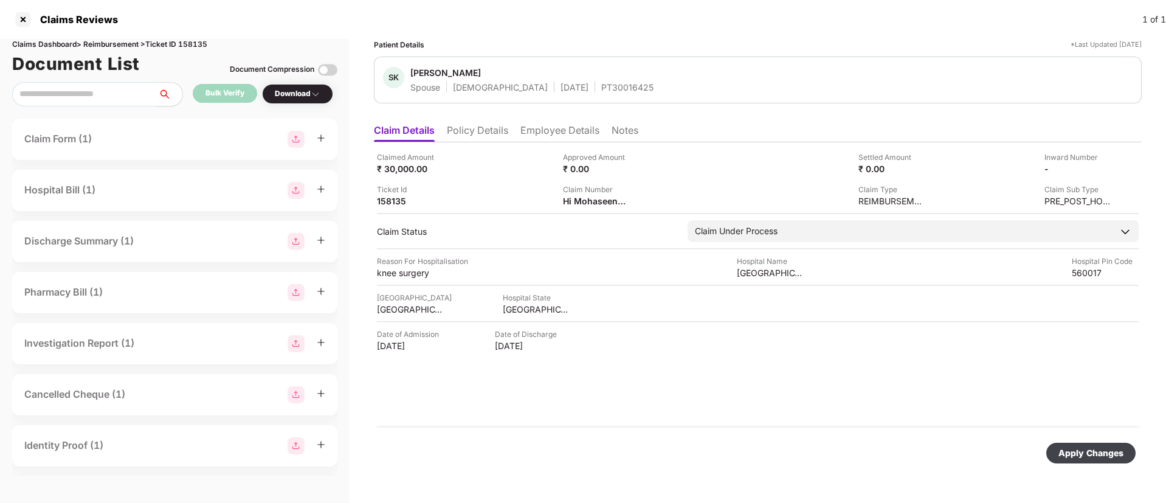
drag, startPoint x: 692, startPoint y: 202, endPoint x: 617, endPoint y: 207, distance: 74.9
click at [610, 204] on div "Hi MohaseenGreetings from PazcareClaim number - 220204293459Note that your clai…" at bounding box center [596, 201] width 67 height 12
click at [638, 201] on img at bounding box center [638, 200] width 10 height 10
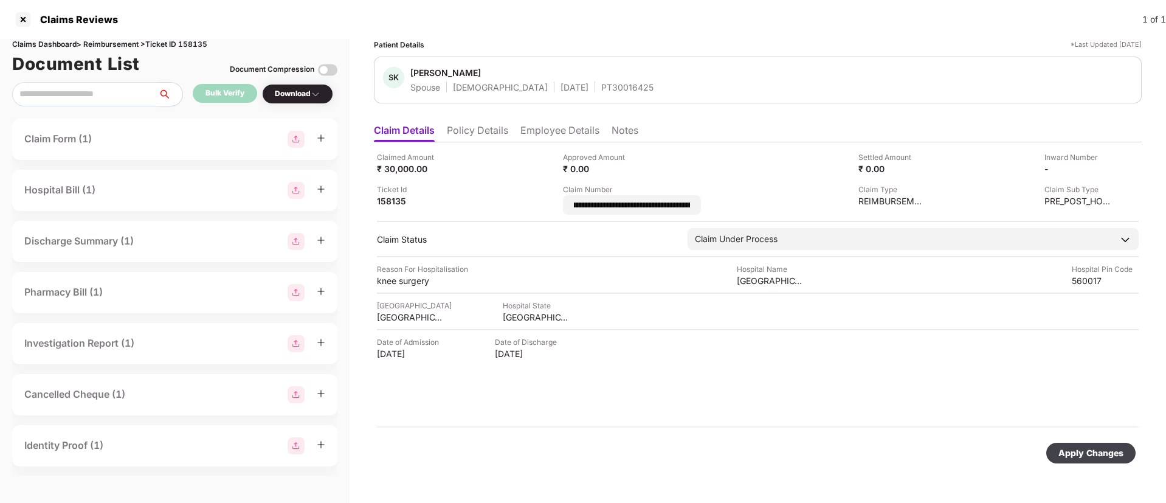
scroll to position [0, 0]
drag, startPoint x: 689, startPoint y: 206, endPoint x: 336, endPoint y: -85, distance: 458.3
click at [336, 0] on html "Claims Reviews 1 of 1 Claims Dashboard > Reimbursement > Ticket ID 158135 Docum…" at bounding box center [583, 251] width 1166 height 503
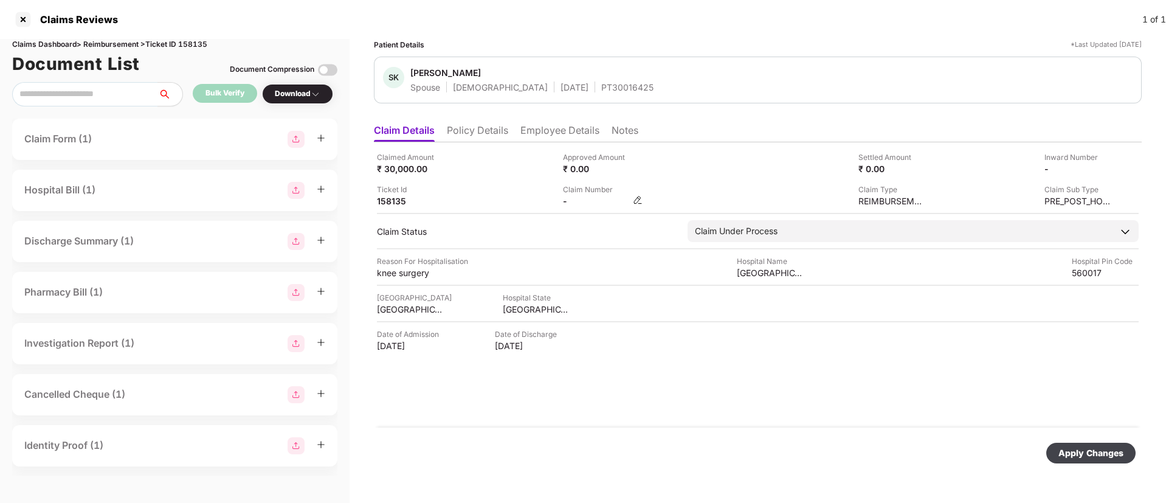
click at [640, 199] on img at bounding box center [638, 200] width 10 height 10
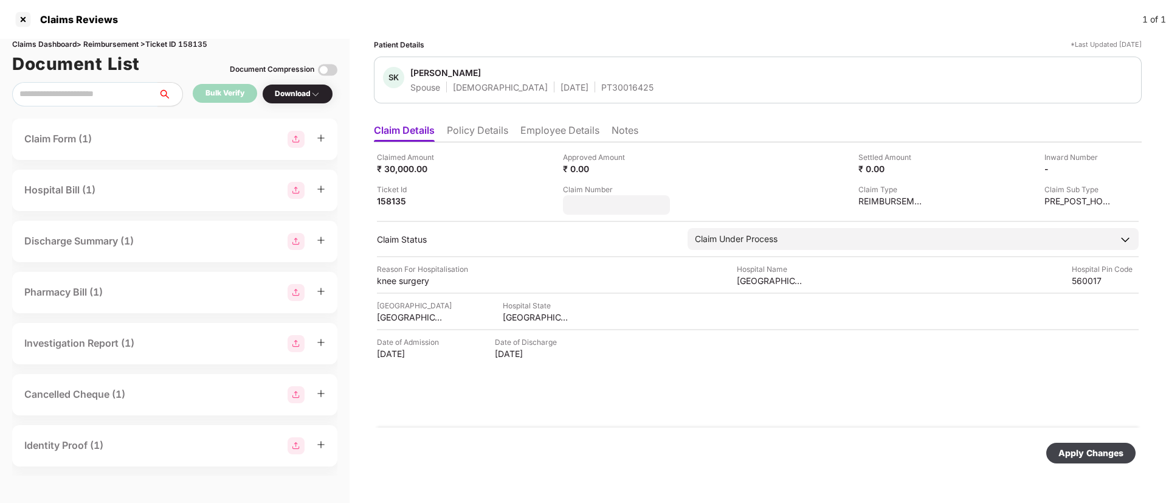
drag, startPoint x: 602, startPoint y: 205, endPoint x: 555, endPoint y: 203, distance: 46.9
click at [555, 203] on div "Claimed Amount ₹ 30,000.00 Approved Amount ₹ 0.00 Settled Amount ₹ 0.00 Inward …" at bounding box center [758, 182] width 762 height 63
type input "**********"
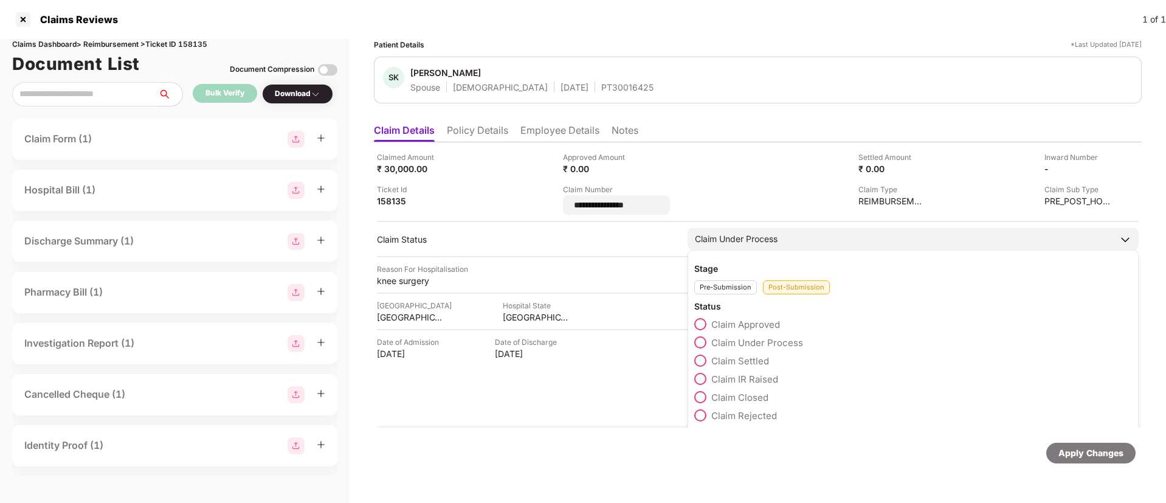
click at [744, 235] on div "Claim Under Process" at bounding box center [736, 238] width 83 height 13
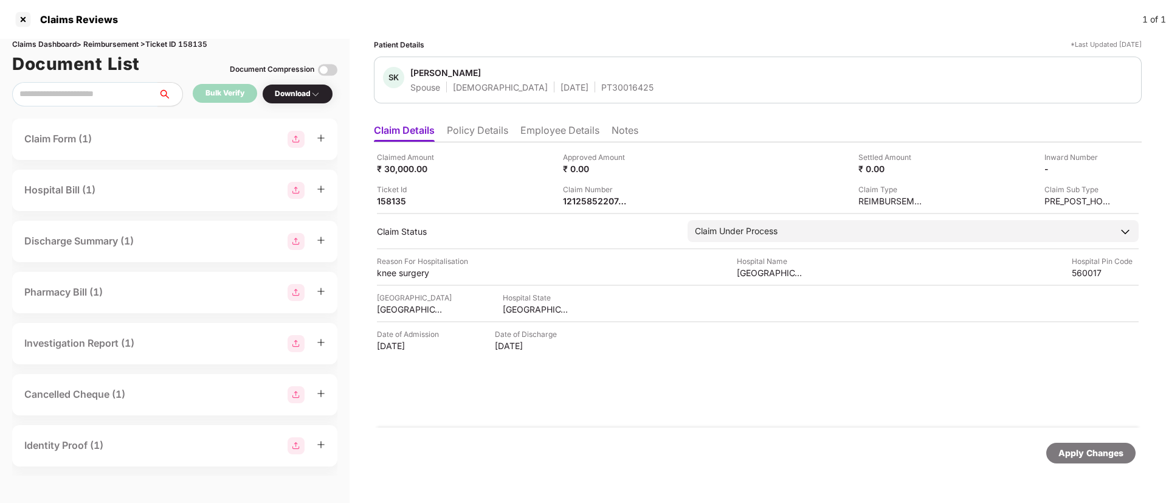
click at [621, 258] on div "Reason For Hospitalisation knee surgery Hospital Name [GEOGRAPHIC_DATA] Pin Cod…" at bounding box center [758, 266] width 762 height 23
click at [775, 305] on div "[GEOGRAPHIC_DATA] [GEOGRAPHIC_DATA]" at bounding box center [758, 303] width 762 height 23
click at [1092, 457] on div "Apply Changes" at bounding box center [1090, 452] width 65 height 13
click at [516, 185] on div "Ticket Id 158135" at bounding box center [465, 195] width 177 height 23
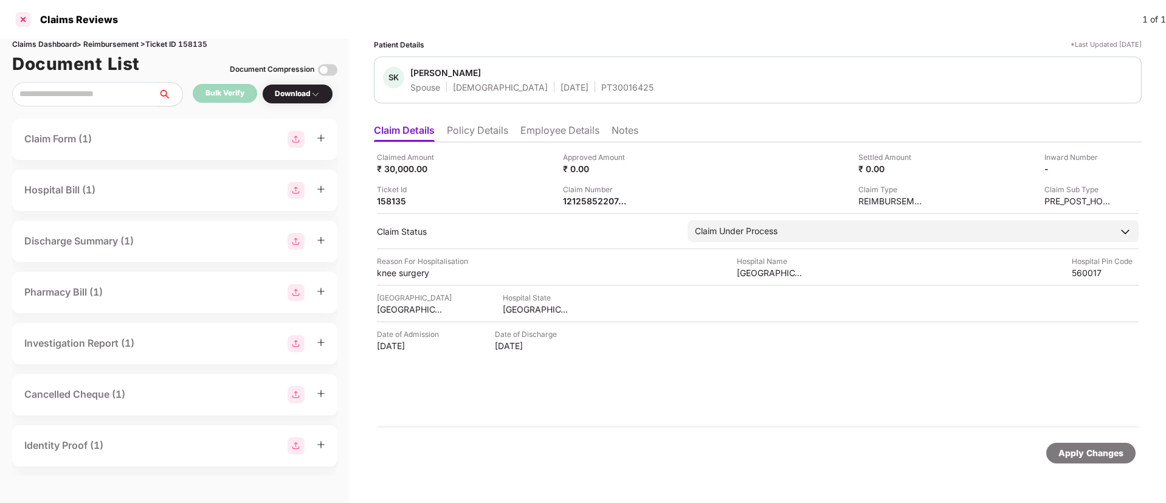
click at [21, 21] on div at bounding box center [22, 19] width 19 height 19
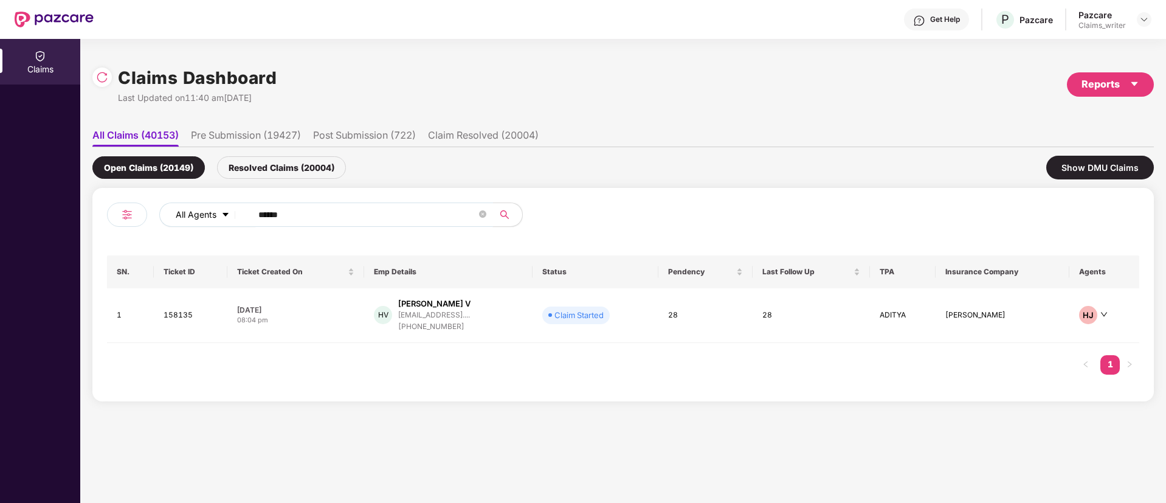
drag, startPoint x: 316, startPoint y: 222, endPoint x: 229, endPoint y: 209, distance: 87.4
click at [229, 209] on div "All Agents ******" at bounding box center [469, 214] width 620 height 24
paste input "text"
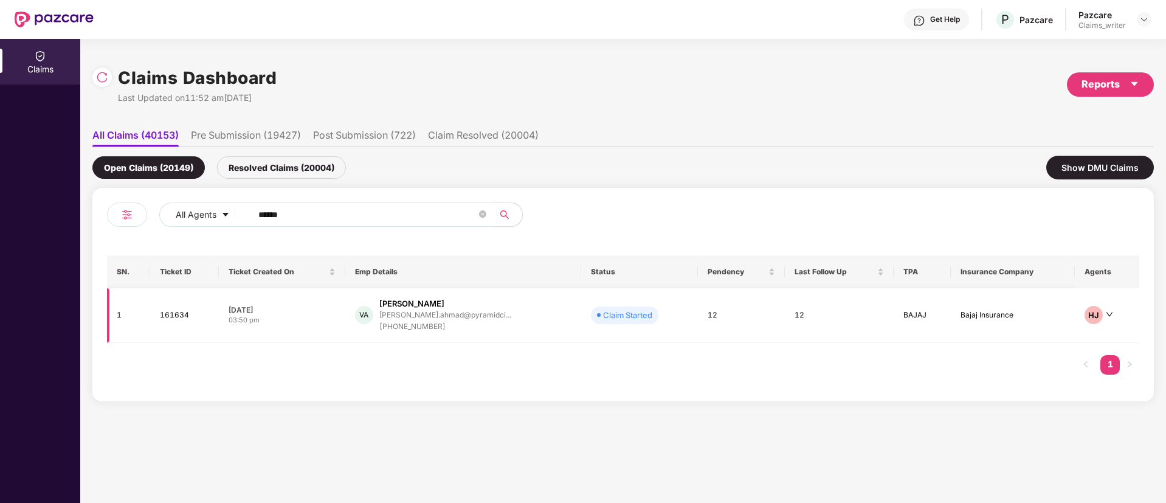
type input "******"
click at [182, 319] on td "161634" at bounding box center [184, 315] width 69 height 55
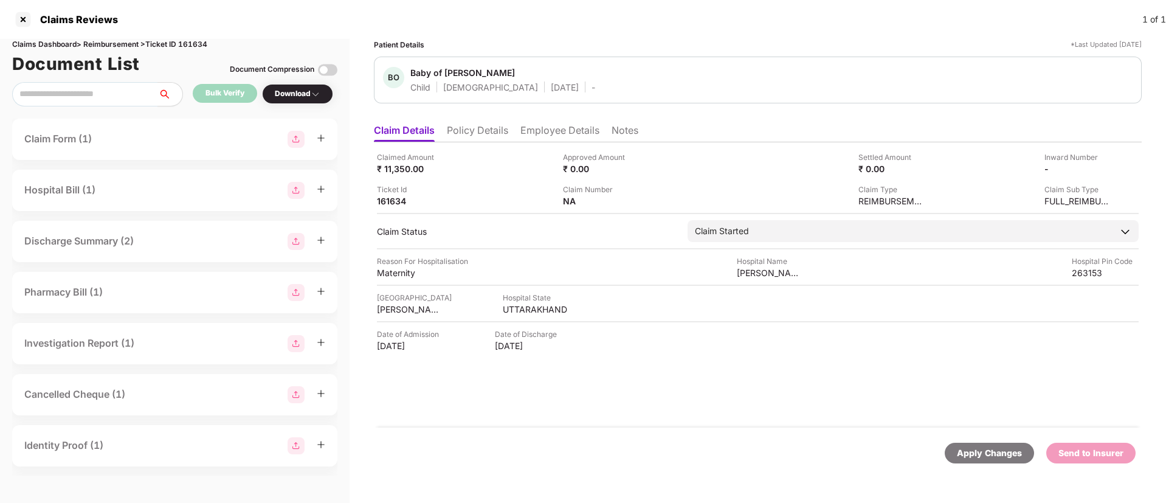
click at [630, 131] on li "Notes" at bounding box center [625, 133] width 27 height 18
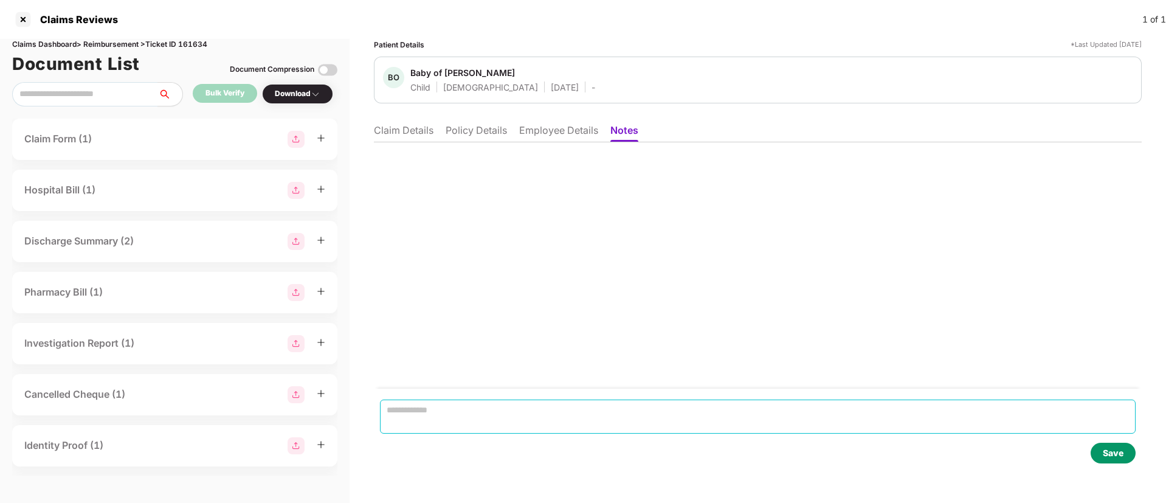
click at [440, 404] on textarea at bounding box center [758, 416] width 756 height 34
paste textarea "**********"
type textarea "**********"
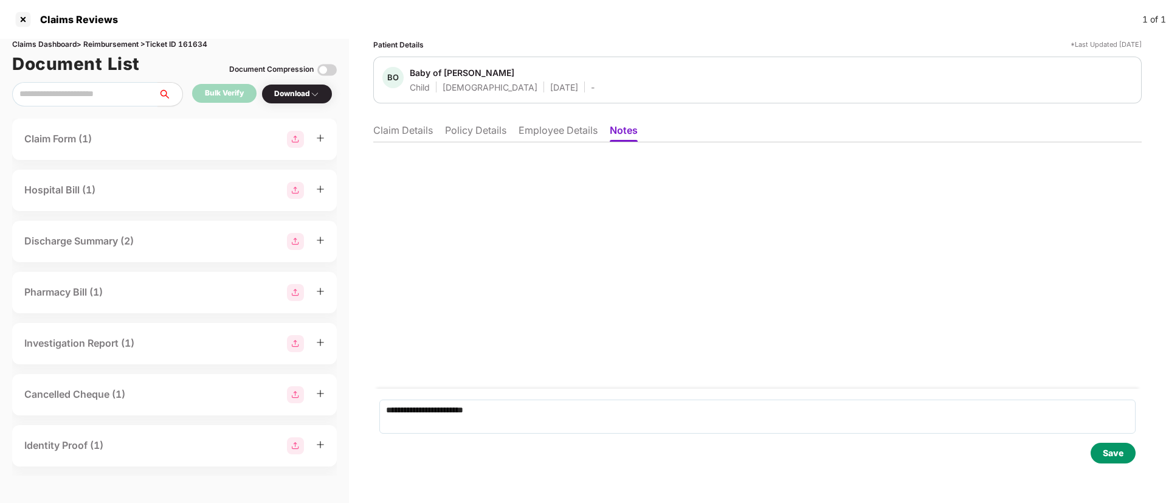
click at [1122, 457] on div "Save" at bounding box center [1113, 452] width 21 height 13
click at [426, 136] on li "Claim Details" at bounding box center [403, 133] width 60 height 18
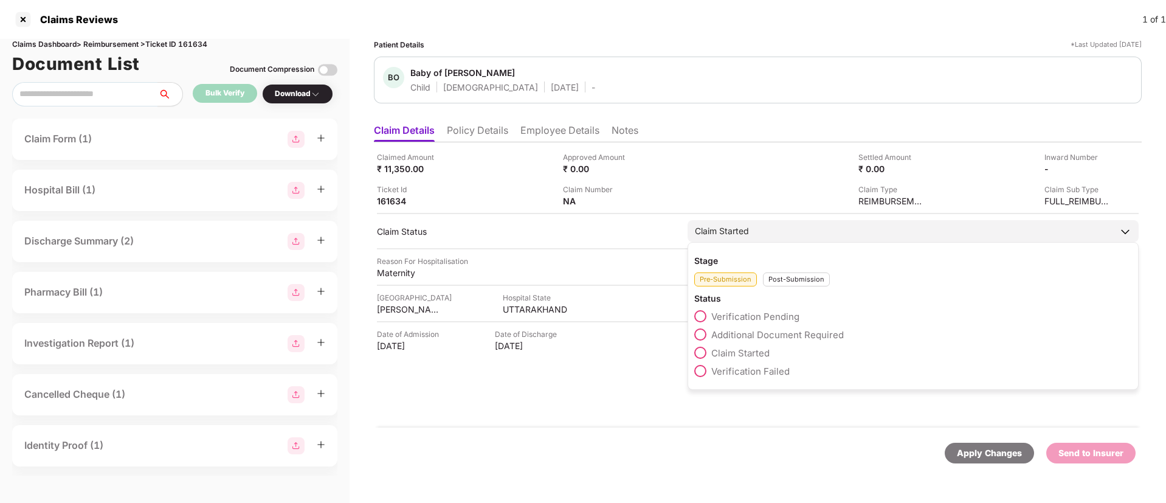
click at [789, 275] on div "Post-Submission" at bounding box center [796, 279] width 67 height 14
click at [702, 387] on span at bounding box center [700, 389] width 12 height 12
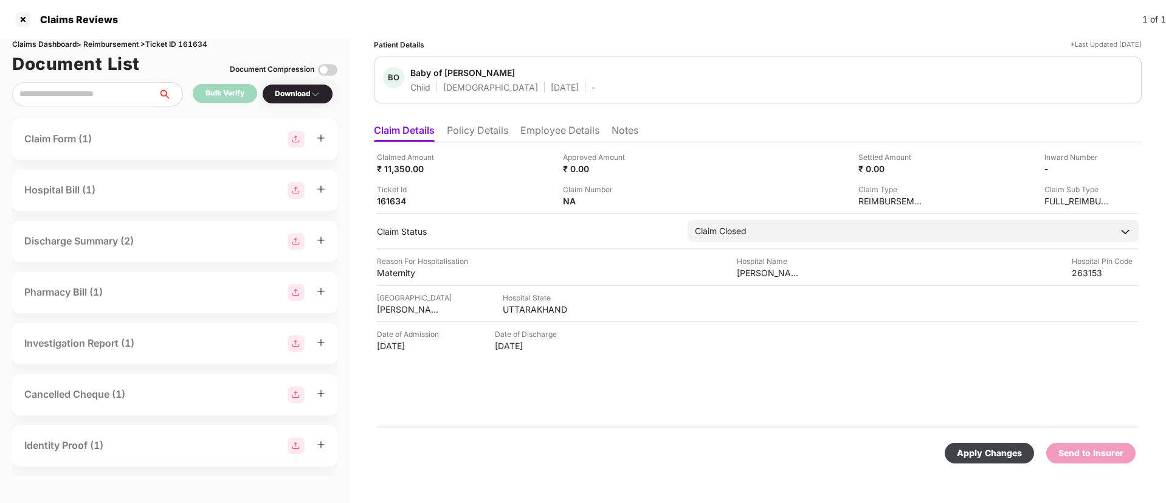
click at [1008, 454] on div "Apply Changes" at bounding box center [989, 452] width 65 height 13
click at [19, 18] on div at bounding box center [22, 19] width 19 height 19
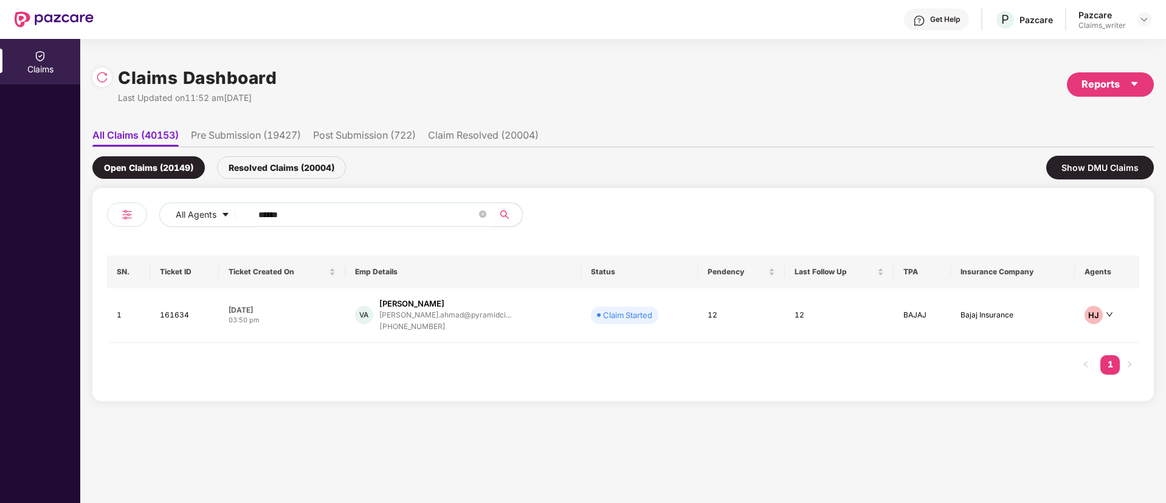
drag, startPoint x: 314, startPoint y: 218, endPoint x: 256, endPoint y: 215, distance: 58.5
click at [256, 215] on span "******" at bounding box center [368, 214] width 249 height 24
paste input "text"
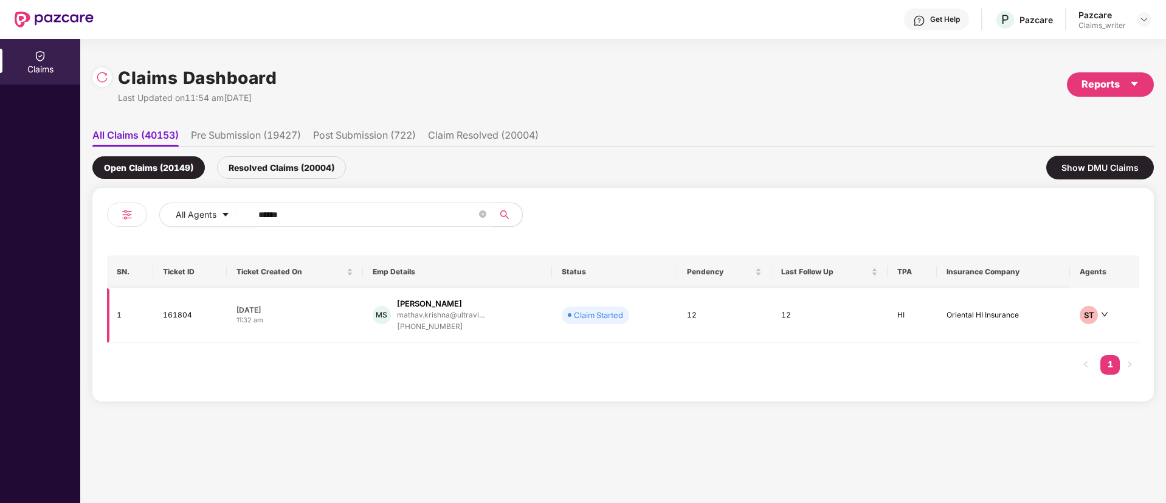
type input "******"
click at [187, 316] on td "161804" at bounding box center [190, 315] width 74 height 55
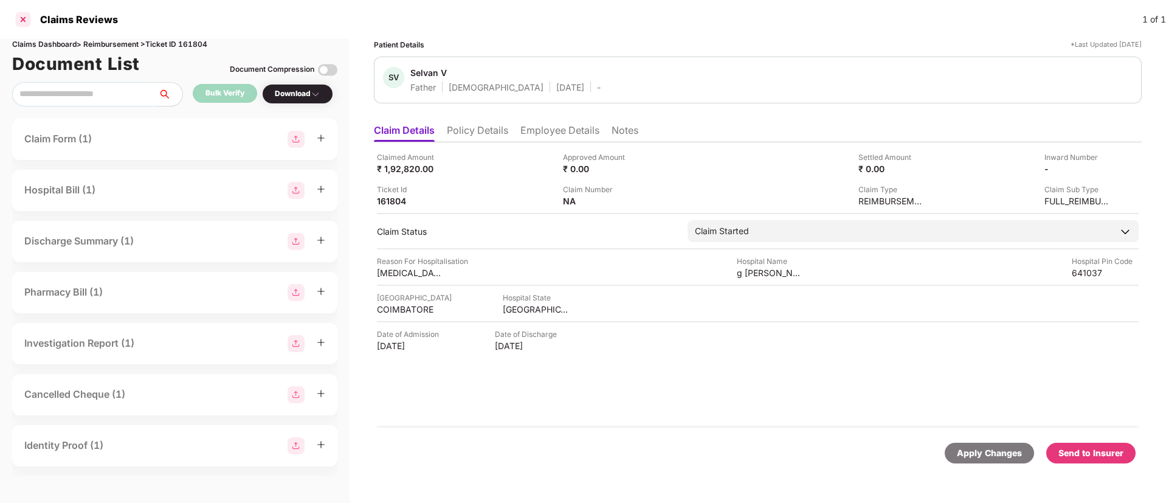
click at [27, 19] on div at bounding box center [22, 19] width 19 height 19
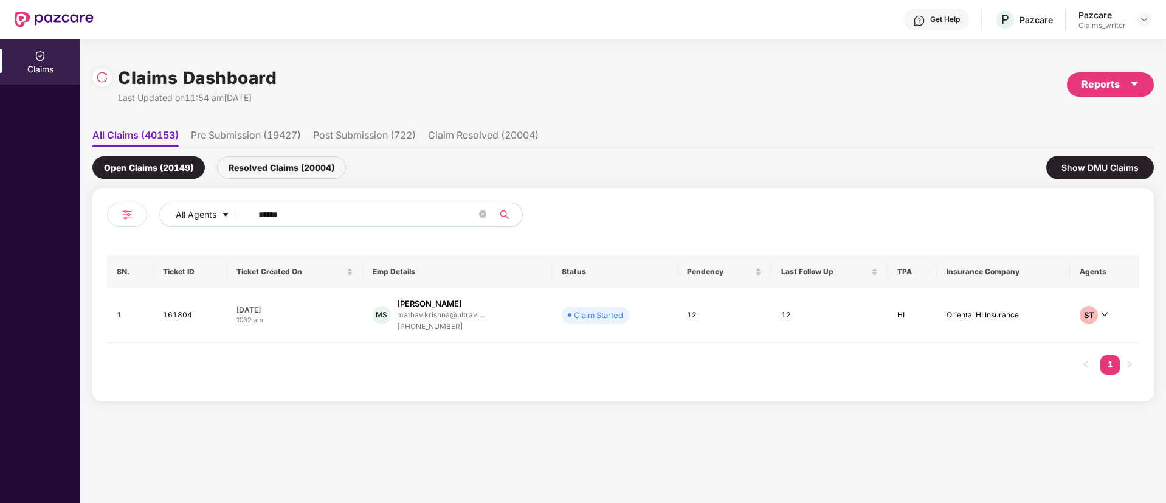
drag, startPoint x: 317, startPoint y: 211, endPoint x: 254, endPoint y: 210, distance: 63.2
click at [254, 210] on span "******" at bounding box center [368, 214] width 249 height 24
paste input "text"
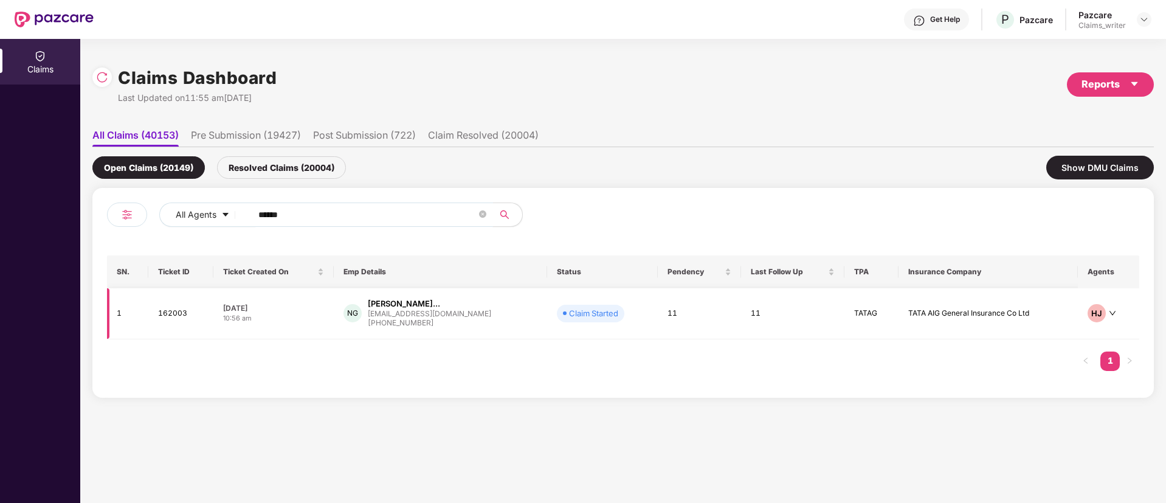
type input "******"
click at [165, 311] on td "162003" at bounding box center [180, 313] width 65 height 51
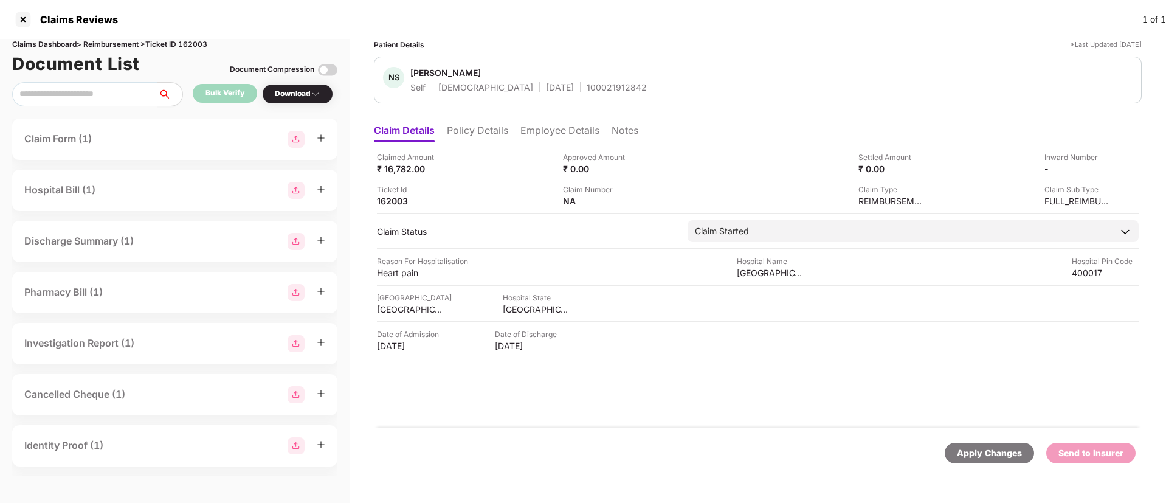
click at [12, 25] on div "Claims Reviews 1 of 1" at bounding box center [583, 19] width 1166 height 39
click at [21, 24] on div at bounding box center [22, 19] width 19 height 19
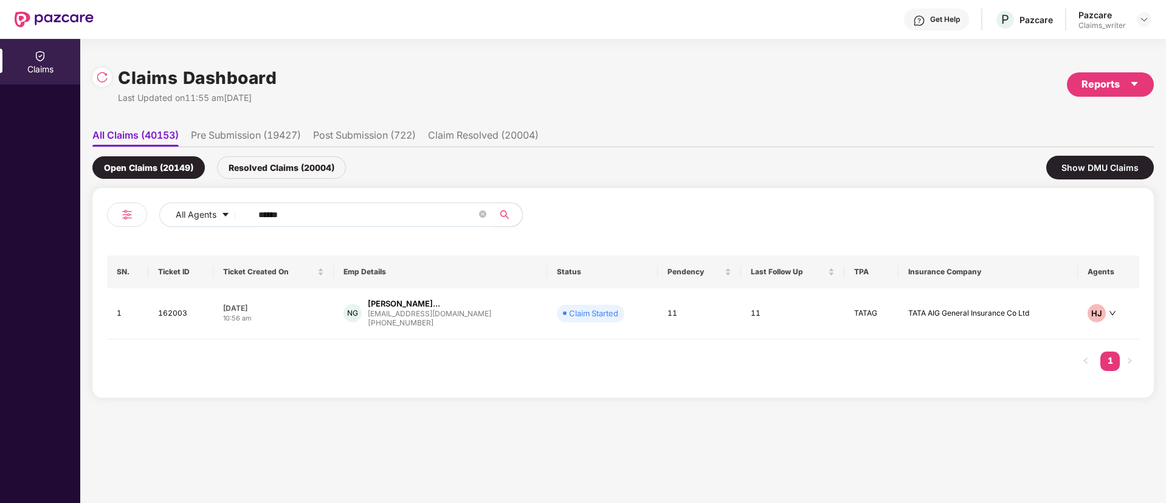
drag, startPoint x: 304, startPoint y: 207, endPoint x: 243, endPoint y: 209, distance: 60.8
click at [244, 209] on span "******" at bounding box center [368, 214] width 249 height 24
paste input "text"
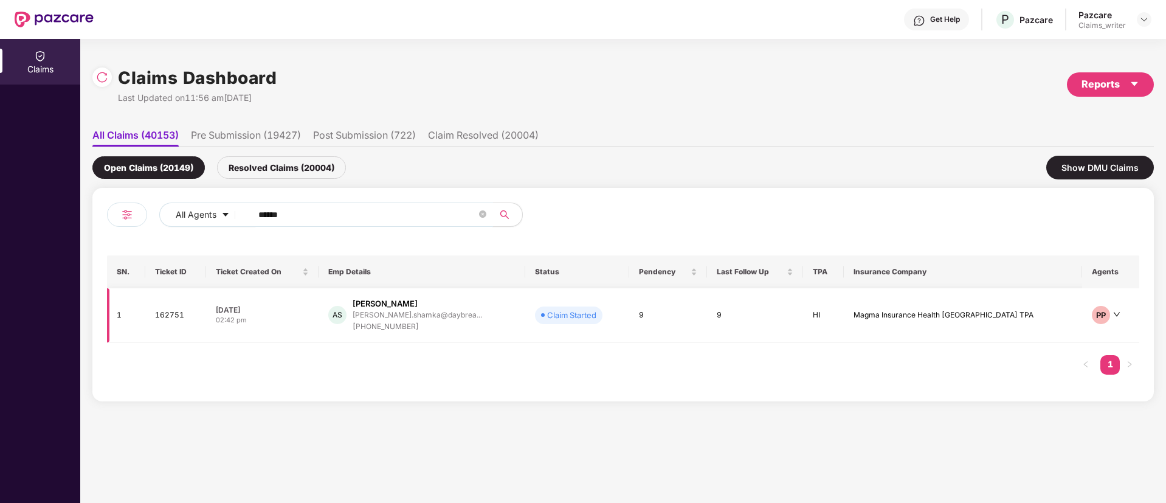
type input "******"
click at [167, 317] on td "162751" at bounding box center [175, 315] width 61 height 55
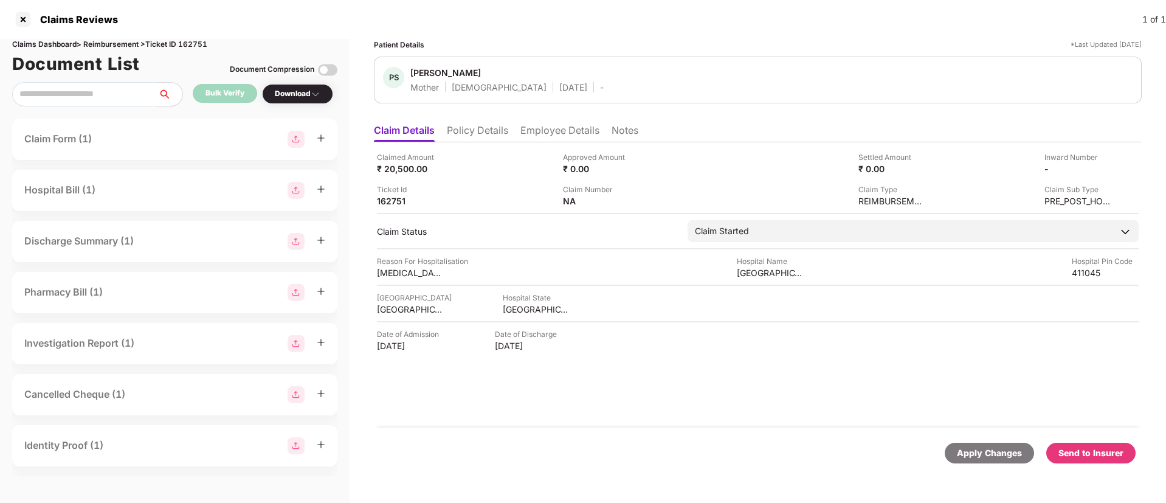
drag, startPoint x: 639, startPoint y: 202, endPoint x: 603, endPoint y: 213, distance: 37.5
click at [638, 202] on div "Claim Number NA" at bounding box center [651, 195] width 177 height 23
click at [635, 198] on img at bounding box center [638, 200] width 10 height 10
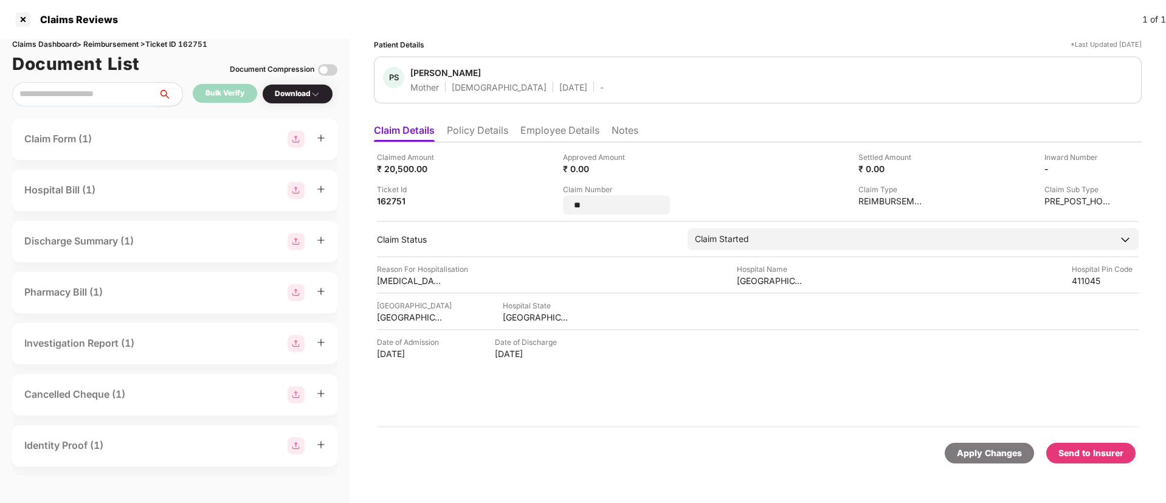
drag, startPoint x: 596, startPoint y: 207, endPoint x: 559, endPoint y: 199, distance: 37.8
click at [559, 199] on div "Claimed Amount ₹ 20,500.00 Approved Amount ₹ 0.00 Settled Amount ₹ 0.00 Inward …" at bounding box center [758, 182] width 762 height 63
type input "**********"
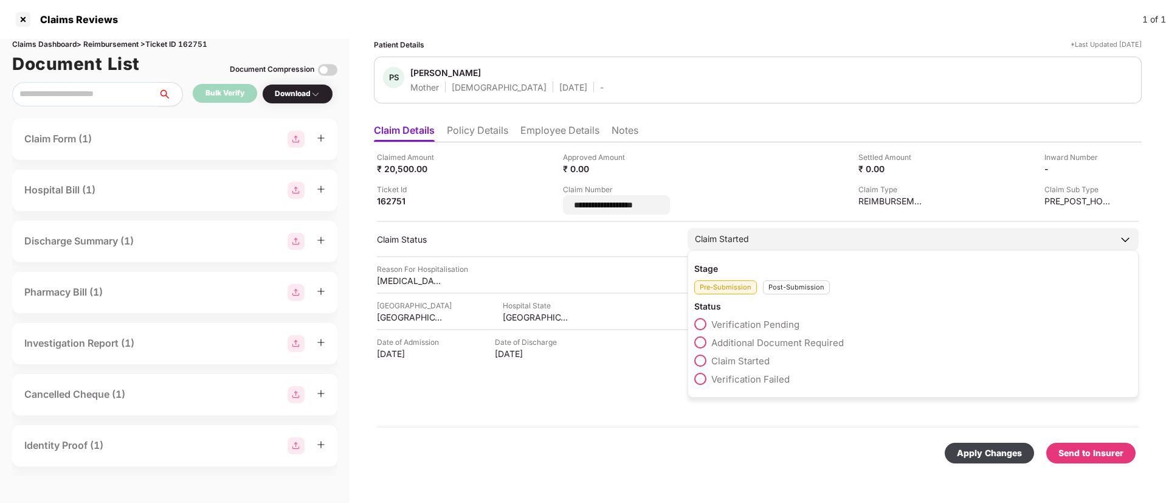
click at [786, 288] on div "Stage Pre-Submission Post-Submission Status Verification Pending Additional Doc…" at bounding box center [913, 324] width 451 height 148
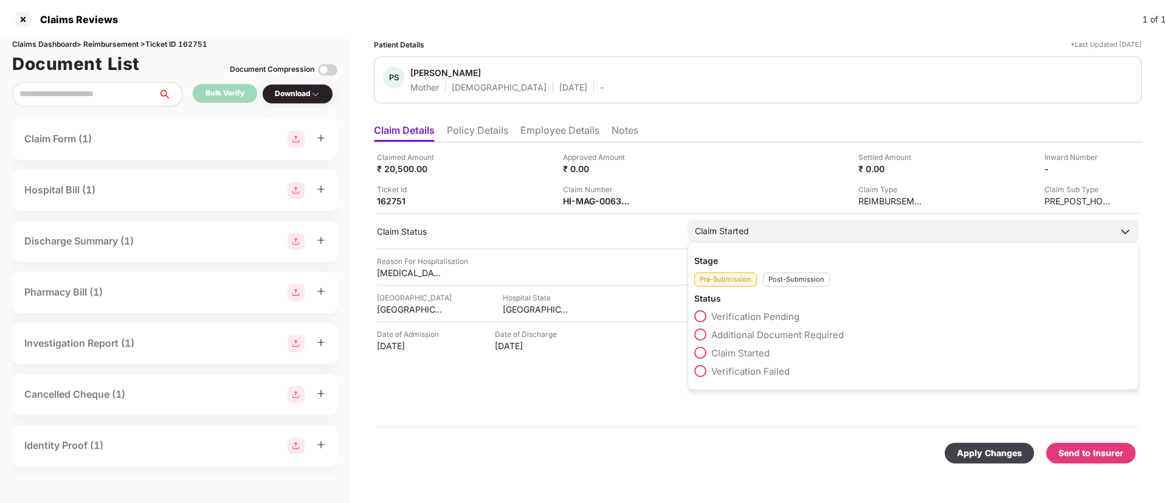
click at [785, 284] on div "Post-Submission" at bounding box center [796, 279] width 67 height 14
click at [705, 337] on span at bounding box center [700, 334] width 12 height 12
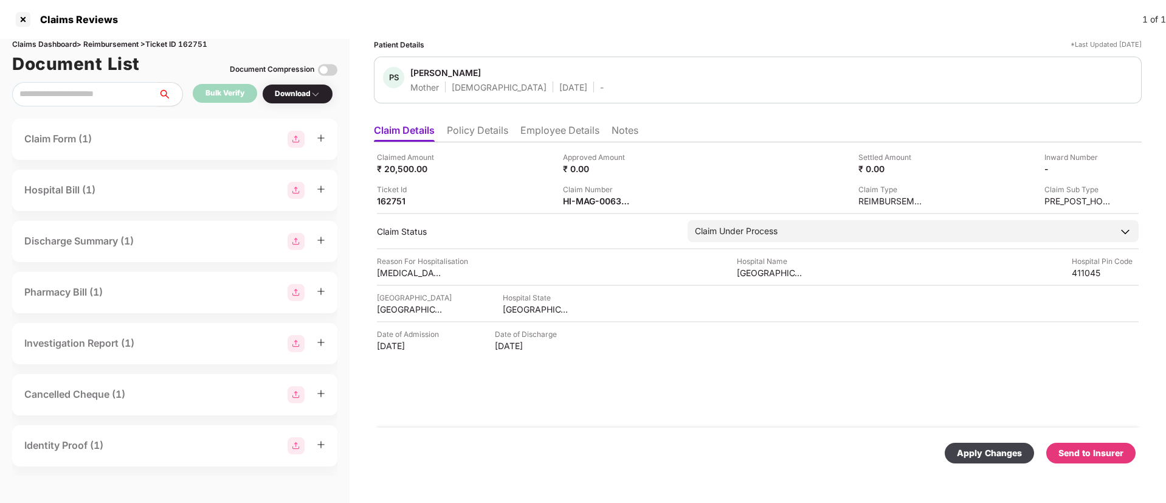
click at [985, 461] on div "Apply Changes" at bounding box center [989, 453] width 89 height 21
click at [636, 199] on div "Claim Number HI-MAG-006343728(2)" at bounding box center [651, 195] width 177 height 23
click at [636, 199] on img at bounding box center [638, 200] width 10 height 10
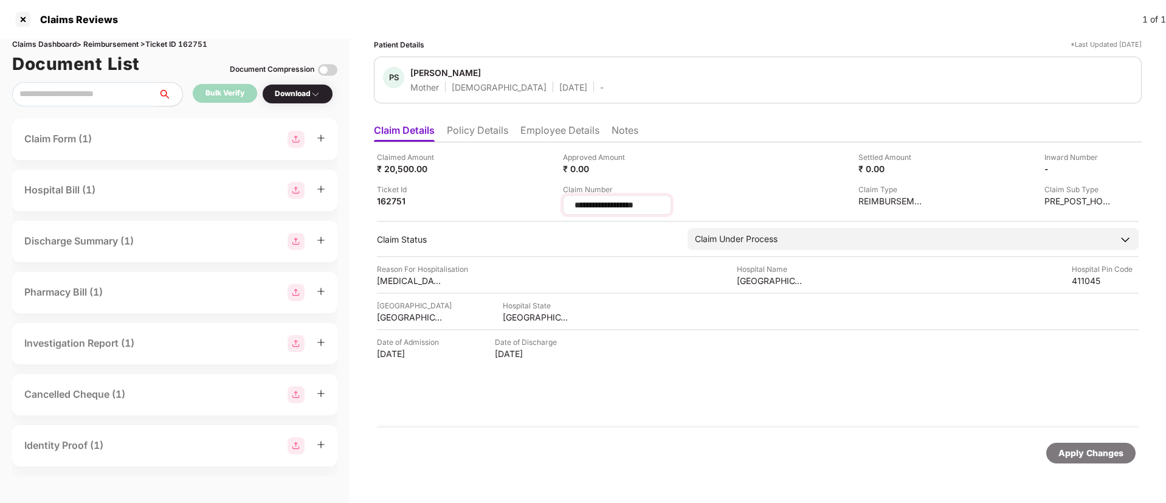
drag, startPoint x: 689, startPoint y: 204, endPoint x: 573, endPoint y: 200, distance: 116.2
click at [573, 200] on input "**********" at bounding box center [617, 205] width 88 height 13
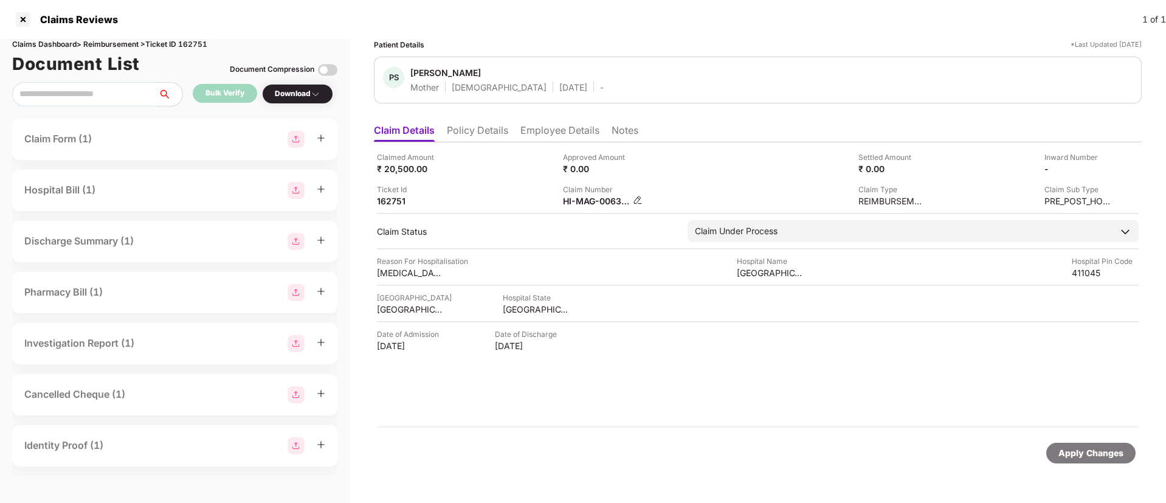
click at [636, 199] on img at bounding box center [638, 200] width 10 height 10
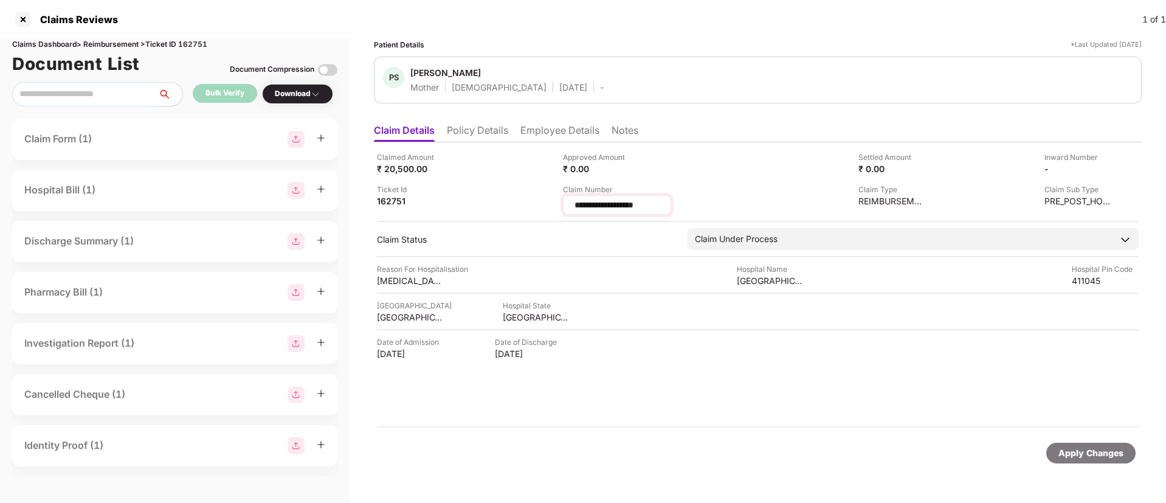
drag, startPoint x: 668, startPoint y: 200, endPoint x: 569, endPoint y: 204, distance: 98.6
click at [568, 202] on div "**********" at bounding box center [617, 204] width 108 height 19
click at [661, 208] on input "**********" at bounding box center [617, 205] width 88 height 13
drag, startPoint x: 681, startPoint y: 199, endPoint x: 547, endPoint y: 201, distance: 133.8
click at [547, 201] on div "**********" at bounding box center [758, 182] width 762 height 63
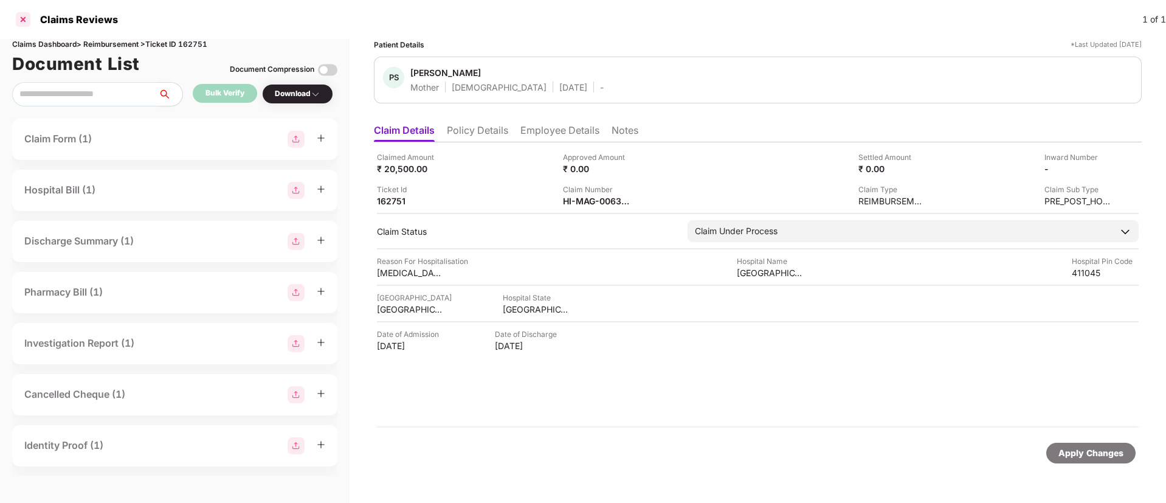
click at [26, 26] on div at bounding box center [22, 19] width 19 height 19
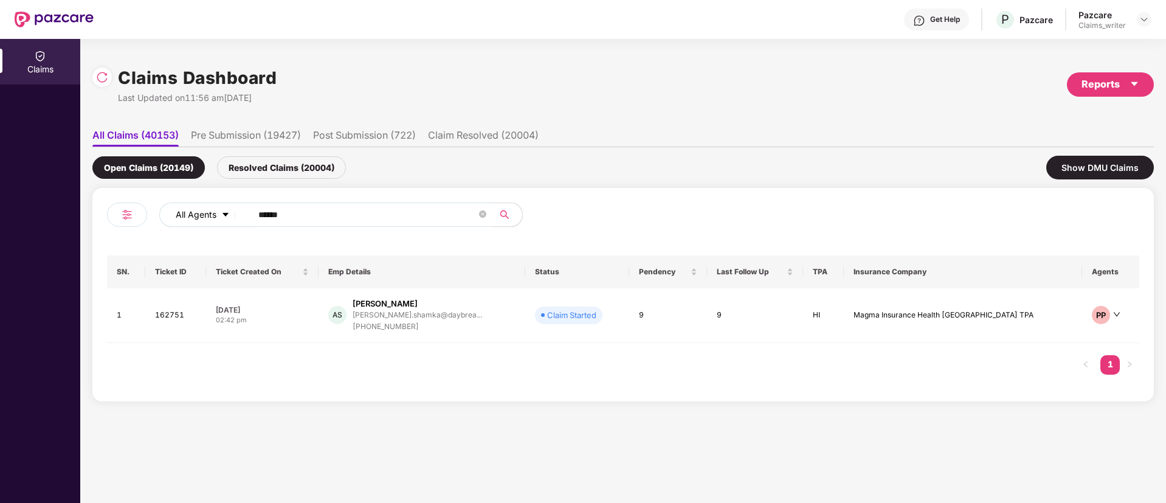
drag, startPoint x: 312, startPoint y: 216, endPoint x: 231, endPoint y: 215, distance: 80.9
click at [231, 215] on div "All Agents ******" at bounding box center [469, 214] width 620 height 24
paste input "text"
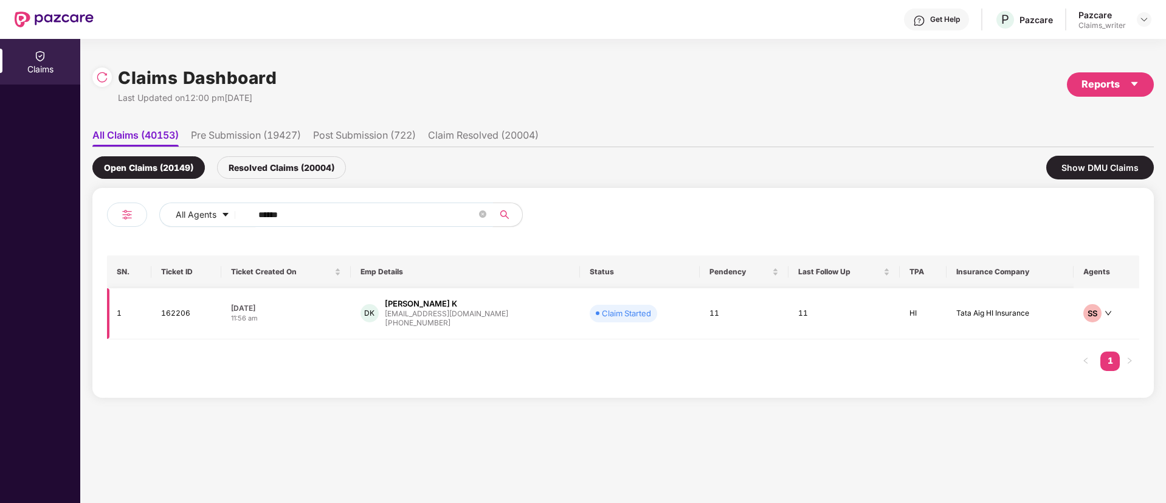
type input "******"
click at [174, 312] on td "162206" at bounding box center [186, 313] width 70 height 51
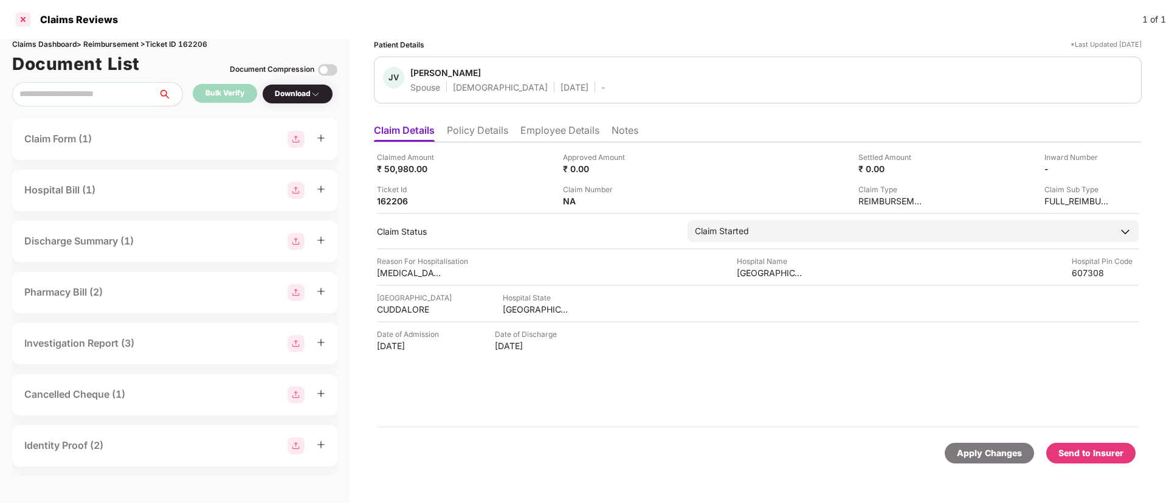
click at [26, 24] on div at bounding box center [22, 19] width 19 height 19
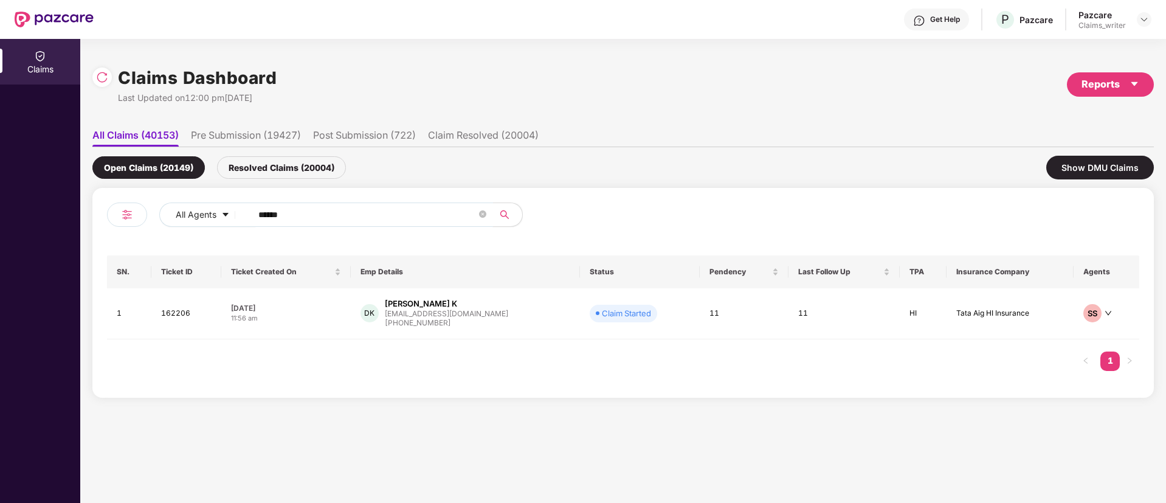
drag, startPoint x: 303, startPoint y: 218, endPoint x: 243, endPoint y: 218, distance: 60.2
click at [244, 218] on span "******" at bounding box center [368, 214] width 249 height 24
paste input "text"
type input "******"
click at [182, 312] on td "163300" at bounding box center [183, 315] width 67 height 55
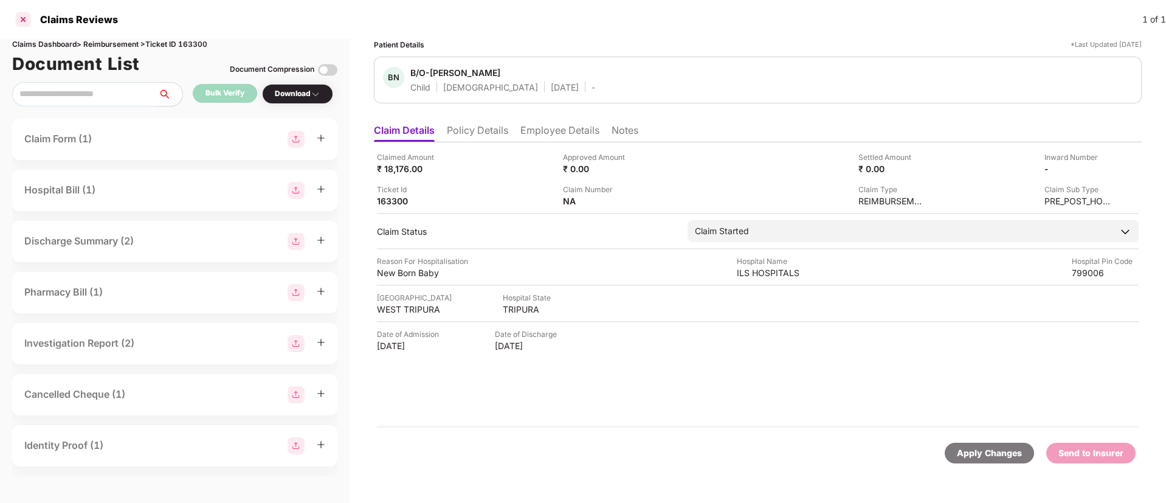
click at [27, 19] on div at bounding box center [22, 19] width 19 height 19
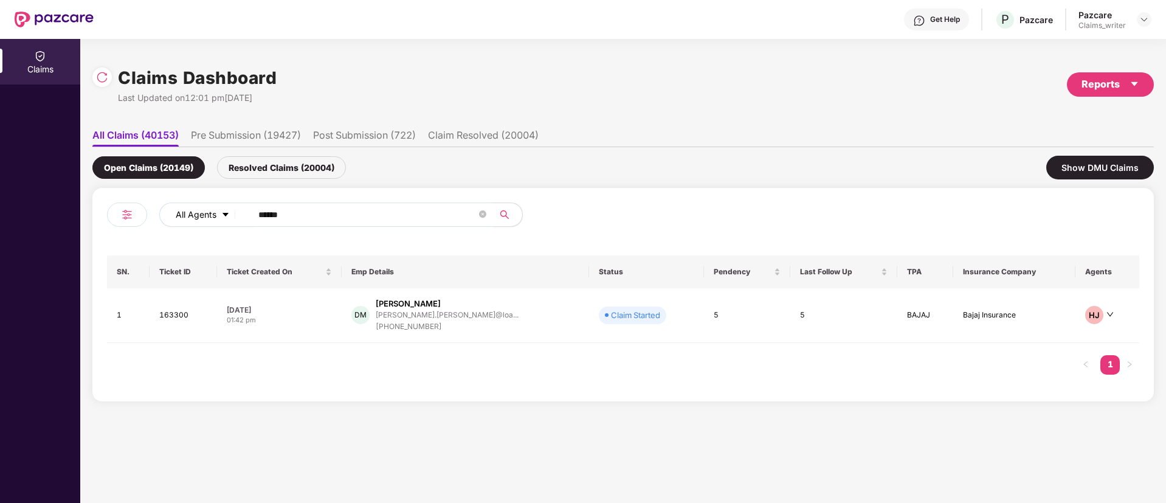
drag, startPoint x: 303, startPoint y: 215, endPoint x: 241, endPoint y: 217, distance: 62.1
click at [241, 217] on div "All Agents ******" at bounding box center [469, 214] width 620 height 24
paste input "text"
type input "******"
click at [188, 317] on td "163436" at bounding box center [182, 315] width 67 height 55
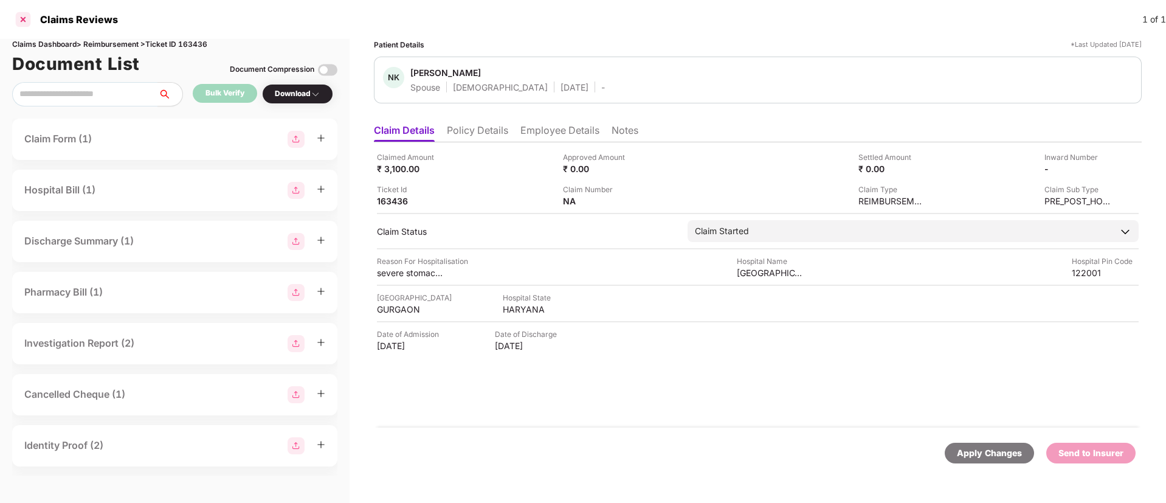
click at [21, 20] on div at bounding box center [22, 19] width 19 height 19
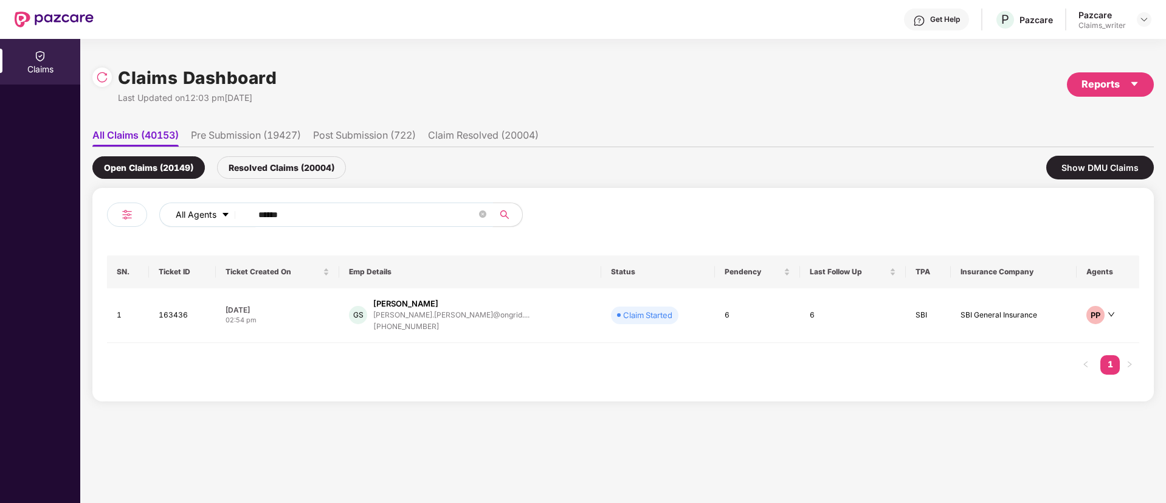
drag, startPoint x: 325, startPoint y: 215, endPoint x: 238, endPoint y: 215, distance: 87.5
click at [238, 215] on div "All Agents ******" at bounding box center [469, 214] width 620 height 24
paste input "text"
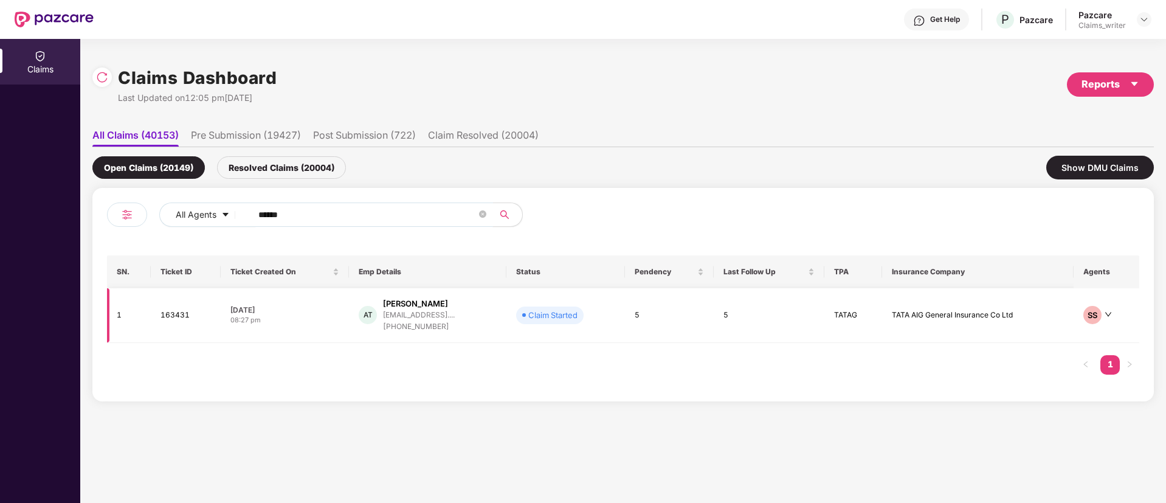
type input "******"
click at [178, 314] on td "163431" at bounding box center [186, 315] width 70 height 55
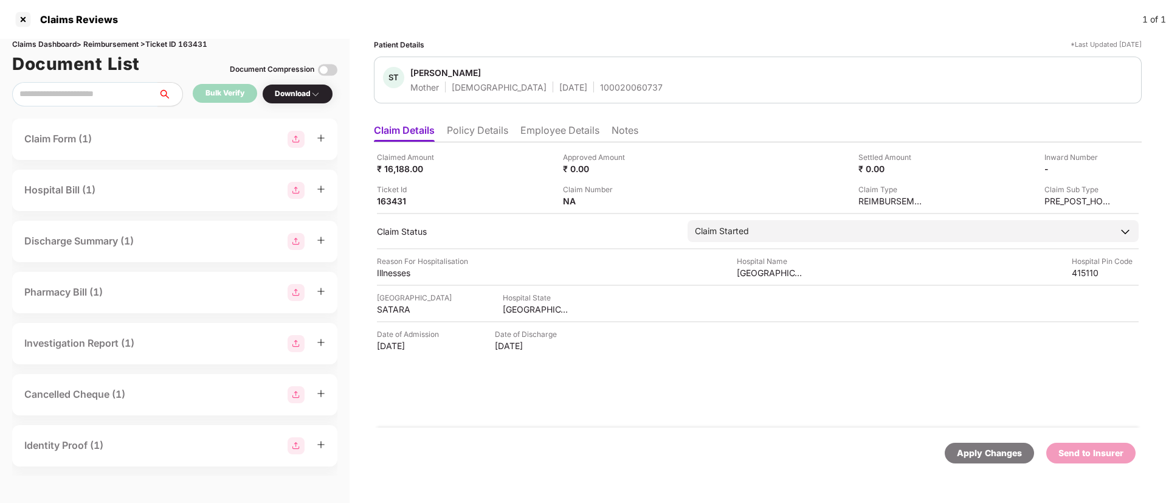
click at [484, 139] on li "Policy Details" at bounding box center [477, 133] width 61 height 18
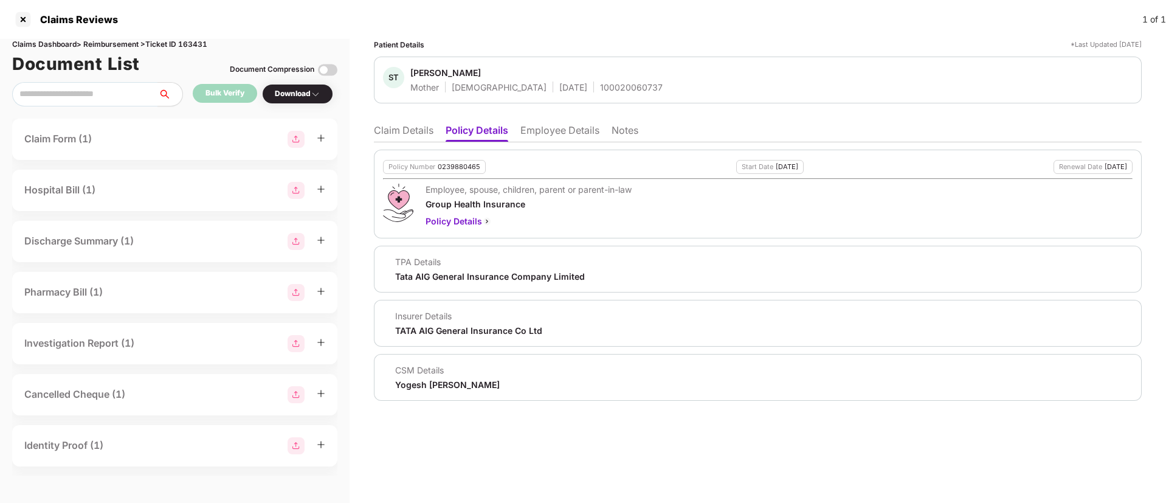
click at [399, 135] on li "Claim Details" at bounding box center [404, 133] width 60 height 18
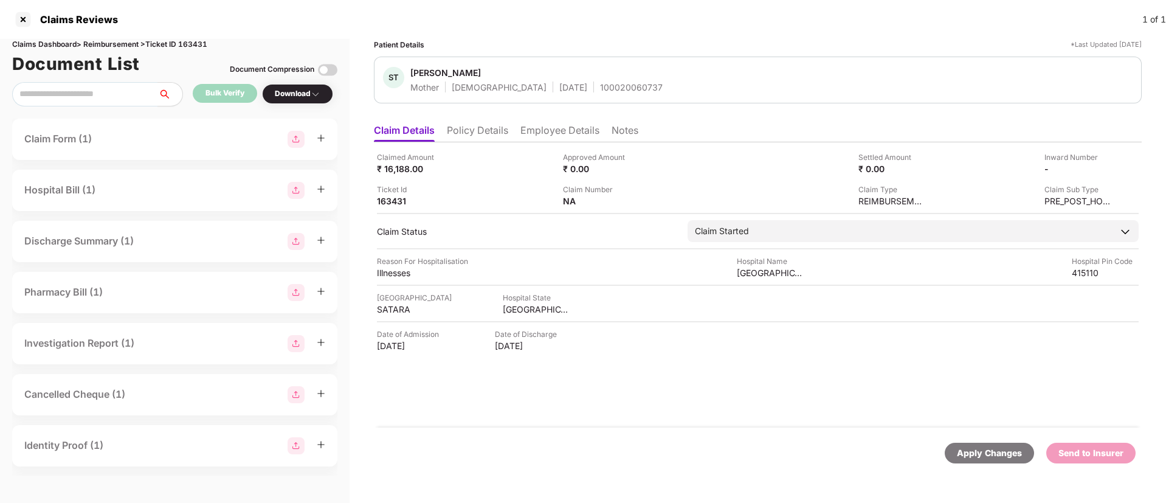
click at [528, 125] on li "Employee Details" at bounding box center [559, 133] width 79 height 18
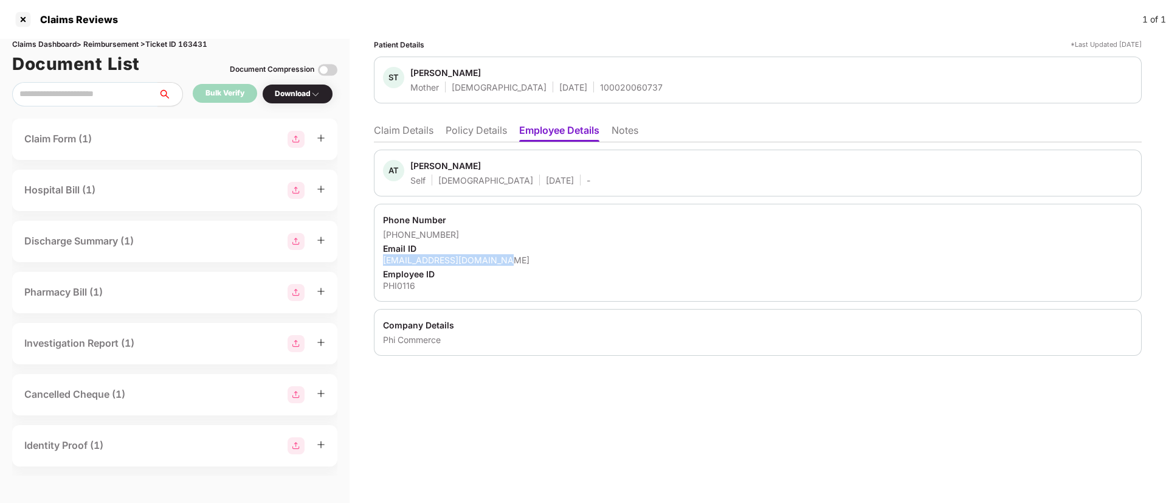
drag, startPoint x: 381, startPoint y: 263, endPoint x: 506, endPoint y: 257, distance: 124.8
click at [506, 257] on div "Phone Number +919209162319 Email ID thorataniketa@outlook.com Employee ID PHI01…" at bounding box center [758, 253] width 768 height 98
copy div "thorataniketa@outlook.com"
click at [424, 127] on li "Claim Details" at bounding box center [404, 133] width 60 height 18
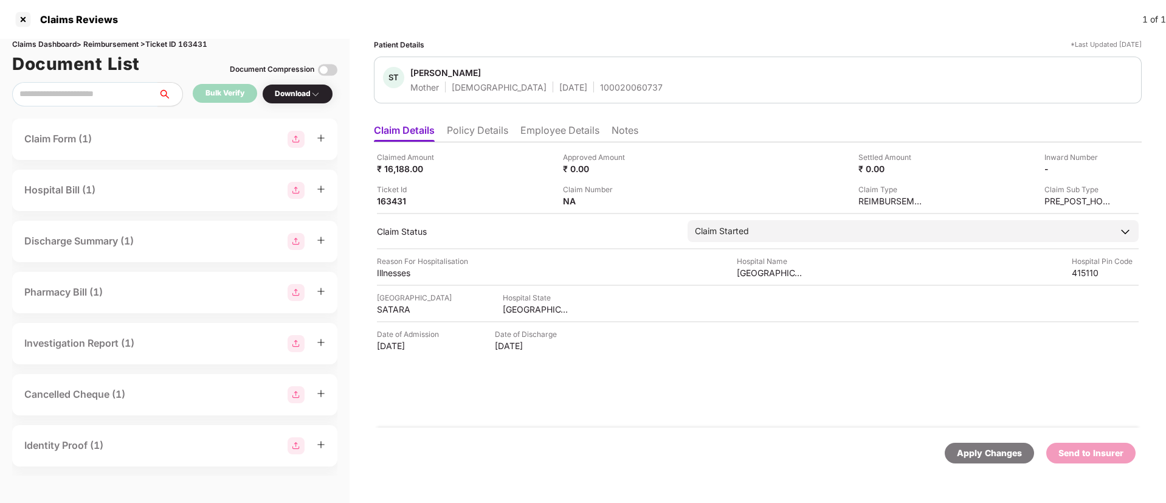
click at [536, 133] on li "Employee Details" at bounding box center [559, 133] width 79 height 18
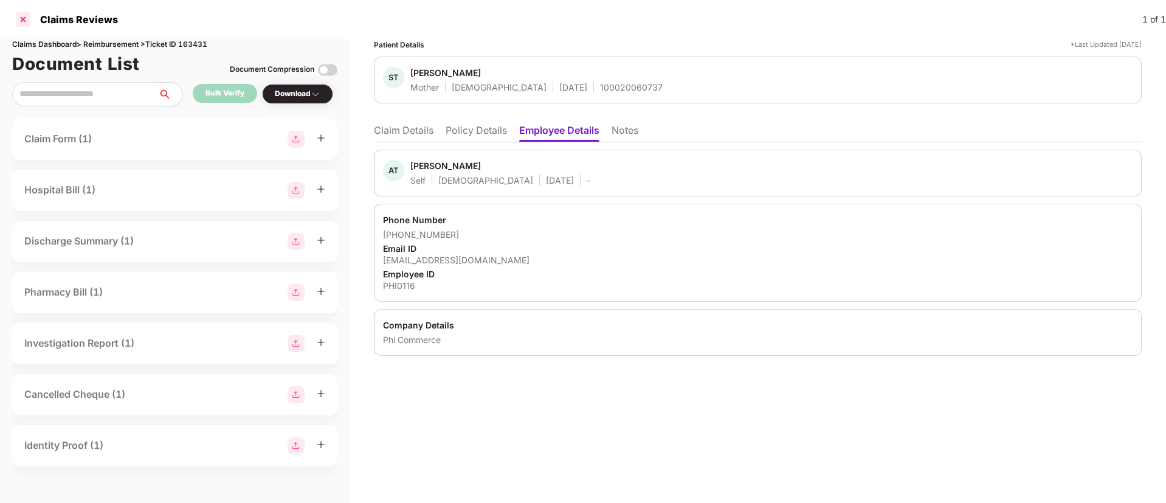
click at [24, 24] on div at bounding box center [22, 19] width 19 height 19
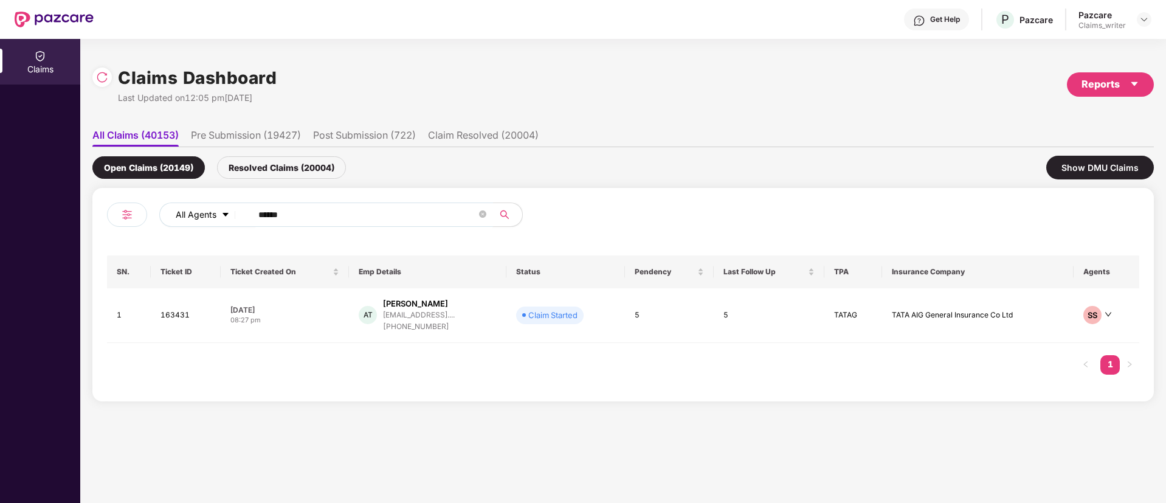
drag, startPoint x: 306, startPoint y: 215, endPoint x: 220, endPoint y: 211, distance: 86.4
click at [220, 211] on div "All Agents ******" at bounding box center [469, 214] width 620 height 24
paste input "text"
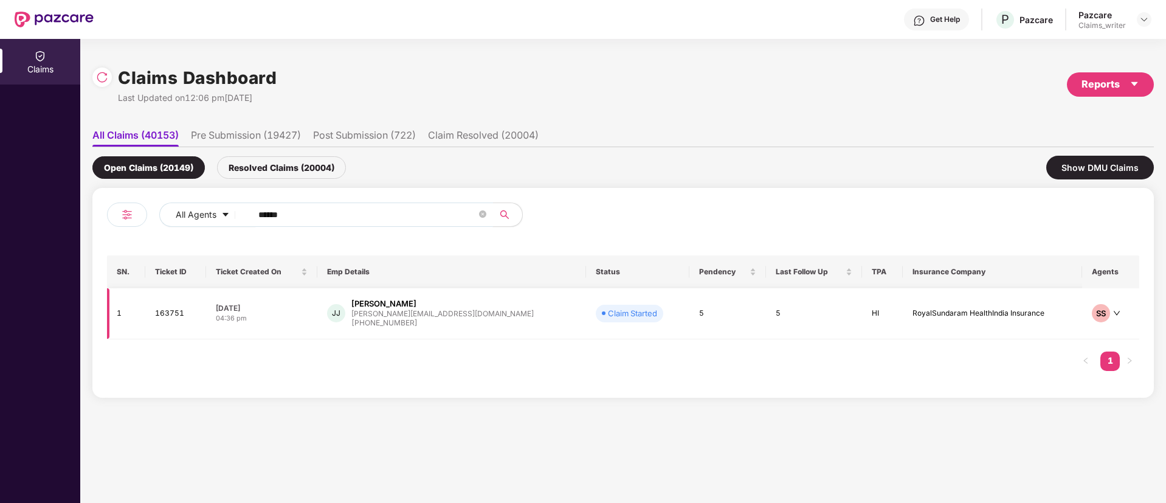
type input "******"
click at [165, 314] on td "163751" at bounding box center [175, 313] width 61 height 51
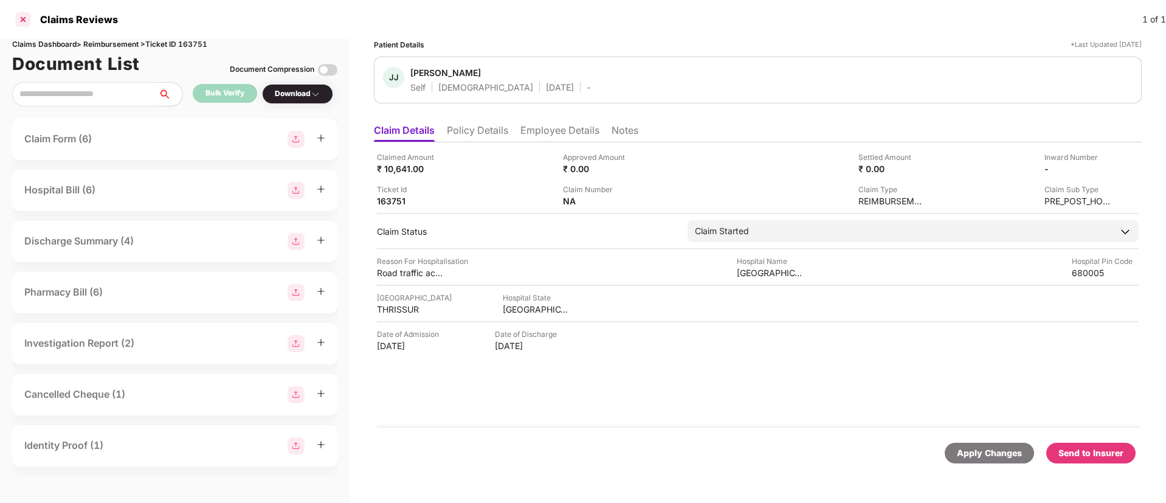
click at [21, 19] on div at bounding box center [22, 19] width 19 height 19
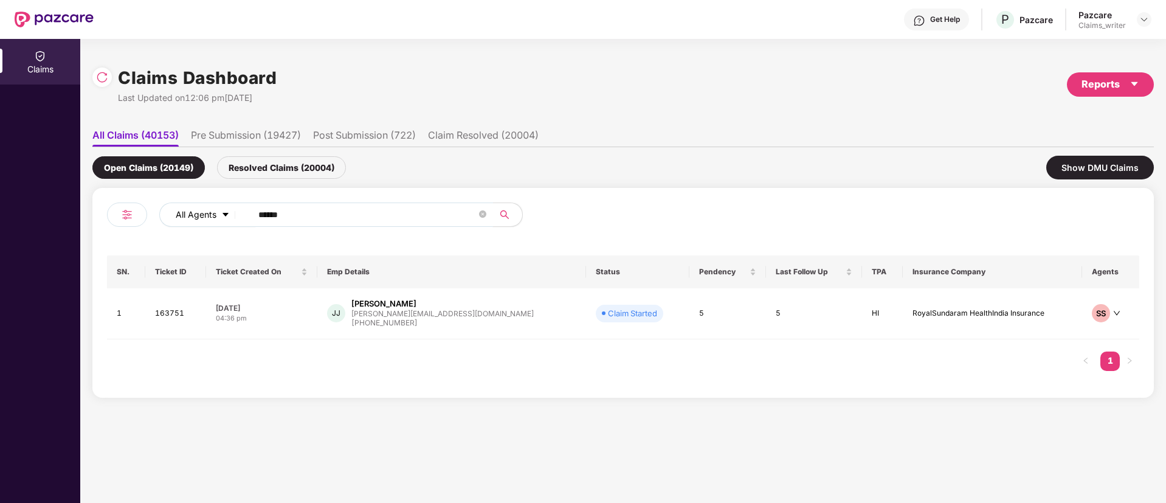
drag, startPoint x: 308, startPoint y: 218, endPoint x: 240, endPoint y: 214, distance: 67.6
click at [240, 214] on div "All Agents ******" at bounding box center [469, 214] width 620 height 24
paste input "text"
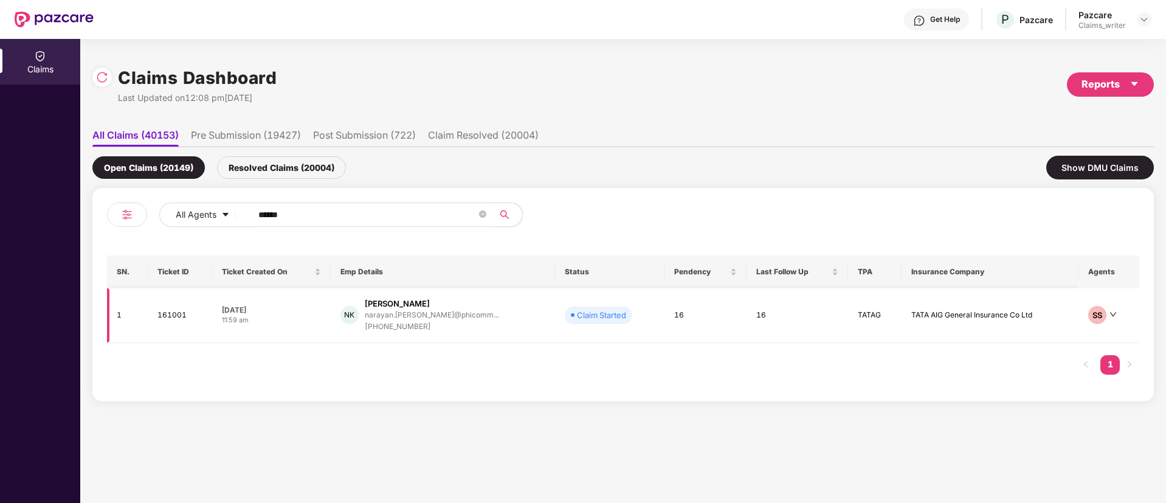
type input "******"
click at [182, 316] on td "161001" at bounding box center [180, 315] width 64 height 55
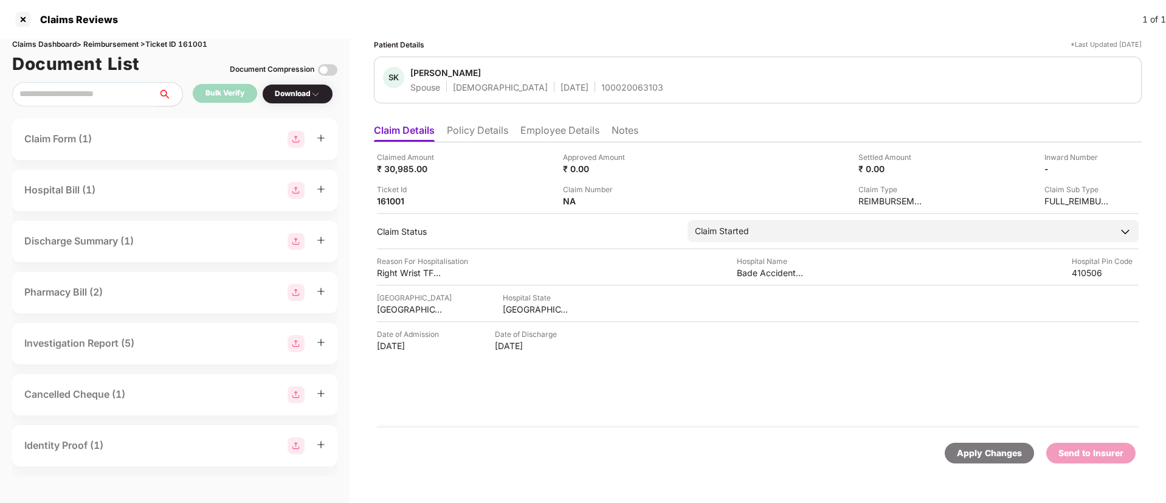
click at [495, 132] on li "Policy Details" at bounding box center [477, 133] width 61 height 18
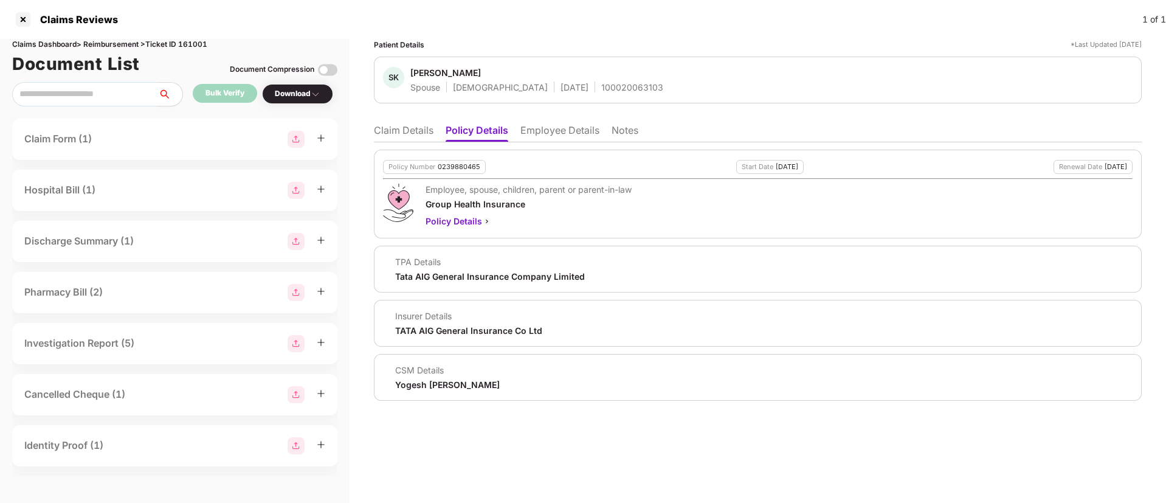
click at [455, 167] on div "0239880465" at bounding box center [459, 167] width 43 height 8
copy div "0239880465"
click at [601, 89] on div "100020063103" at bounding box center [632, 87] width 62 height 12
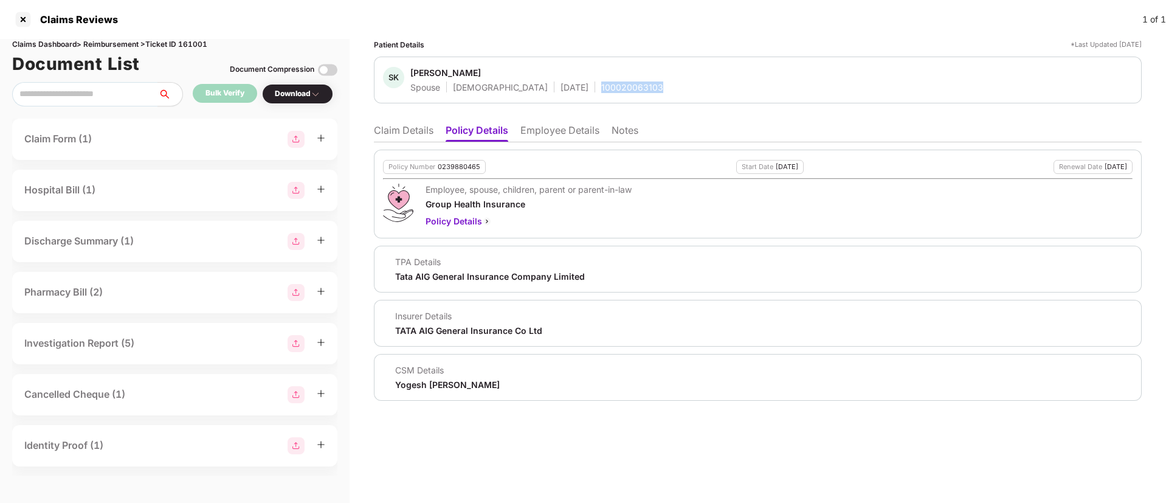
copy div "100020063103"
click at [559, 136] on li "Employee Details" at bounding box center [559, 133] width 79 height 18
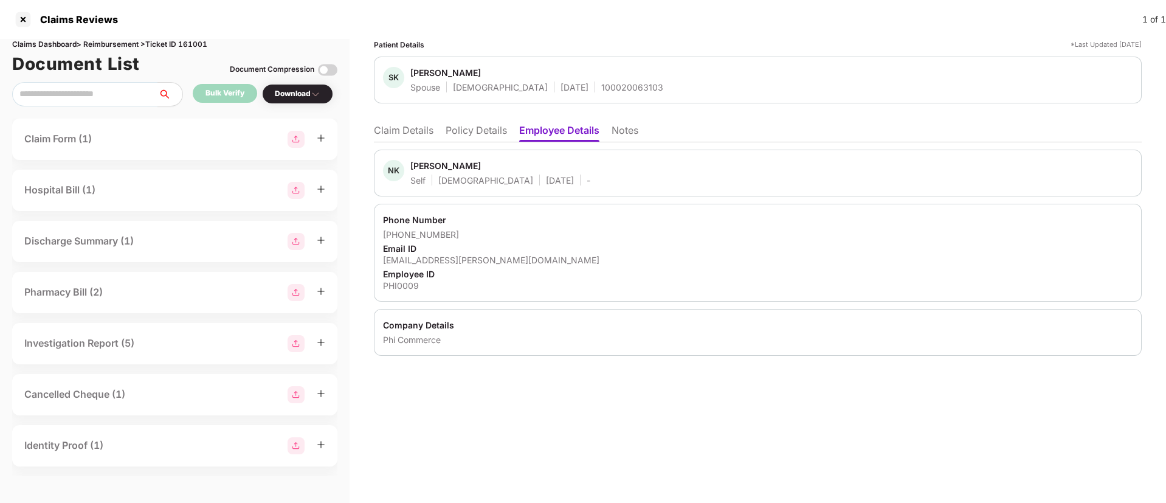
click at [586, 222] on div "Phone Number" at bounding box center [758, 220] width 750 height 12
click at [526, 411] on div "Patient Details *Last Updated 28 Jul 2025 SK Shruti Kapase Spouse Female 09 Feb…" at bounding box center [758, 271] width 816 height 464
click at [26, 16] on div at bounding box center [22, 19] width 19 height 19
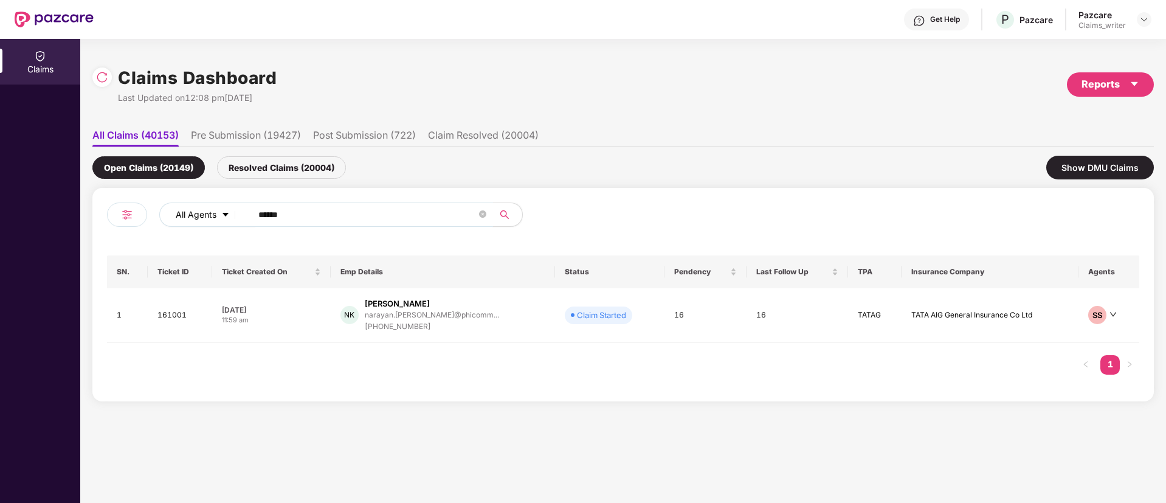
drag, startPoint x: 287, startPoint y: 226, endPoint x: 234, endPoint y: 221, distance: 53.1
click at [234, 221] on div "All Agents ******" at bounding box center [469, 214] width 620 height 24
paste input "text"
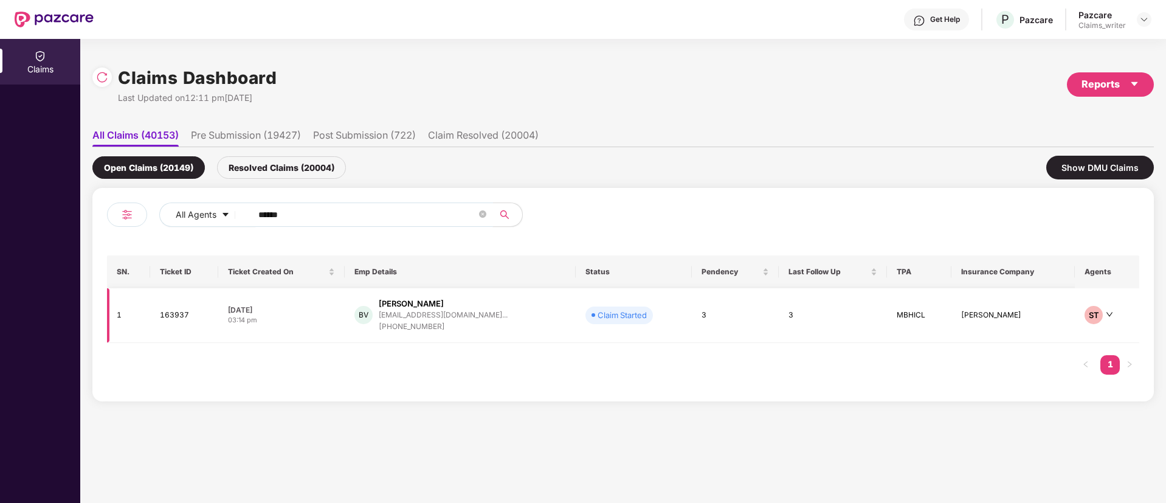
type input "******"
click at [176, 319] on td "163937" at bounding box center [184, 315] width 68 height 55
